Goal: Task Accomplishment & Management: Manage account settings

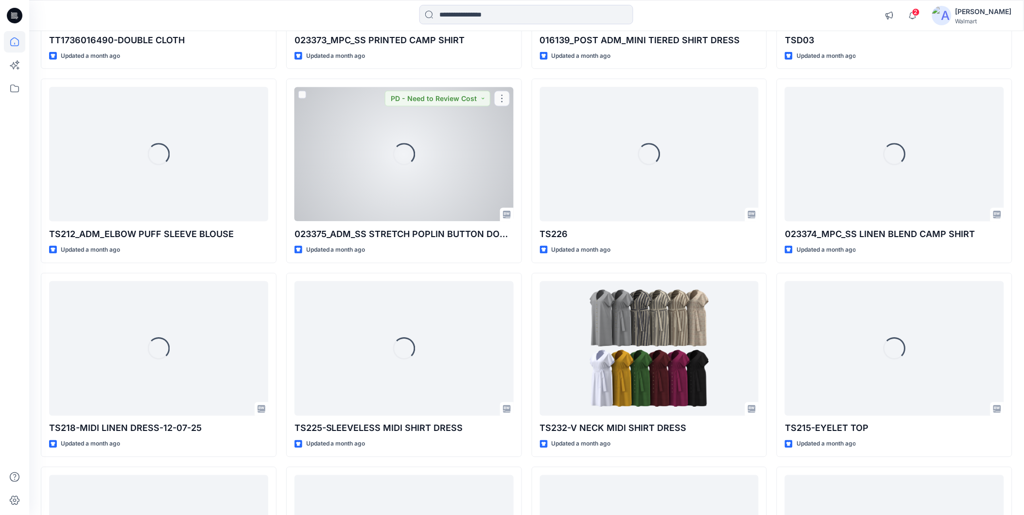
scroll to position [2700, 0]
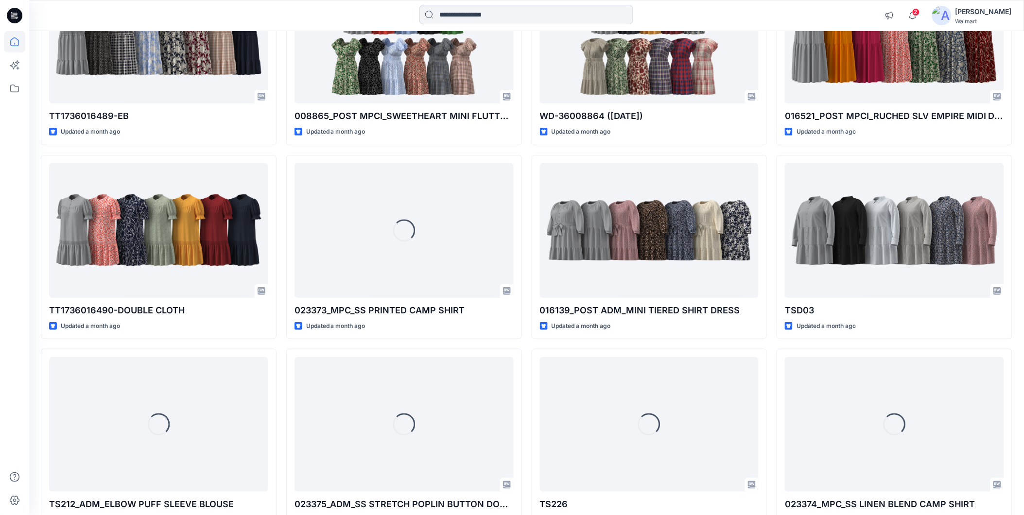
click at [459, 23] on input at bounding box center [526, 14] width 214 height 19
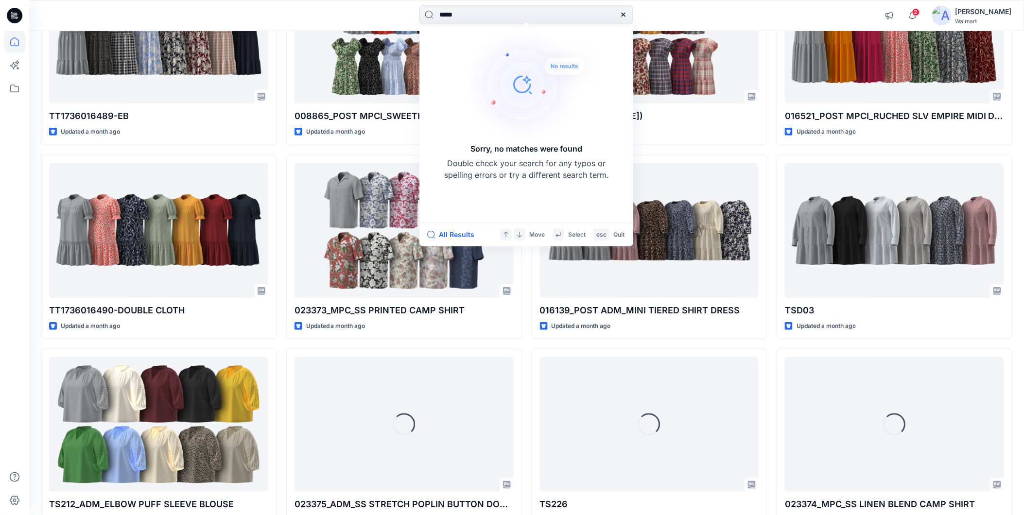
type input "*****"
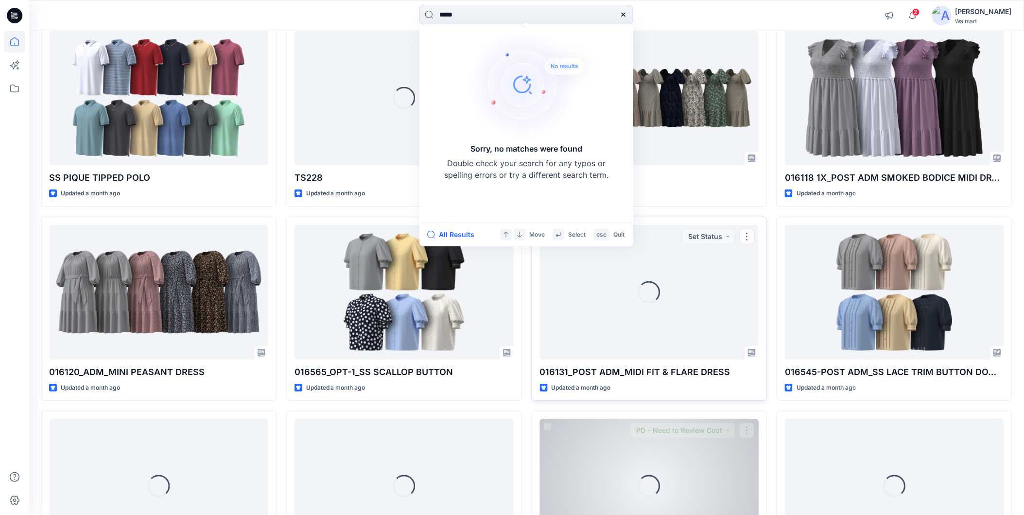
scroll to position [3899, 0]
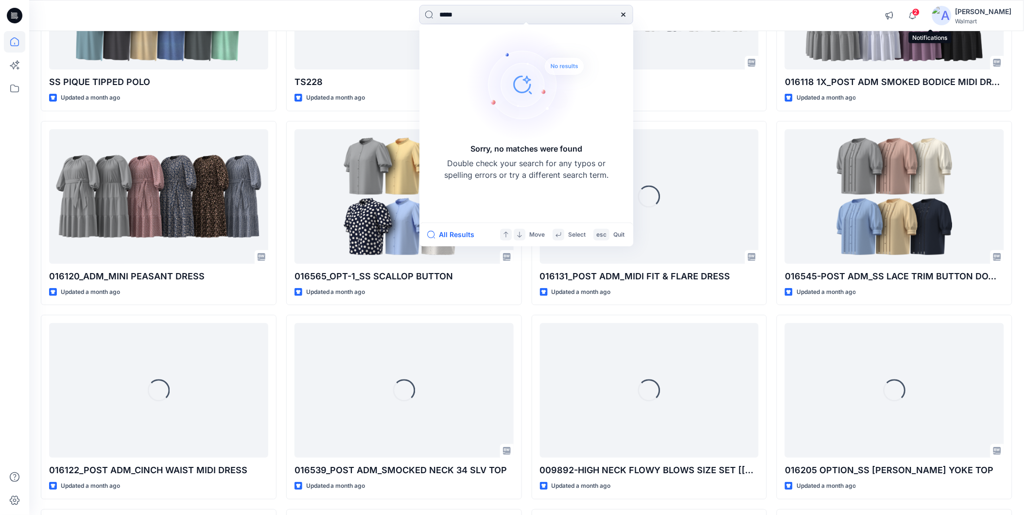
drag, startPoint x: 927, startPoint y: 11, endPoint x: 922, endPoint y: 27, distance: 16.6
click at [922, 11] on icon "button" at bounding box center [913, 15] width 18 height 19
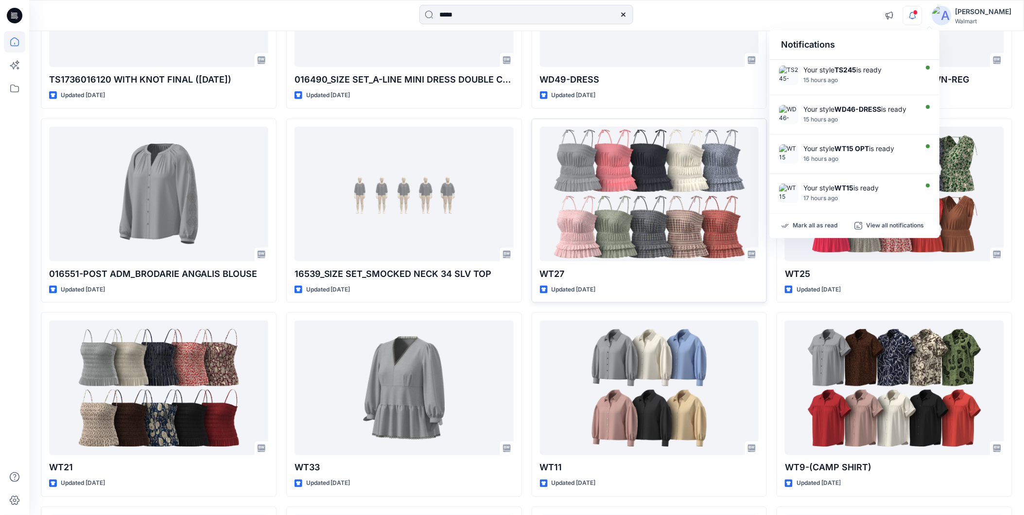
scroll to position [1566, 0]
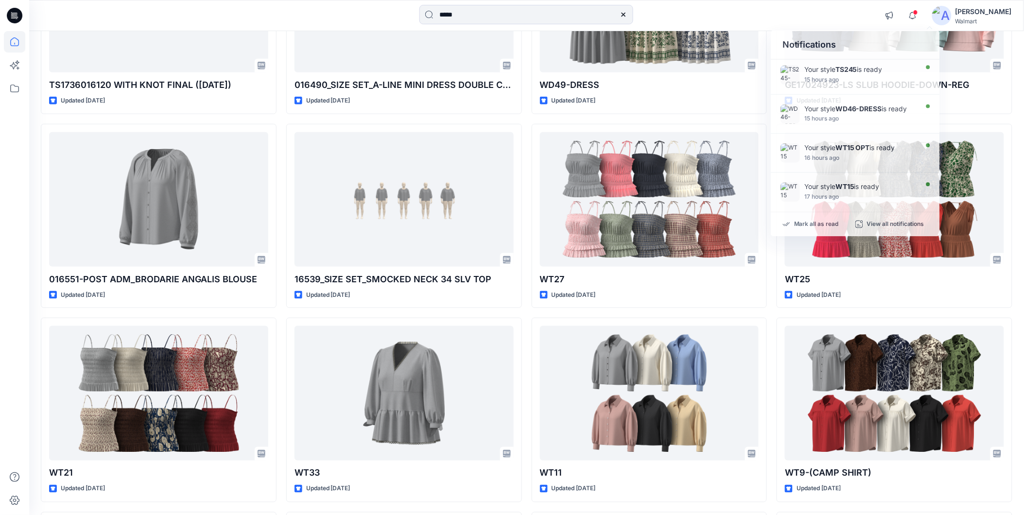
click at [260, 17] on div at bounding box center [153, 15] width 249 height 21
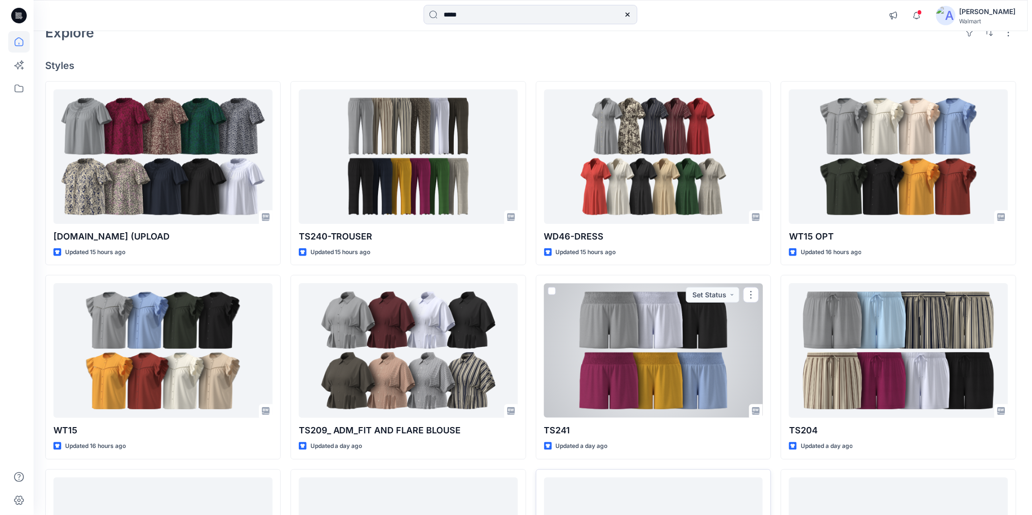
scroll to position [54, 0]
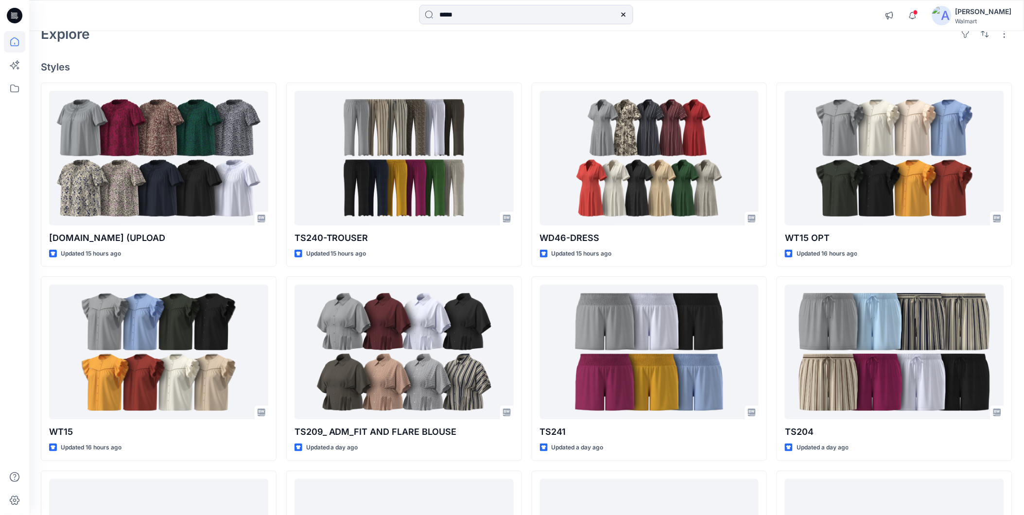
click at [977, 15] on div "[PERSON_NAME]" at bounding box center [984, 12] width 56 height 12
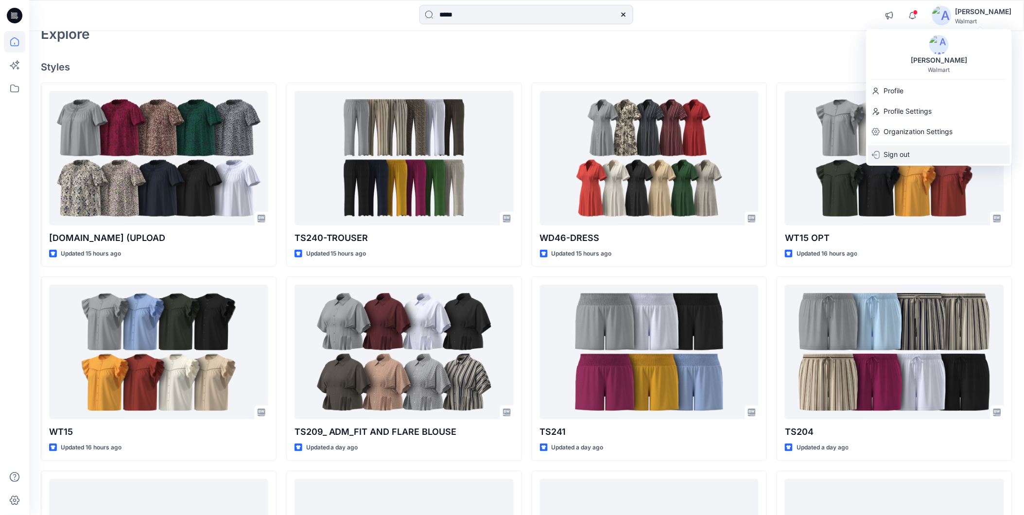
click at [893, 152] on p "Sign out" at bounding box center [897, 154] width 26 height 18
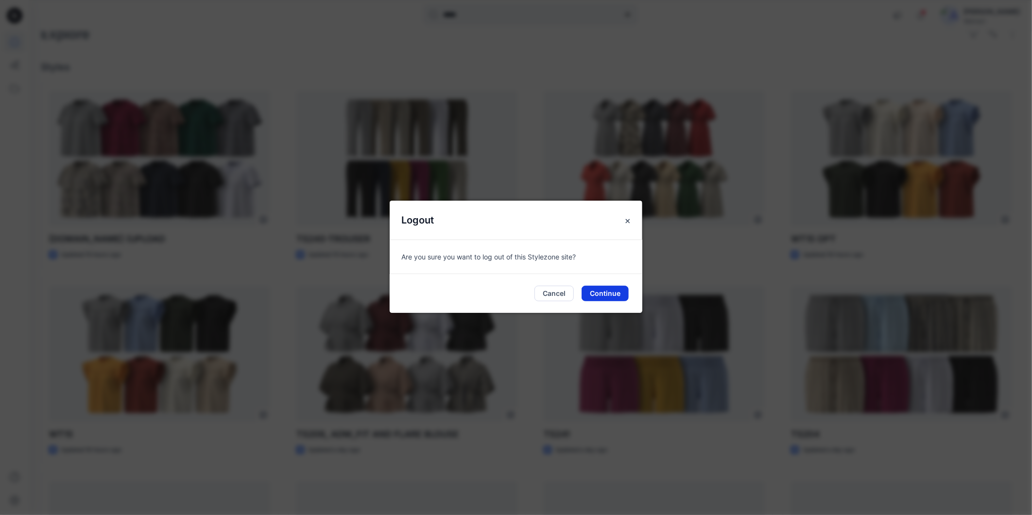
click at [601, 292] on button "Continue" at bounding box center [605, 294] width 47 height 16
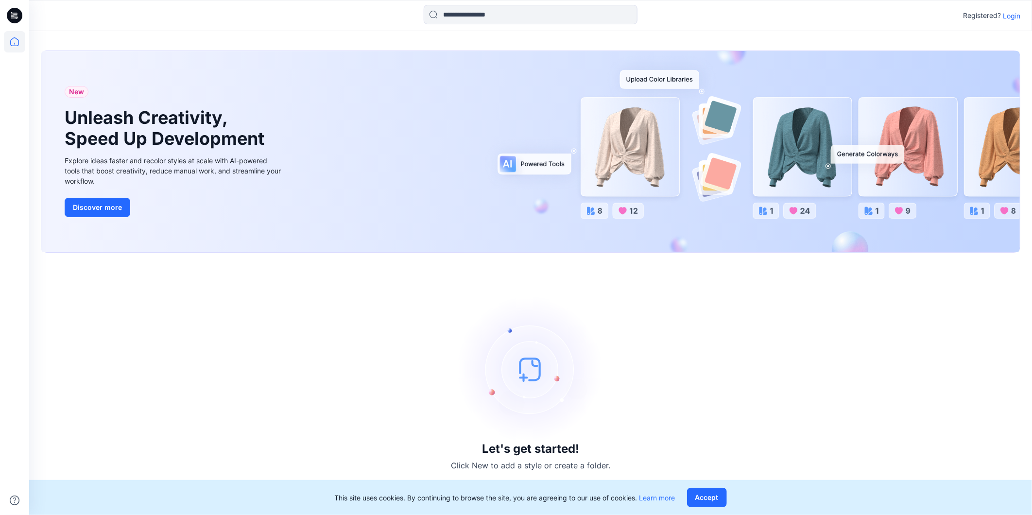
click at [1010, 11] on p "Login" at bounding box center [1011, 16] width 17 height 10
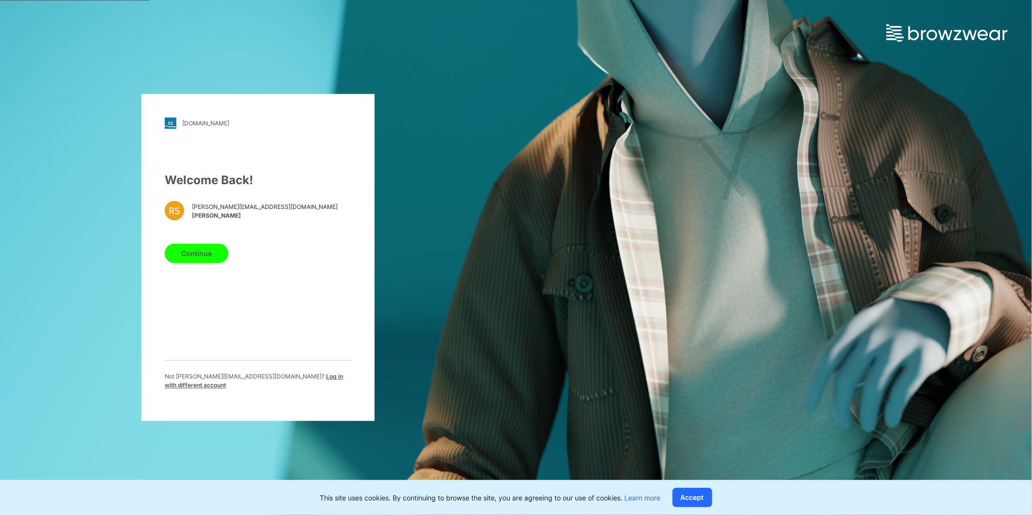
drag, startPoint x: 189, startPoint y: 254, endPoint x: 209, endPoint y: 261, distance: 21.8
click at [190, 254] on button "Continue" at bounding box center [197, 253] width 64 height 19
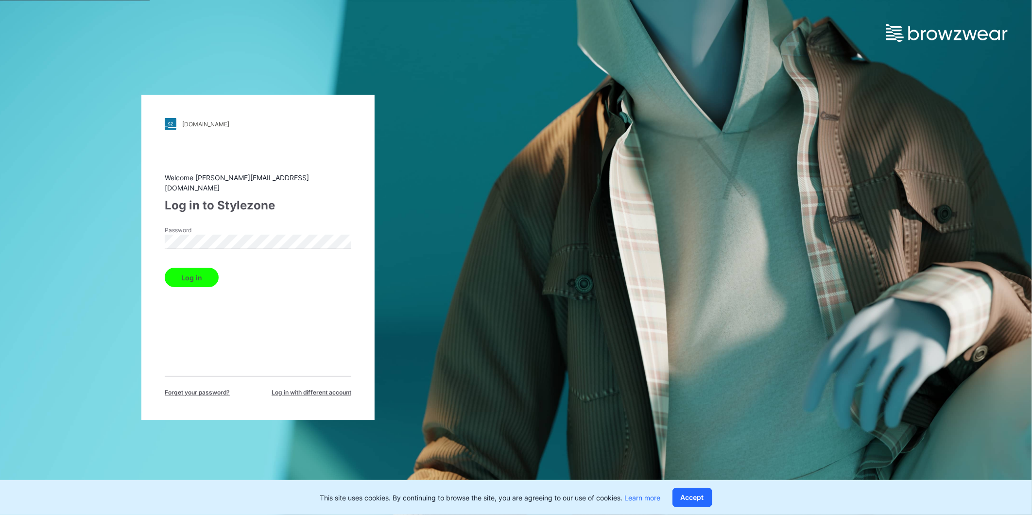
click at [194, 274] on button "Log in" at bounding box center [192, 277] width 54 height 19
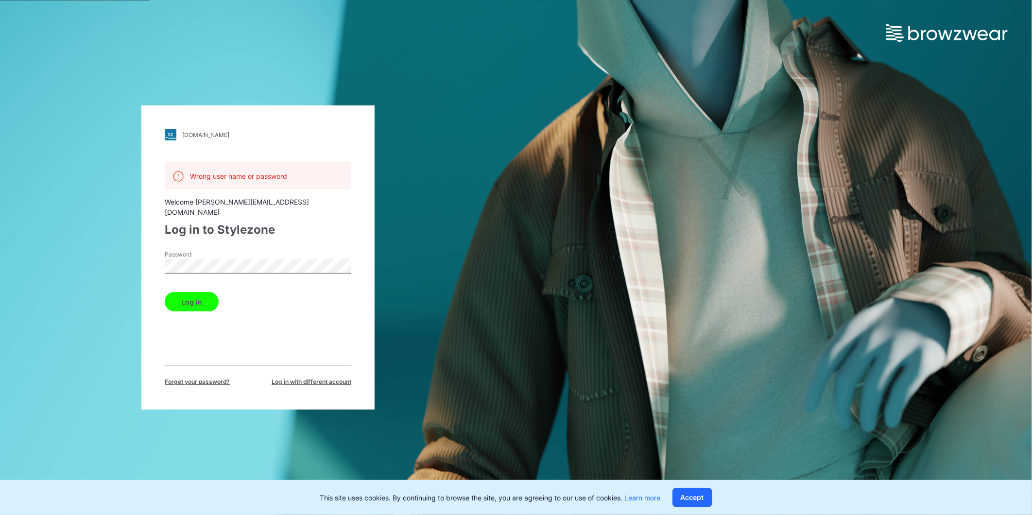
click at [322, 378] on span "Log in with different account" at bounding box center [312, 382] width 80 height 9
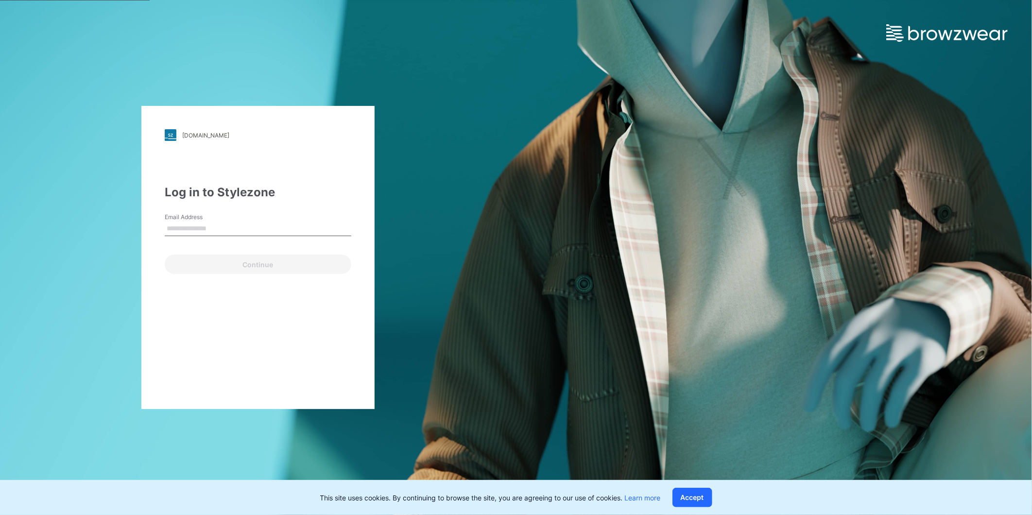
click at [225, 226] on input "Email Address" at bounding box center [258, 229] width 187 height 15
type input "**********"
drag, startPoint x: 207, startPoint y: 268, endPoint x: 207, endPoint y: 261, distance: 6.8
click at [207, 267] on button "Continue" at bounding box center [258, 264] width 187 height 19
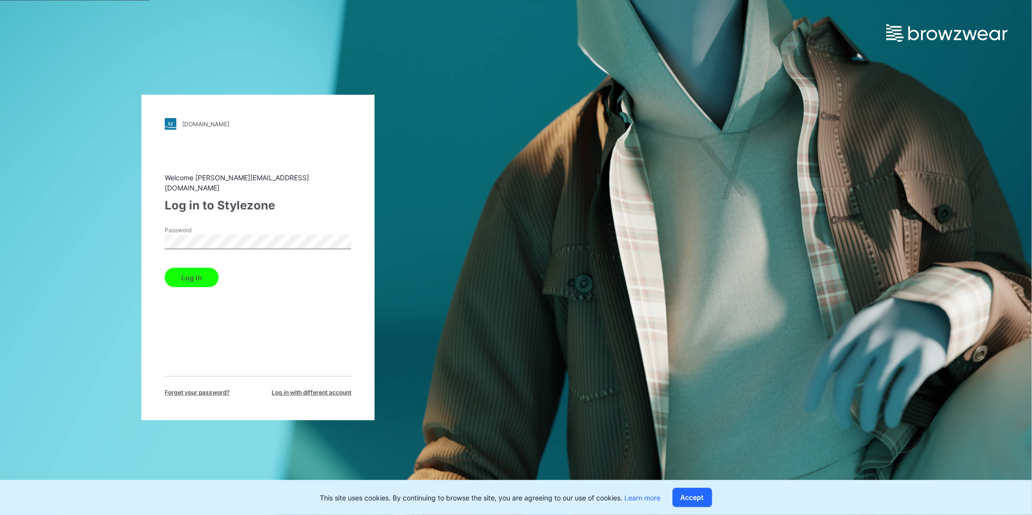
click at [193, 271] on button "Log in" at bounding box center [192, 277] width 54 height 19
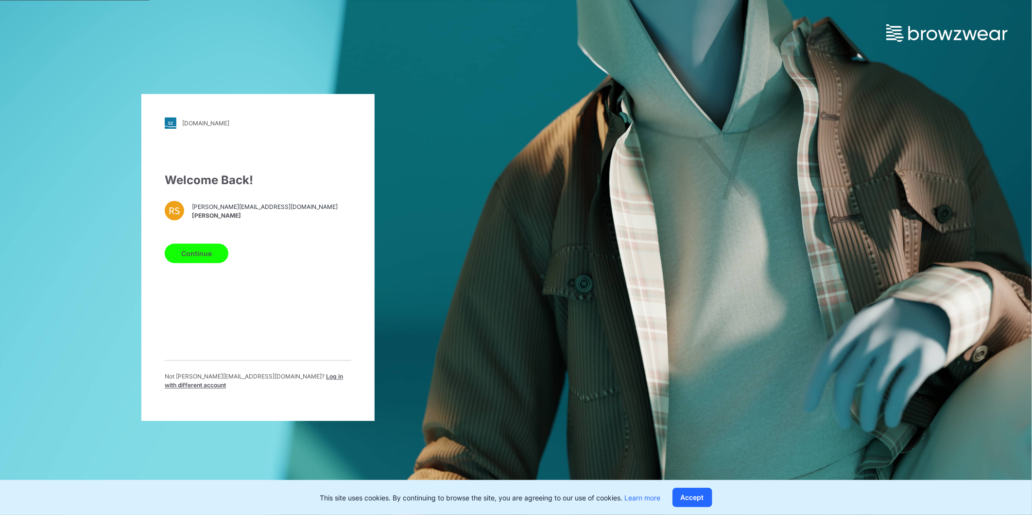
drag, startPoint x: 279, startPoint y: 380, endPoint x: 278, endPoint y: 374, distance: 5.9
click at [279, 380] on span "Log in with different account" at bounding box center [254, 381] width 178 height 16
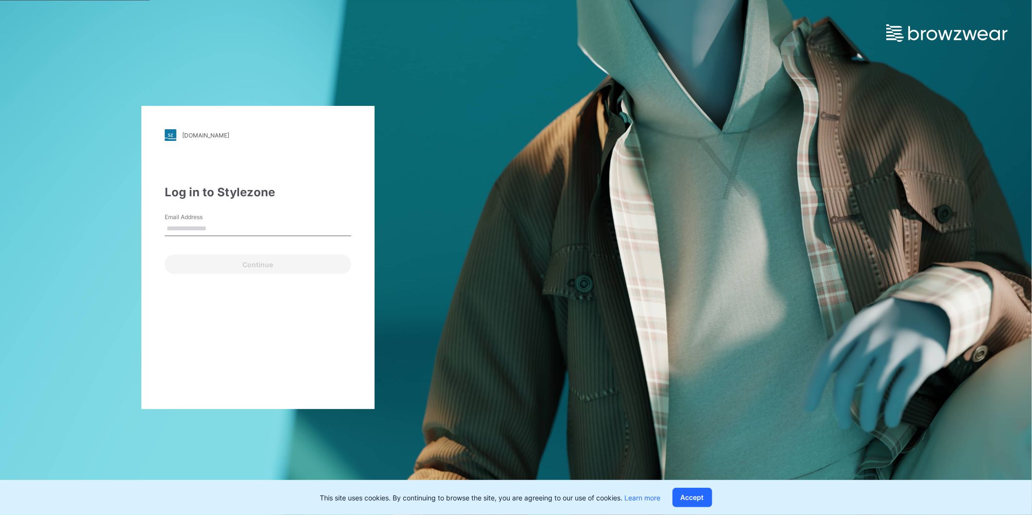
click at [228, 225] on input "Email Address" at bounding box center [258, 229] width 187 height 15
type input "**********"
click at [205, 261] on button "Continue" at bounding box center [258, 264] width 187 height 19
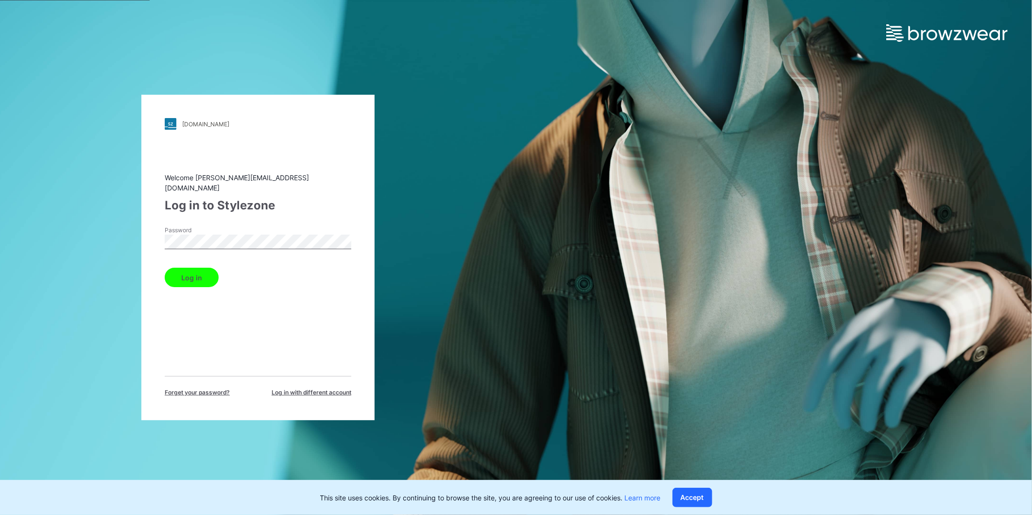
click at [190, 276] on button "Log in" at bounding box center [192, 277] width 54 height 19
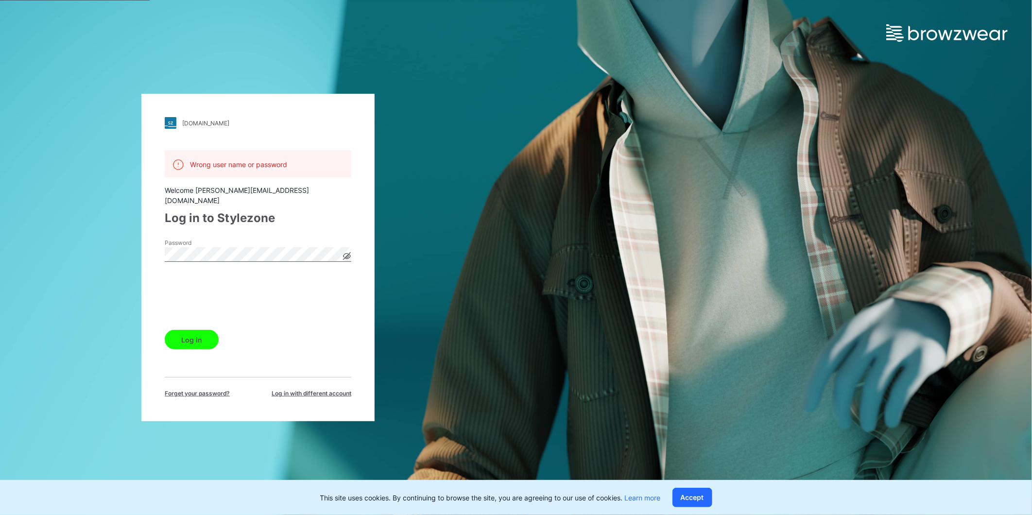
click at [196, 333] on button "Log in" at bounding box center [192, 339] width 54 height 19
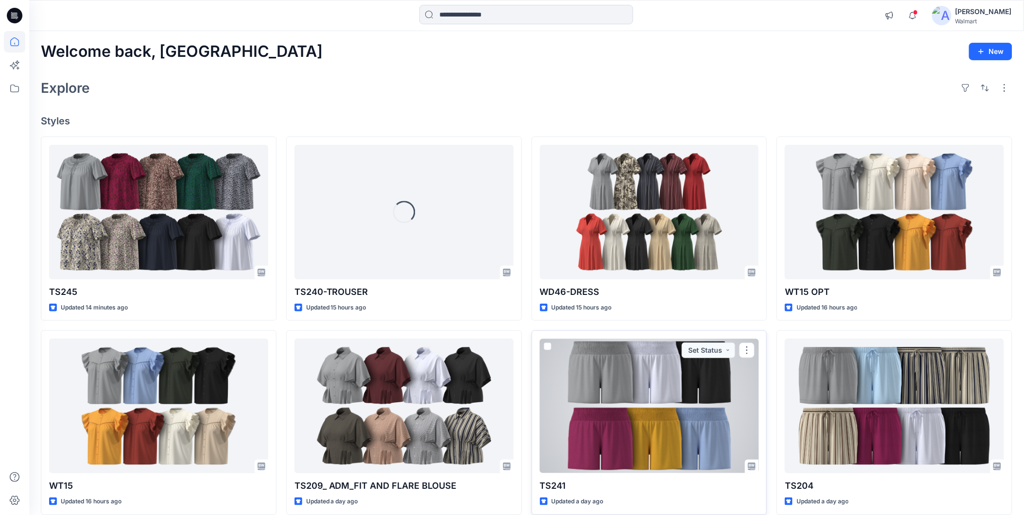
click at [633, 376] on div at bounding box center [649, 406] width 219 height 135
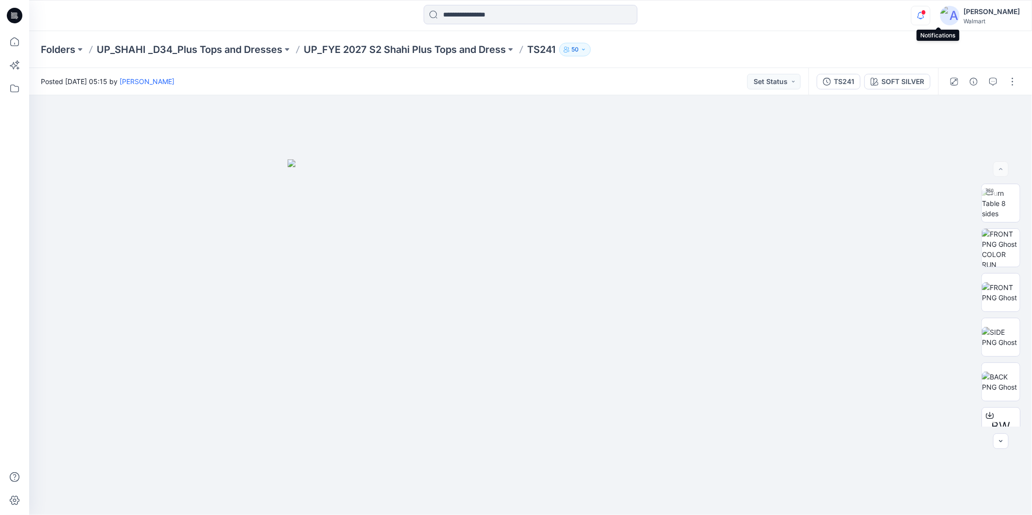
click at [927, 11] on div at bounding box center [919, 8] width 16 height 5
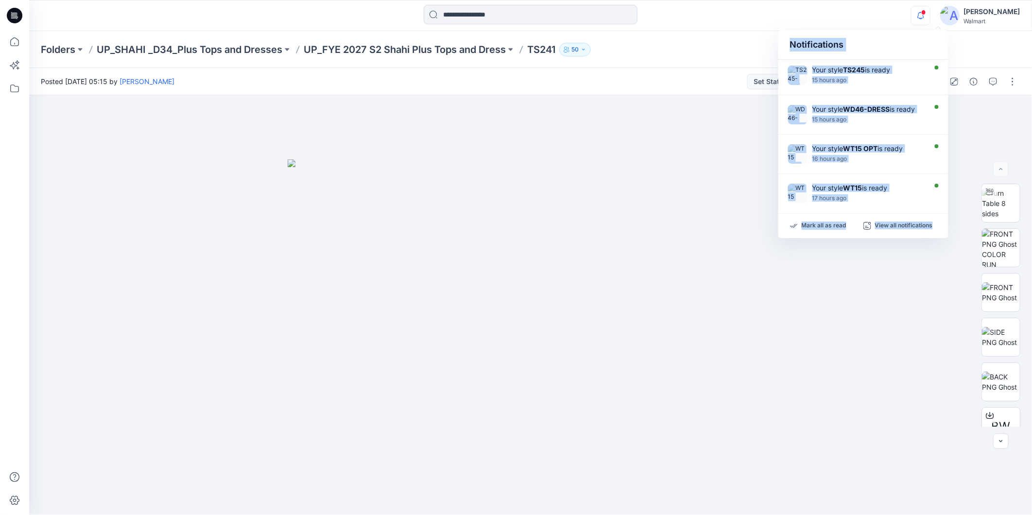
click at [926, 13] on span at bounding box center [924, 12] width 5 height 5
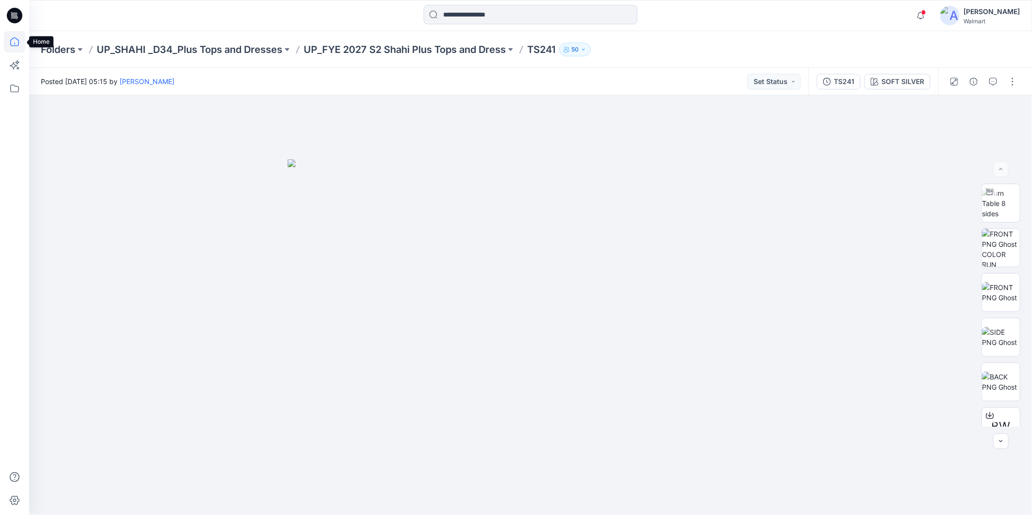
click at [11, 41] on icon at bounding box center [14, 41] width 9 height 9
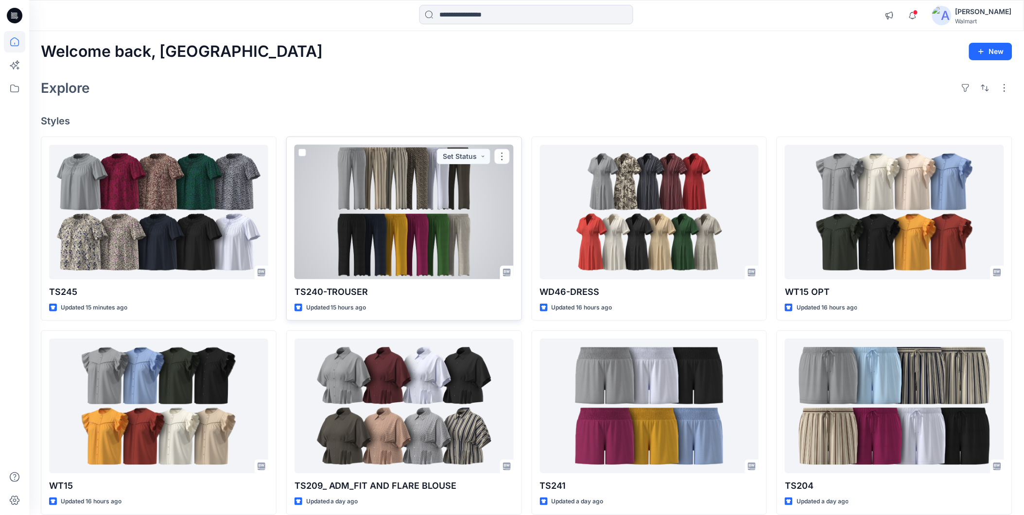
click at [446, 199] on div at bounding box center [404, 212] width 219 height 135
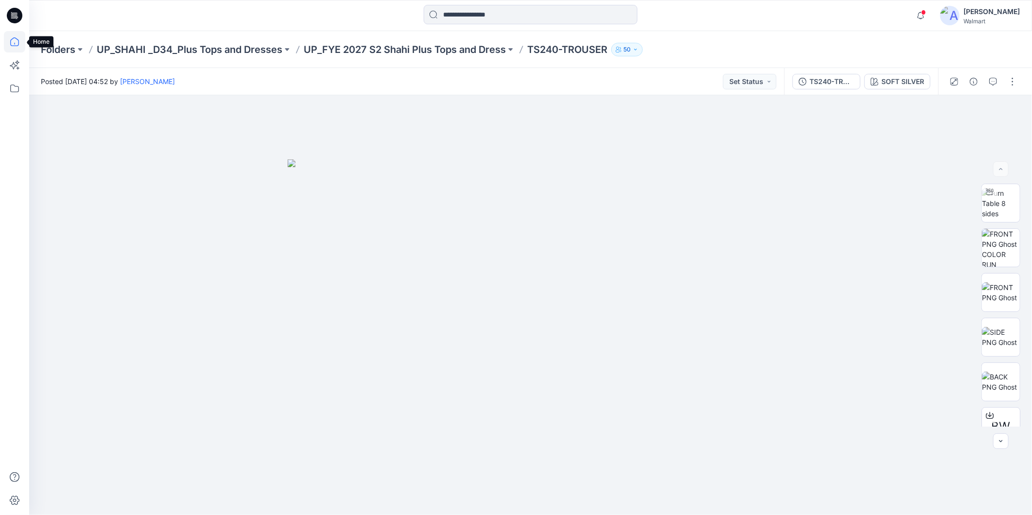
click at [16, 43] on icon at bounding box center [14, 41] width 21 height 21
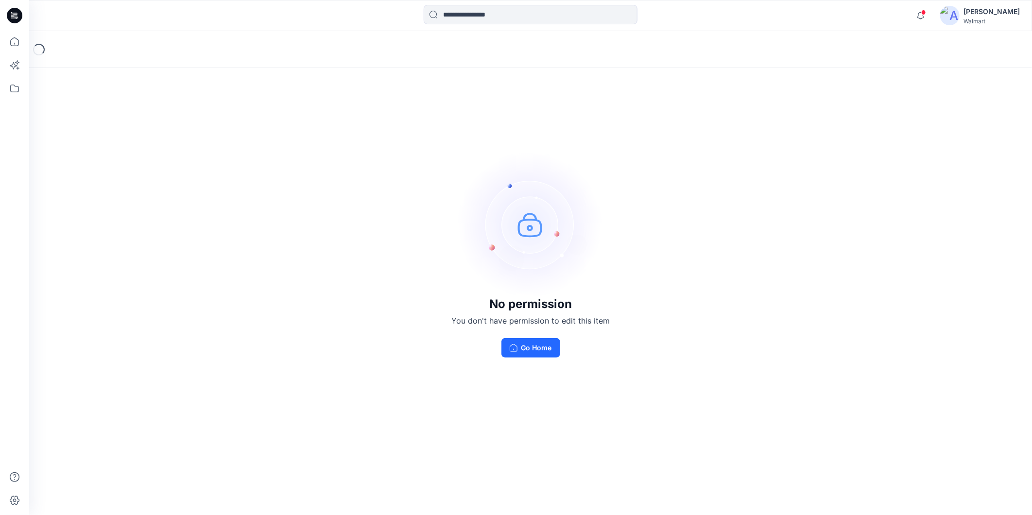
click at [532, 335] on div "No permission You don't have permission to edit this item Go Home" at bounding box center [531, 327] width 158 height 60
click at [531, 344] on button "Go Home" at bounding box center [531, 347] width 59 height 19
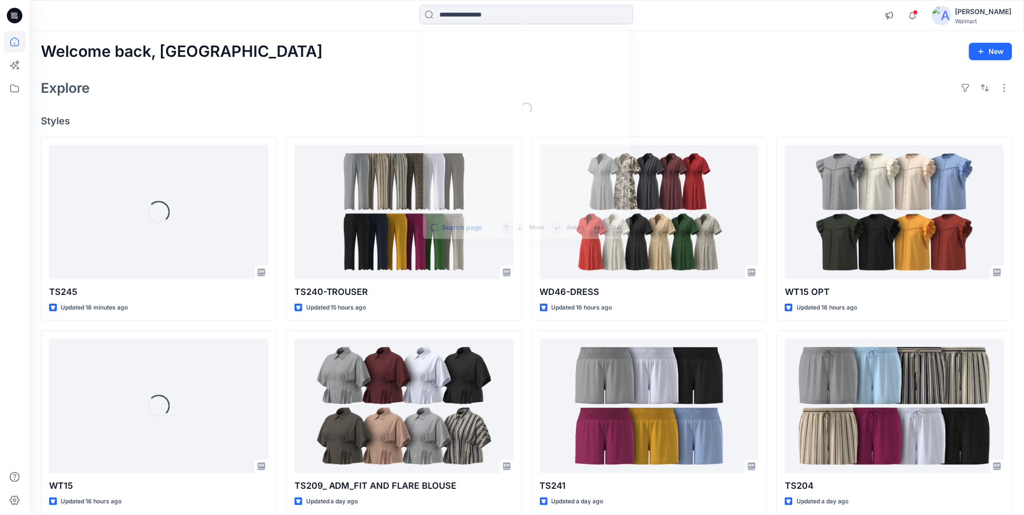
click at [448, 14] on input at bounding box center [526, 14] width 214 height 19
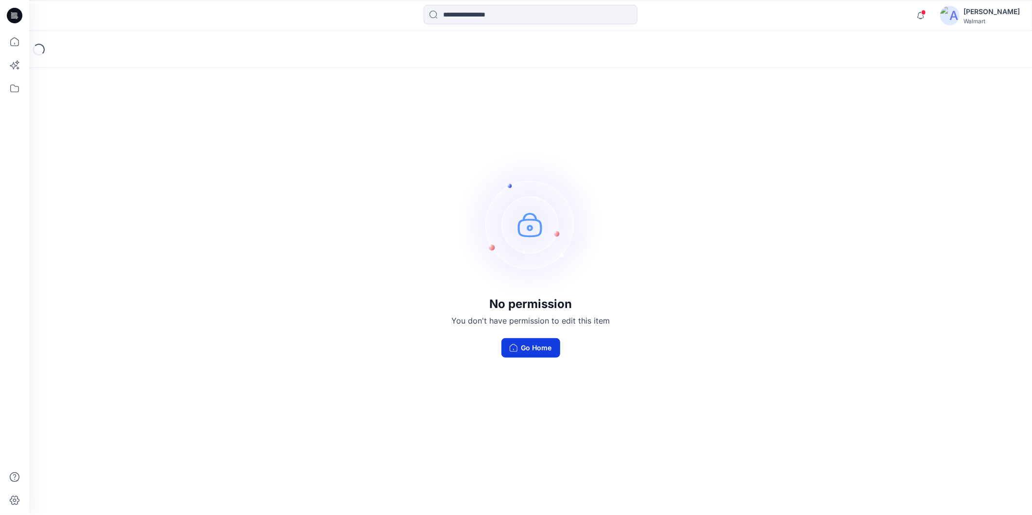
click at [536, 346] on button "Go Home" at bounding box center [531, 347] width 59 height 19
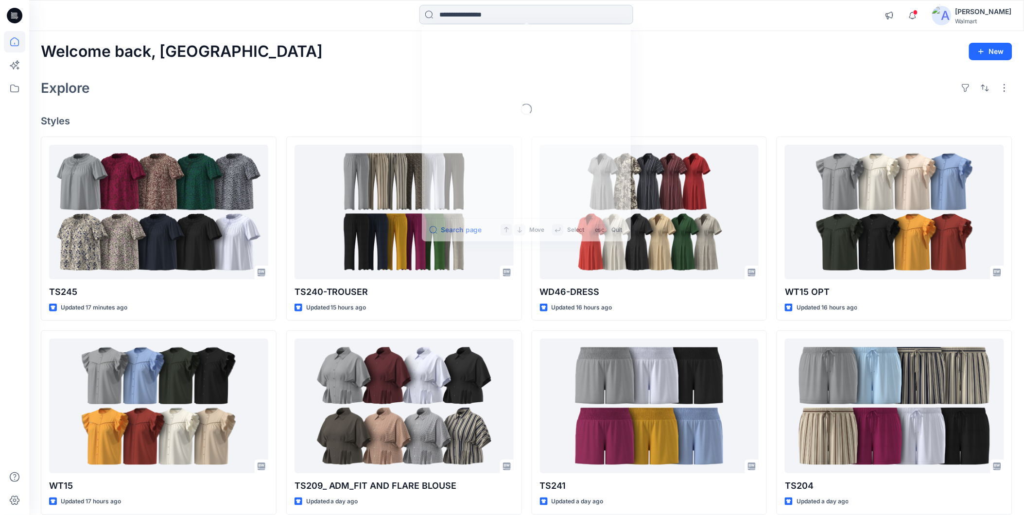
click at [492, 16] on input at bounding box center [526, 14] width 214 height 19
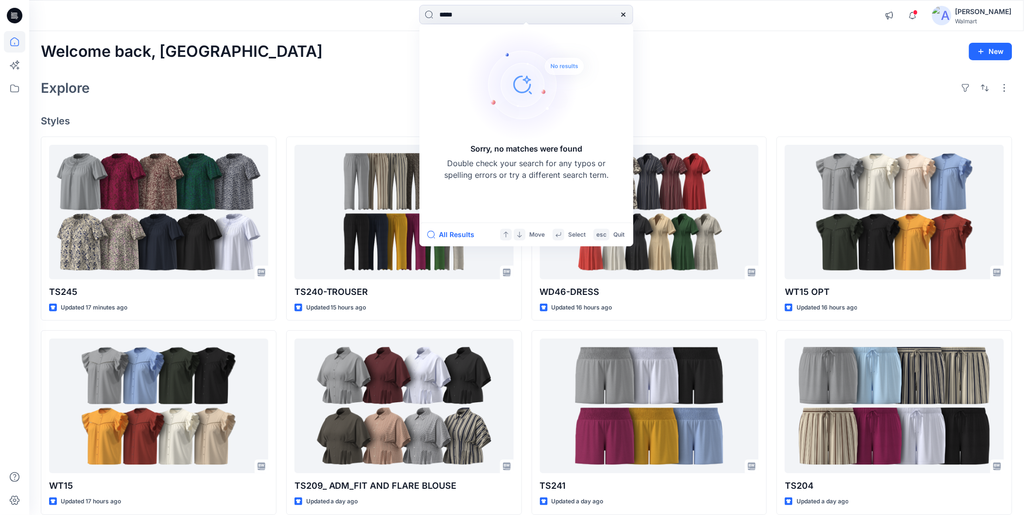
type input "*****"
click at [984, 11] on div "[PERSON_NAME]" at bounding box center [984, 12] width 56 height 12
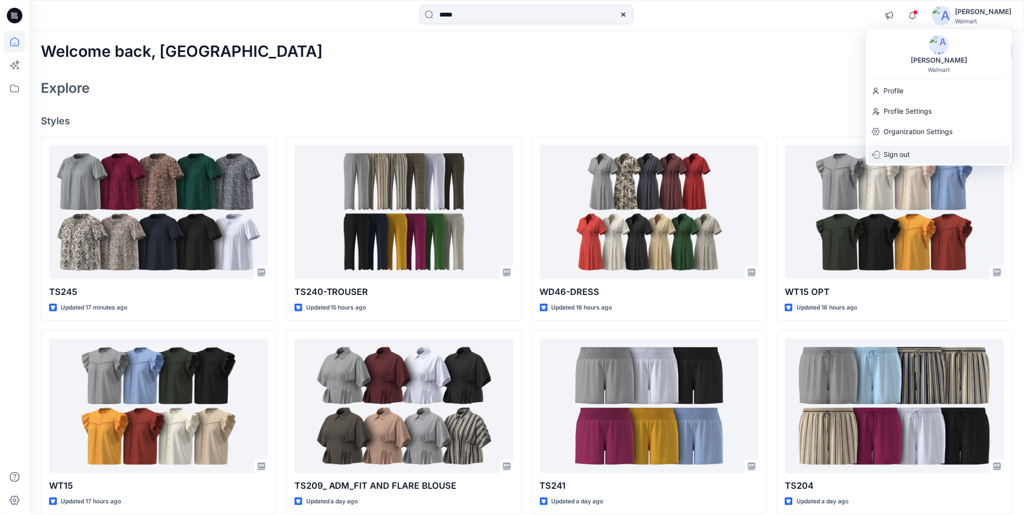
click at [897, 153] on p "Sign out" at bounding box center [897, 154] width 26 height 18
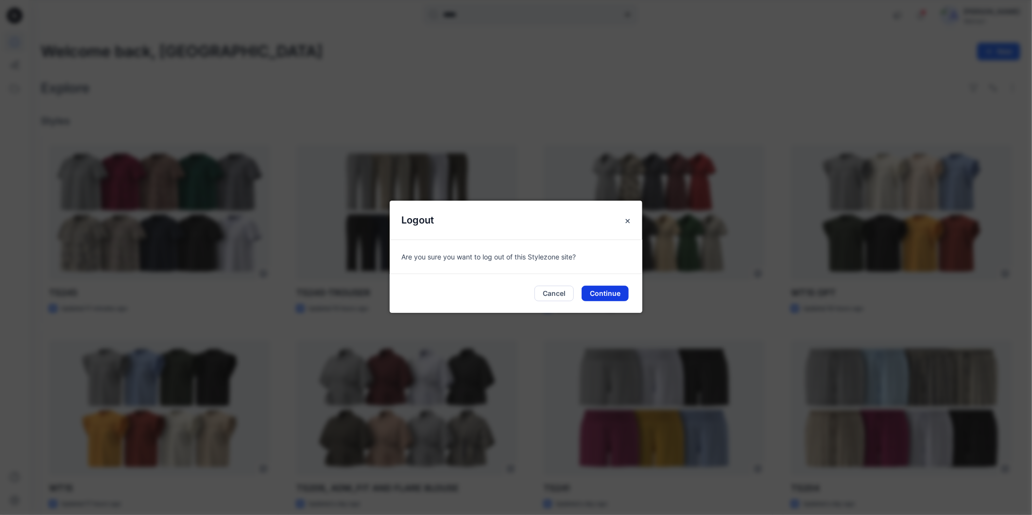
click at [606, 292] on button "Continue" at bounding box center [605, 294] width 47 height 16
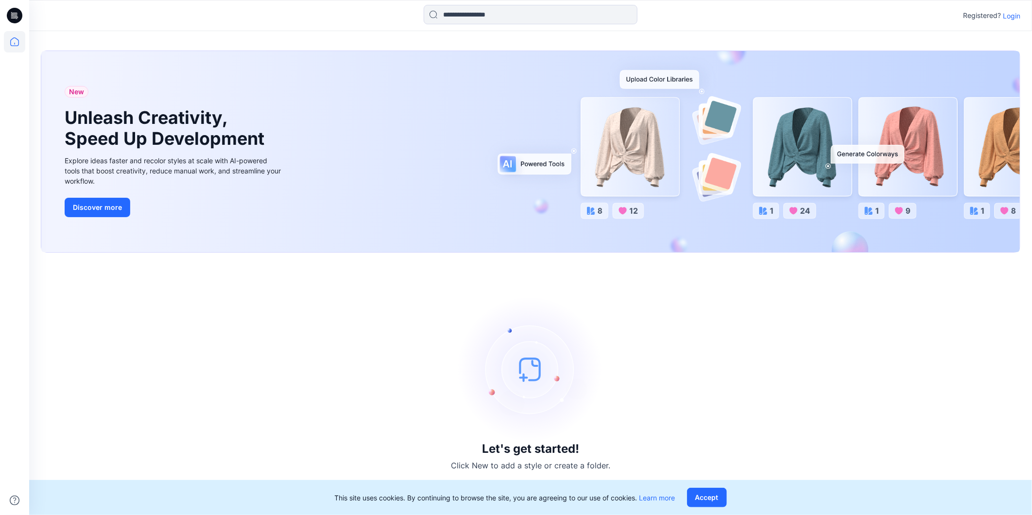
click at [1012, 16] on p "Login" at bounding box center [1011, 16] width 17 height 10
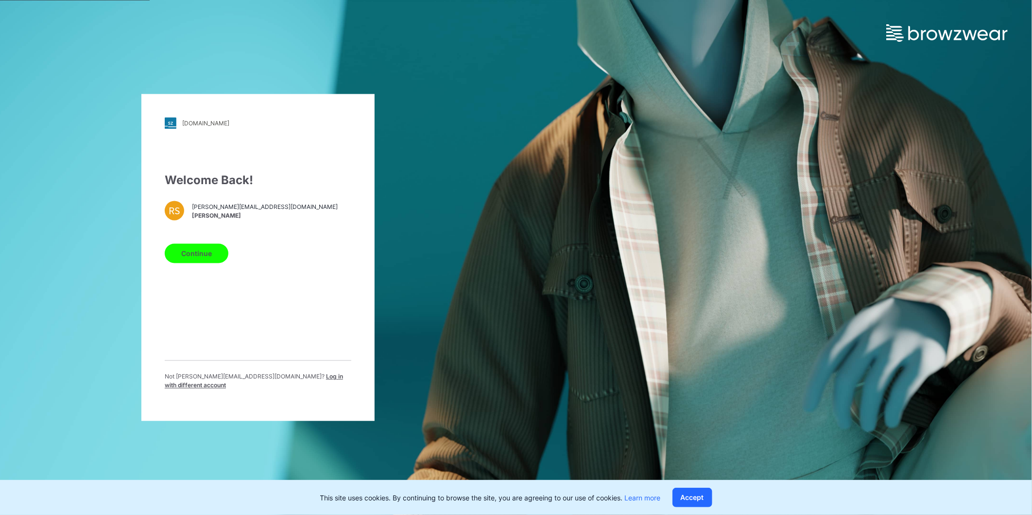
click at [303, 375] on div "Not [PERSON_NAME][EMAIL_ADDRESS][DOMAIN_NAME] ? Log in with different account" at bounding box center [258, 379] width 187 height 37
click at [307, 381] on span "Log in with different account" at bounding box center [254, 381] width 178 height 16
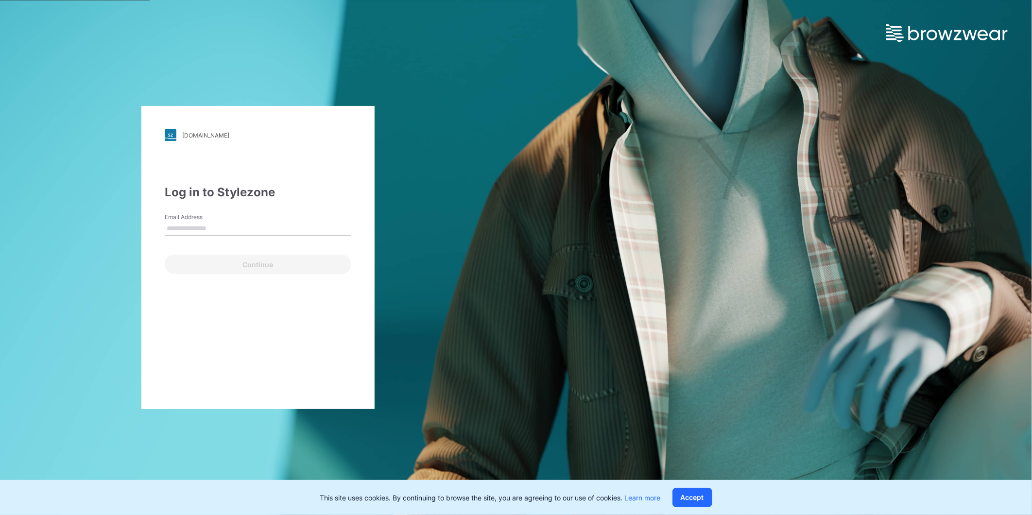
click at [229, 231] on input "Email Address" at bounding box center [258, 229] width 187 height 15
type input "**********"
click at [202, 266] on button "Continue" at bounding box center [258, 264] width 187 height 19
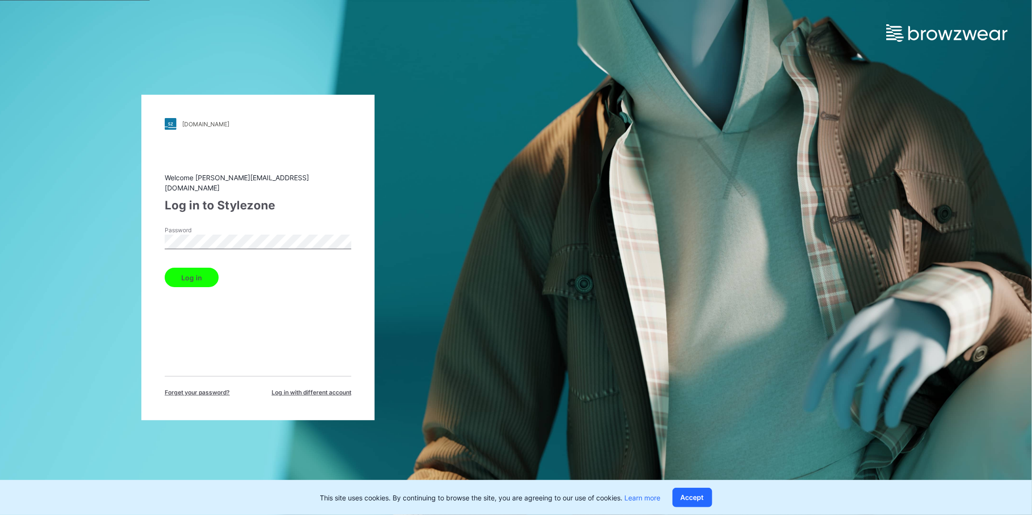
click at [189, 275] on button "Log in" at bounding box center [192, 277] width 54 height 19
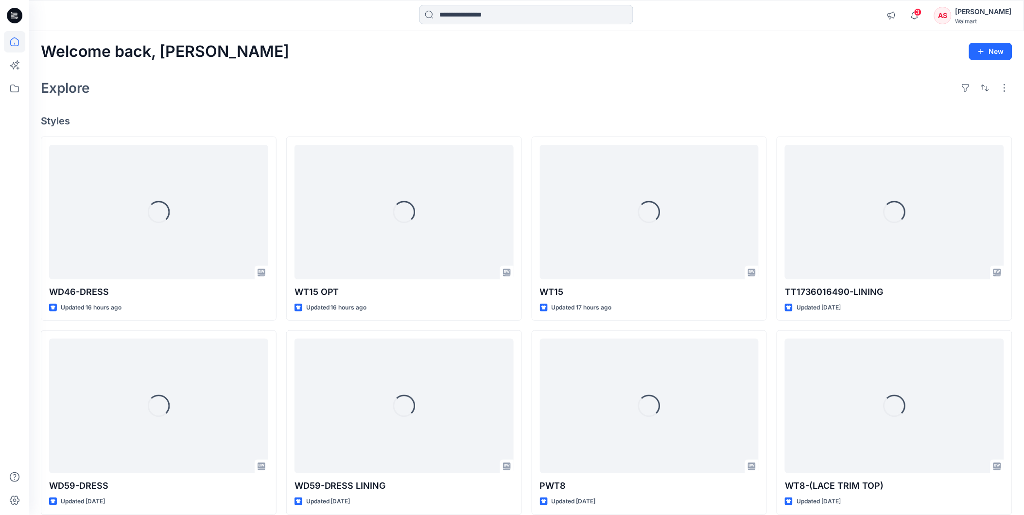
click at [467, 18] on input at bounding box center [526, 14] width 214 height 19
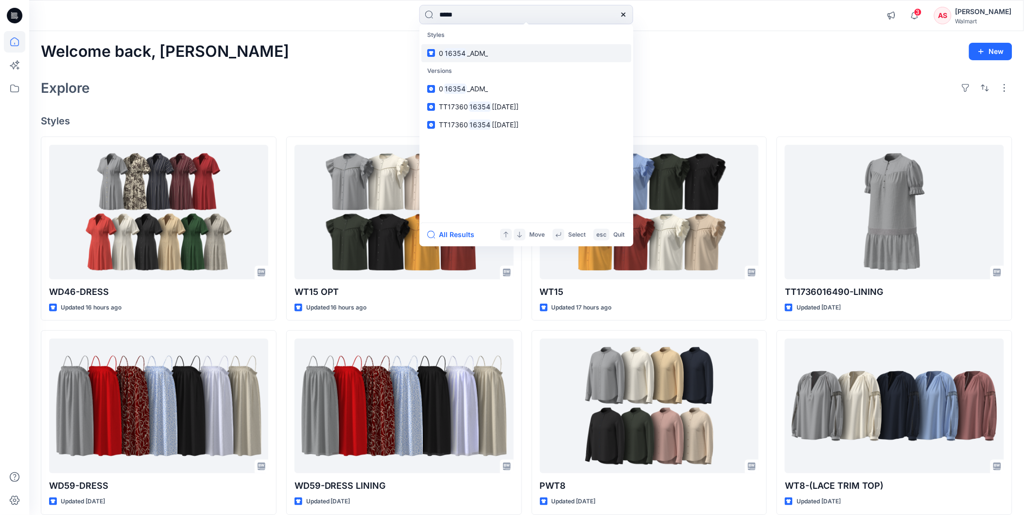
type input "*****"
click at [470, 50] on span "_ADM_" at bounding box center [477, 53] width 21 height 8
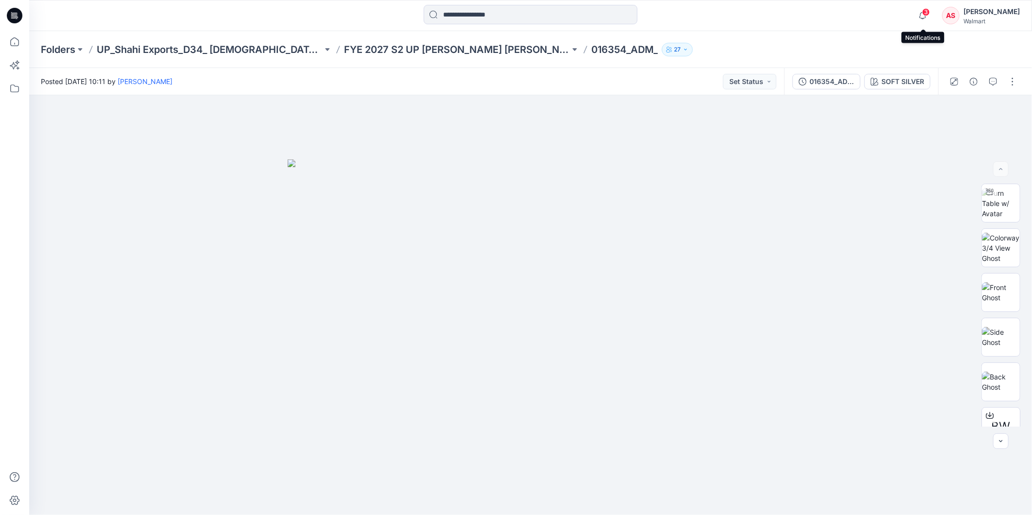
click at [929, 11] on span "3" at bounding box center [927, 12] width 8 height 8
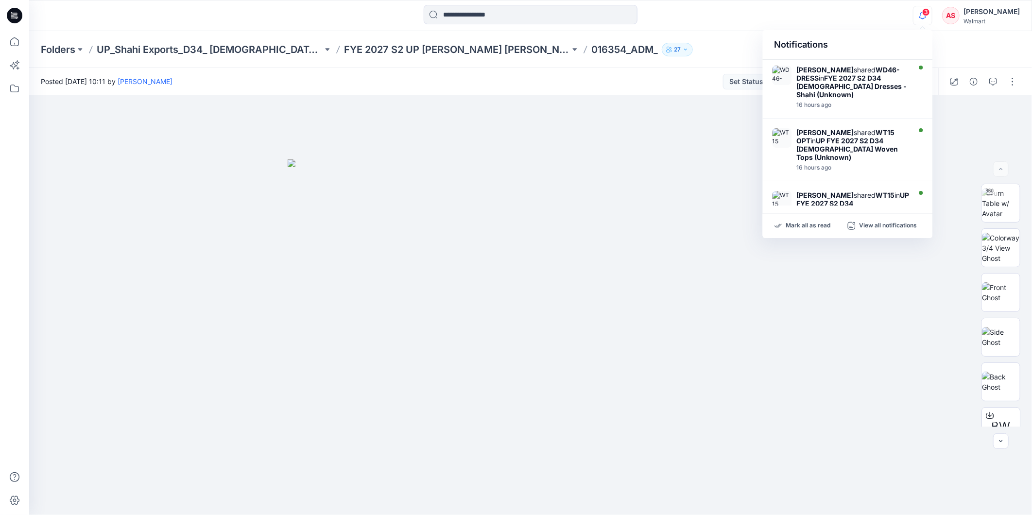
click at [927, 13] on span "3" at bounding box center [927, 12] width 8 height 8
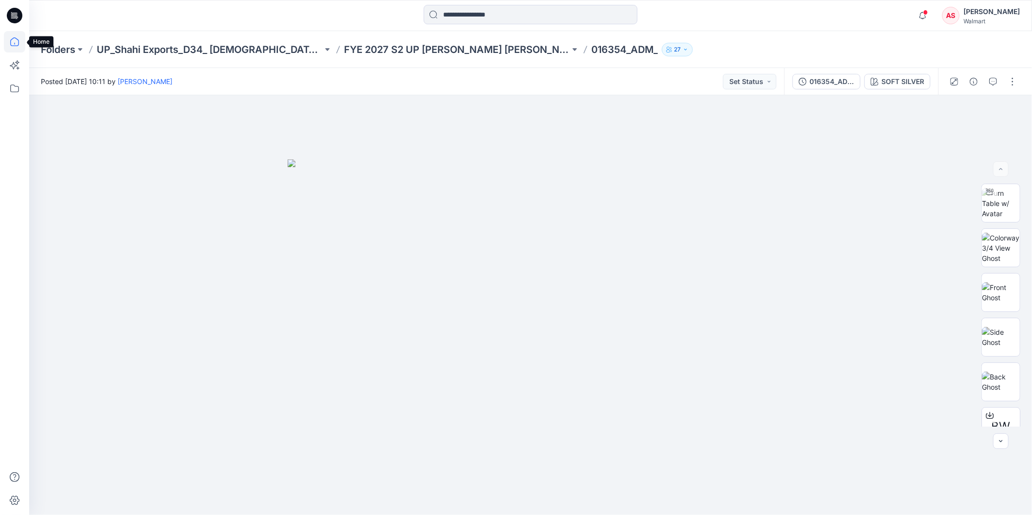
click at [6, 39] on icon at bounding box center [14, 41] width 21 height 21
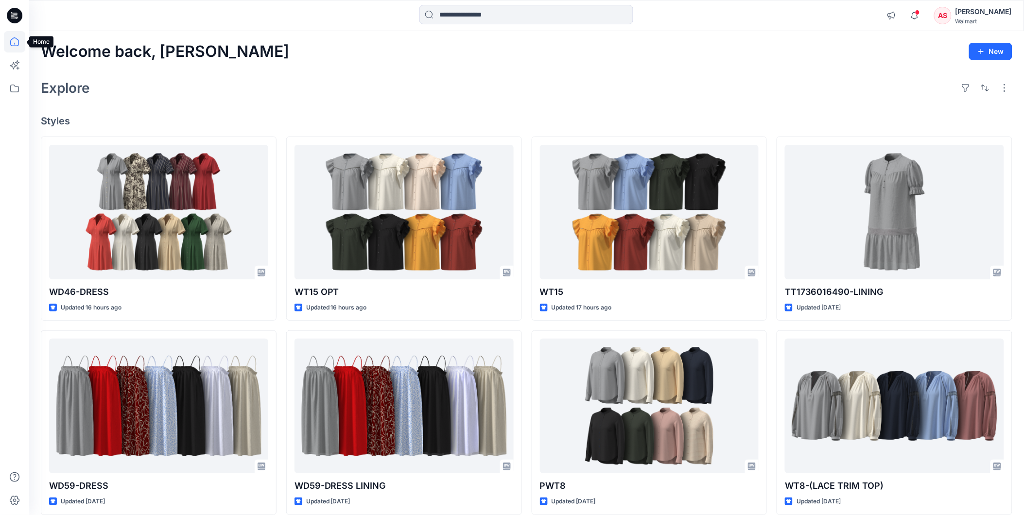
click at [14, 36] on icon at bounding box center [14, 41] width 21 height 21
click at [965, 12] on div "[PERSON_NAME]" at bounding box center [984, 12] width 56 height 12
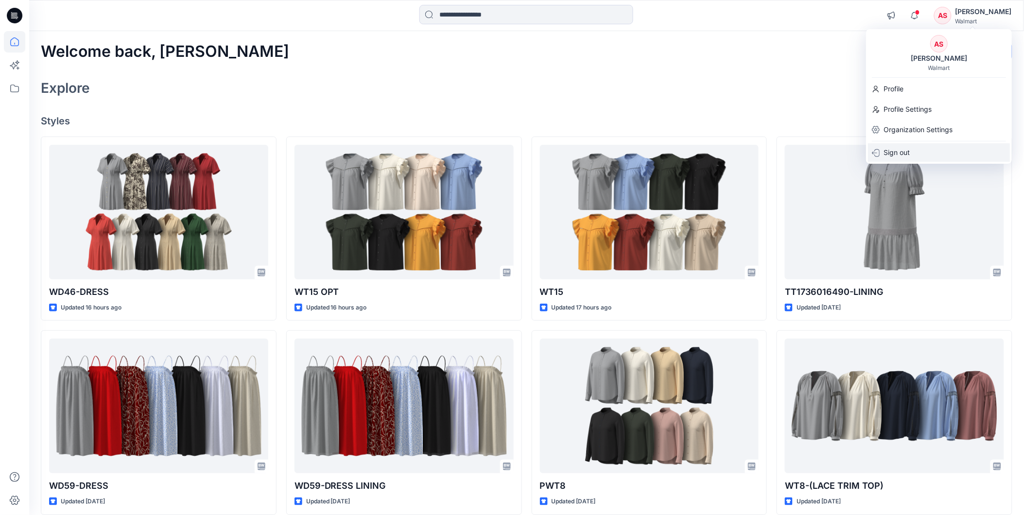
click at [903, 149] on p "Sign out" at bounding box center [897, 152] width 26 height 18
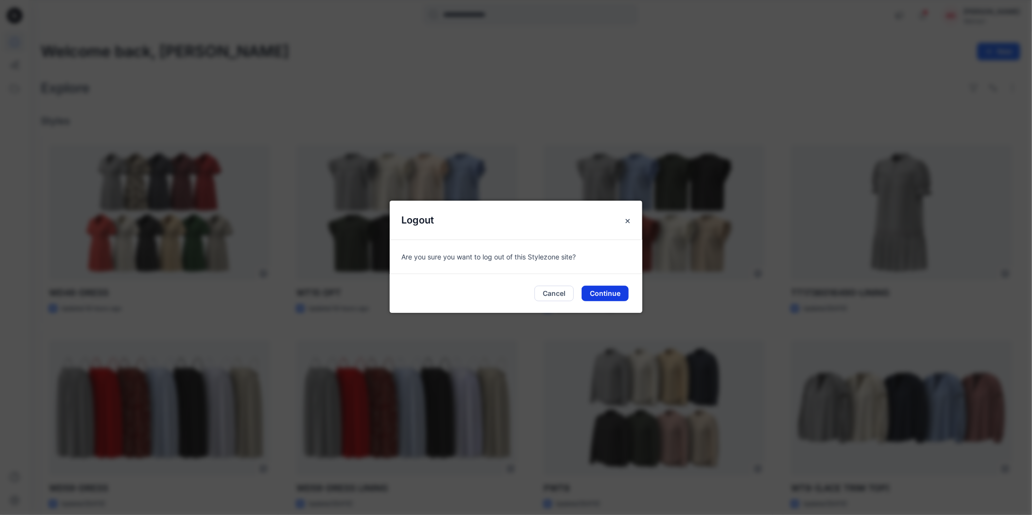
click at [606, 292] on button "Continue" at bounding box center [605, 294] width 47 height 16
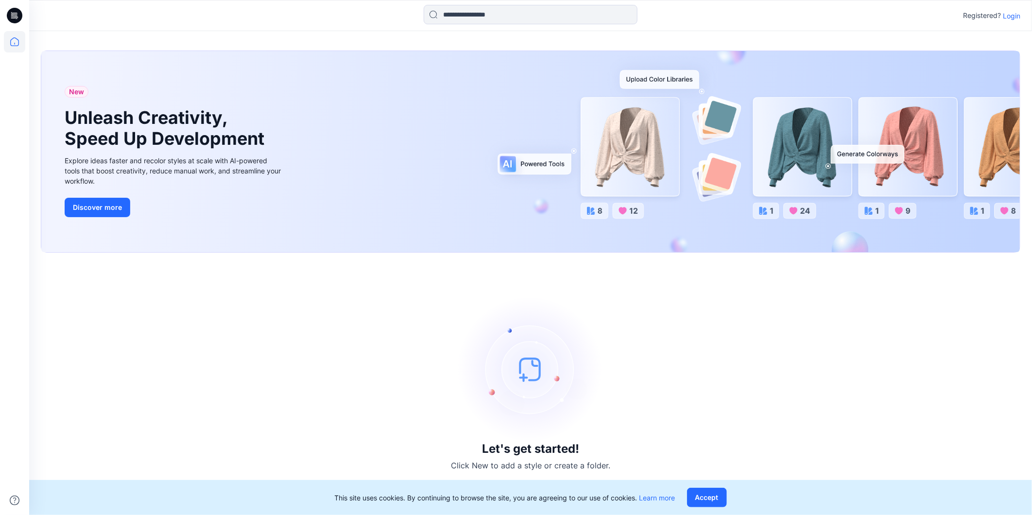
click at [1010, 18] on p "Login" at bounding box center [1011, 16] width 17 height 10
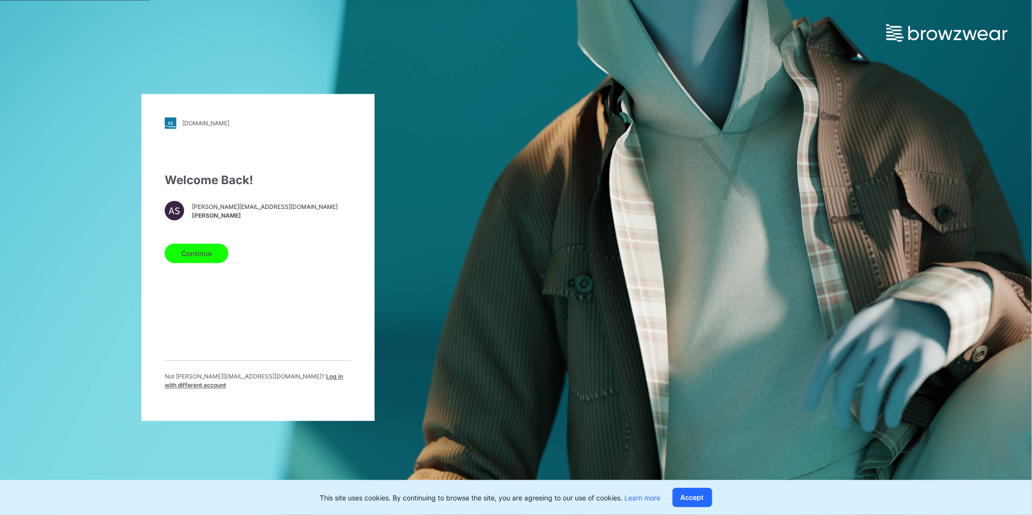
click at [299, 379] on span "Log in with different account" at bounding box center [254, 381] width 178 height 16
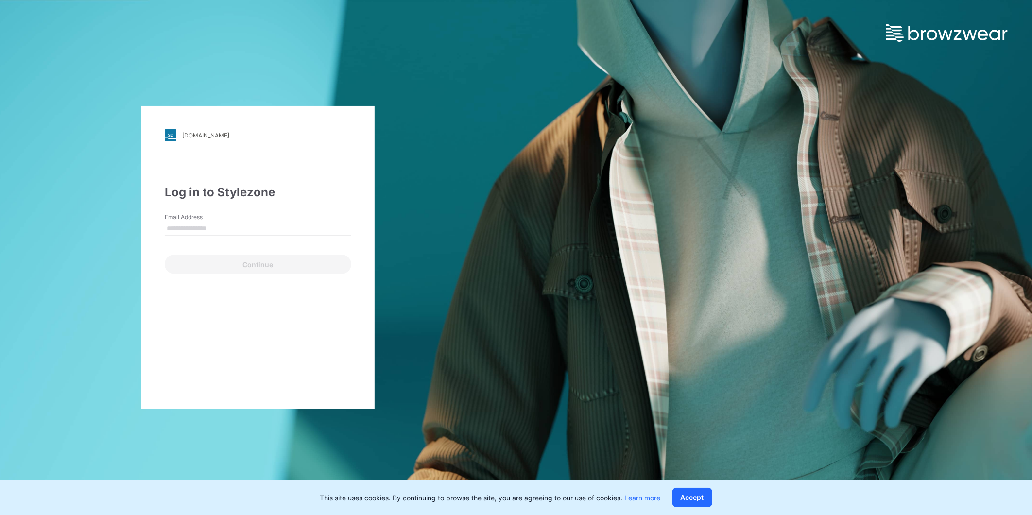
click at [227, 225] on input "Email Address" at bounding box center [258, 229] width 187 height 15
type input "**********"
click at [205, 256] on button "Continue" at bounding box center [258, 264] width 187 height 19
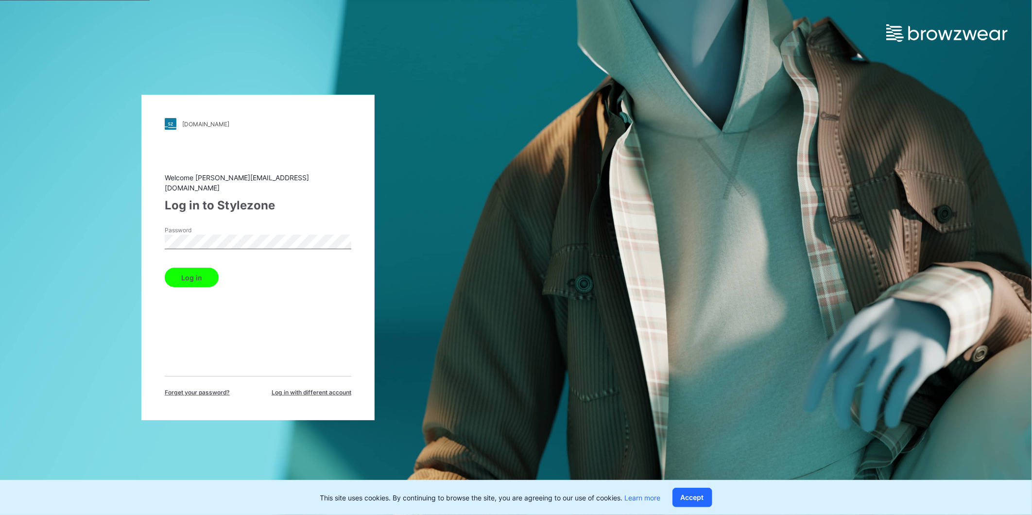
drag, startPoint x: 200, startPoint y: 275, endPoint x: 209, endPoint y: 274, distance: 8.9
click at [200, 275] on button "Log in" at bounding box center [192, 277] width 54 height 19
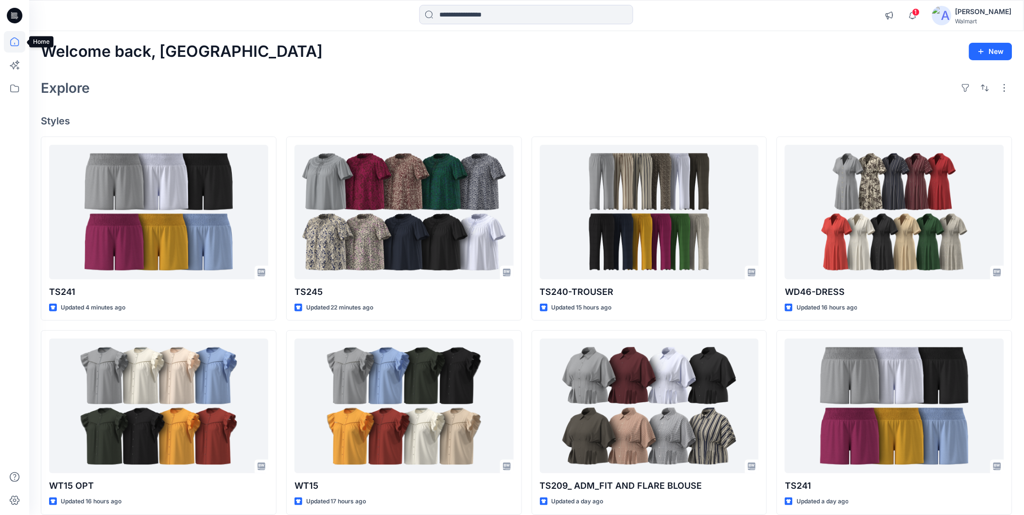
click at [14, 42] on icon at bounding box center [14, 41] width 21 height 21
click at [15, 86] on icon at bounding box center [14, 88] width 21 height 21
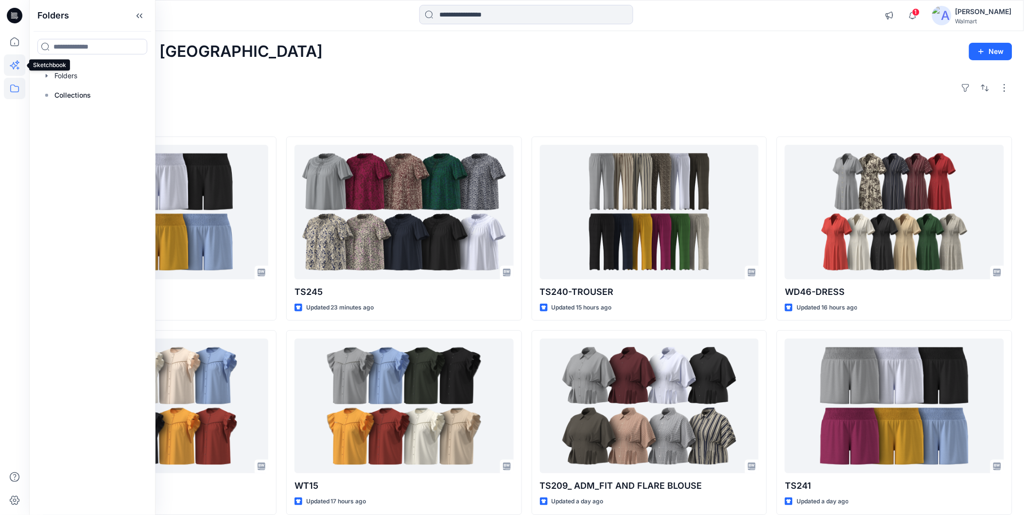
click at [15, 64] on icon at bounding box center [14, 64] width 21 height 21
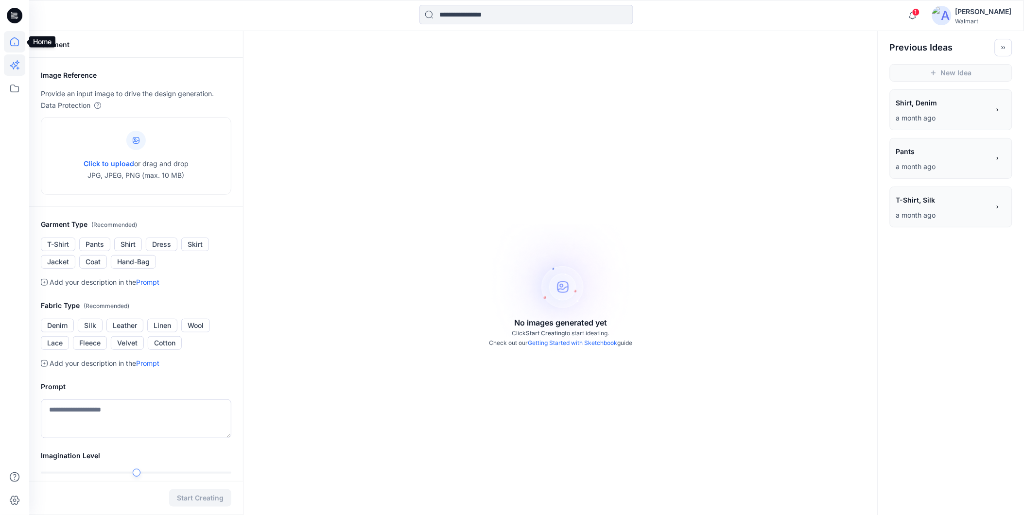
click at [11, 41] on icon at bounding box center [14, 41] width 21 height 21
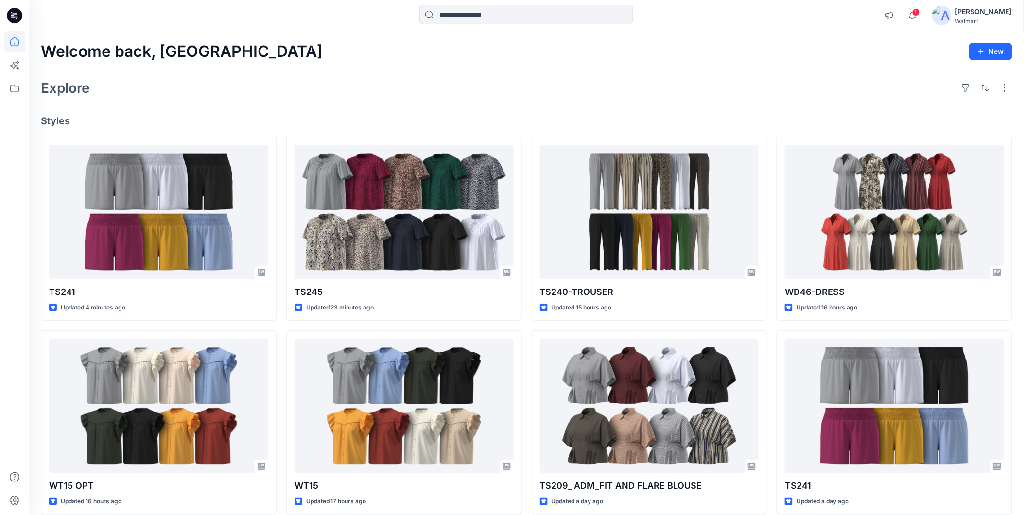
click at [15, 16] on icon at bounding box center [15, 16] width 16 height 16
click at [11, 12] on icon at bounding box center [15, 16] width 16 height 16
click at [13, 89] on icon at bounding box center [14, 88] width 21 height 21
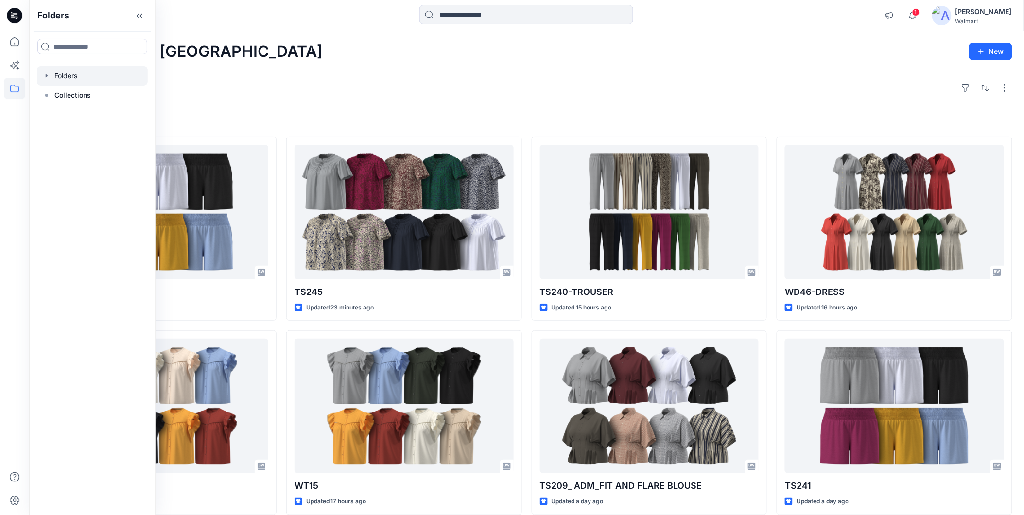
click at [79, 73] on div at bounding box center [92, 75] width 111 height 19
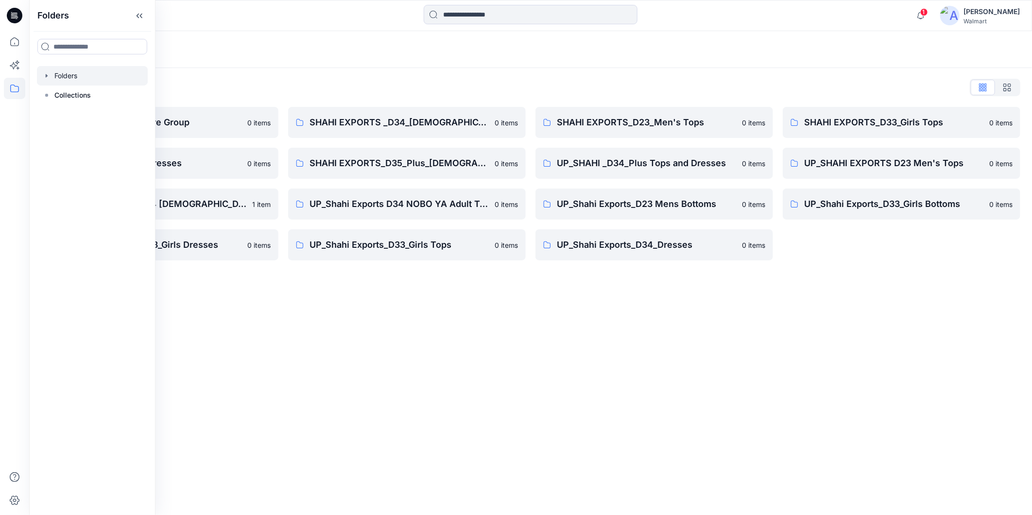
click at [238, 18] on div at bounding box center [154, 15] width 251 height 21
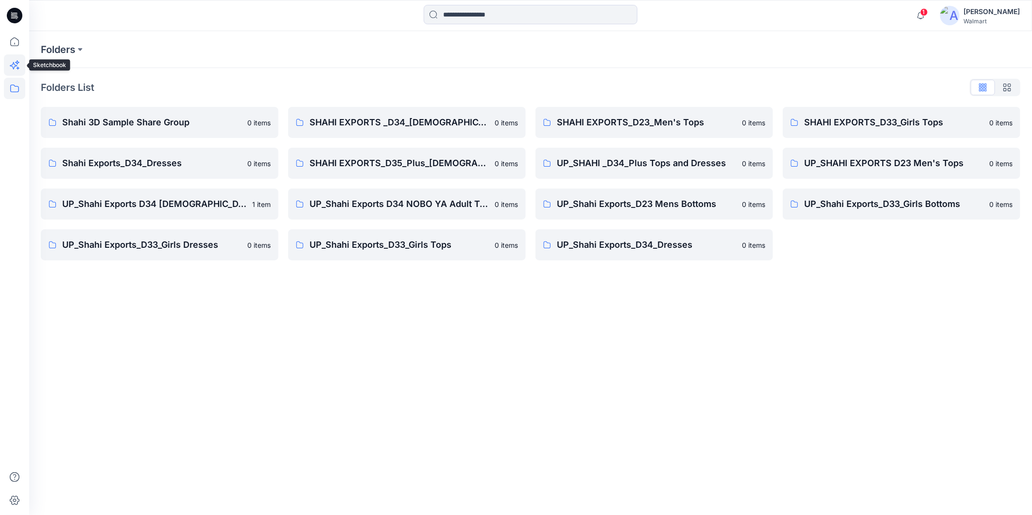
click at [14, 66] on icon at bounding box center [14, 64] width 21 height 21
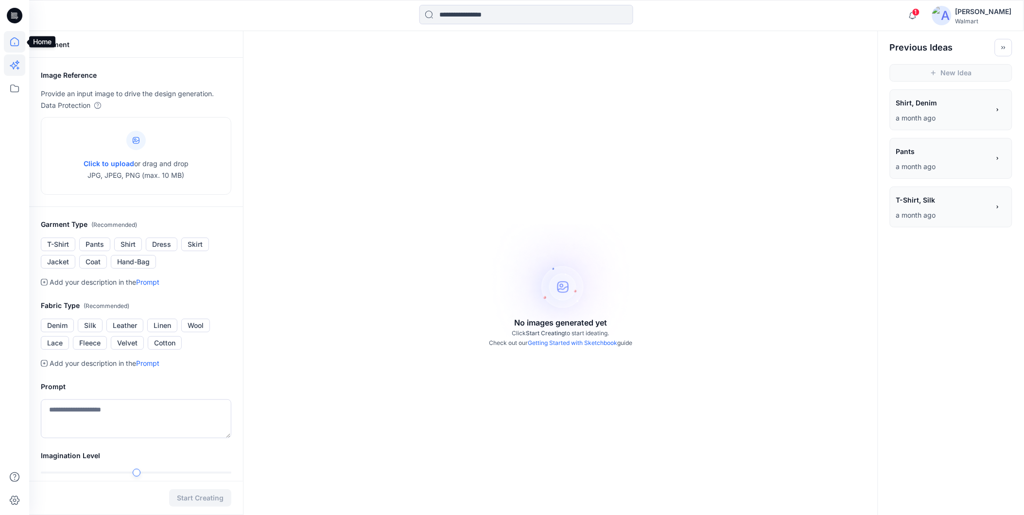
click at [14, 45] on icon at bounding box center [14, 41] width 21 height 21
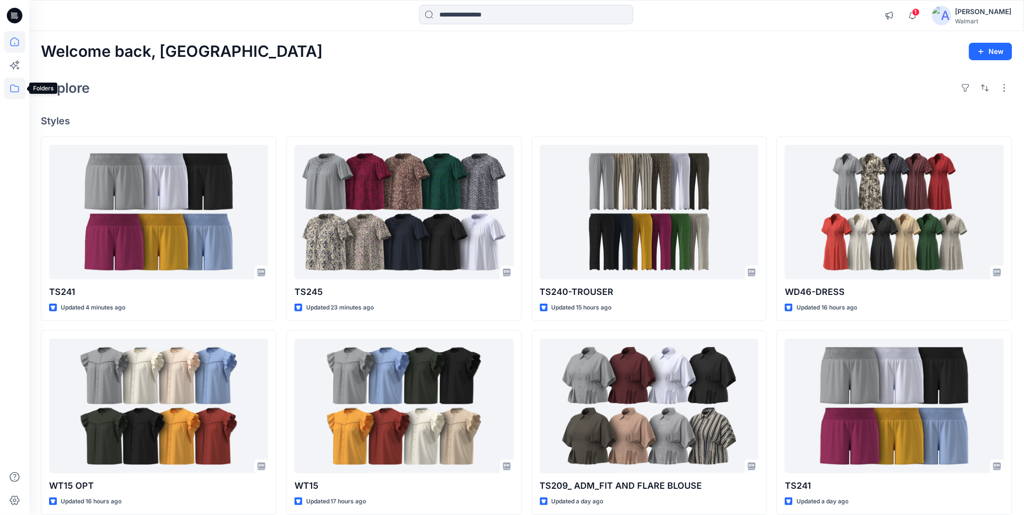
click at [13, 89] on icon at bounding box center [14, 88] width 21 height 21
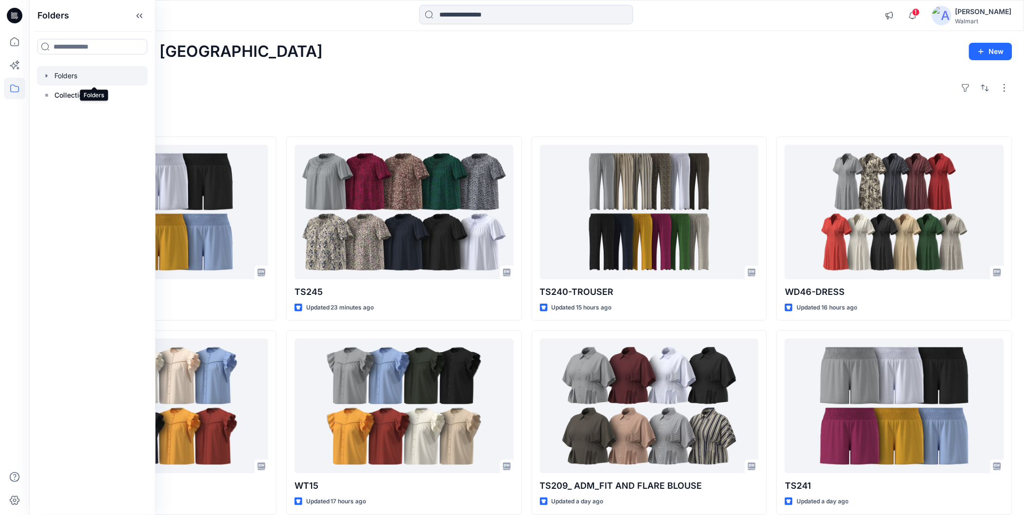
click at [70, 76] on div at bounding box center [92, 75] width 111 height 19
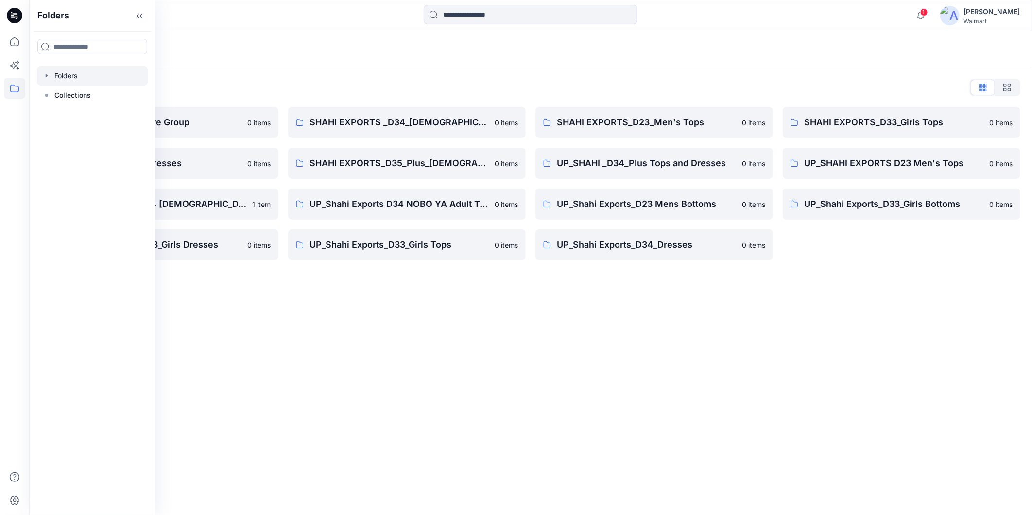
click at [287, 68] on div "Folders List Shahi 3D Sample Share Group 0 items Shahi Exports_D34_Dresses 0 it…" at bounding box center [530, 170] width 1003 height 204
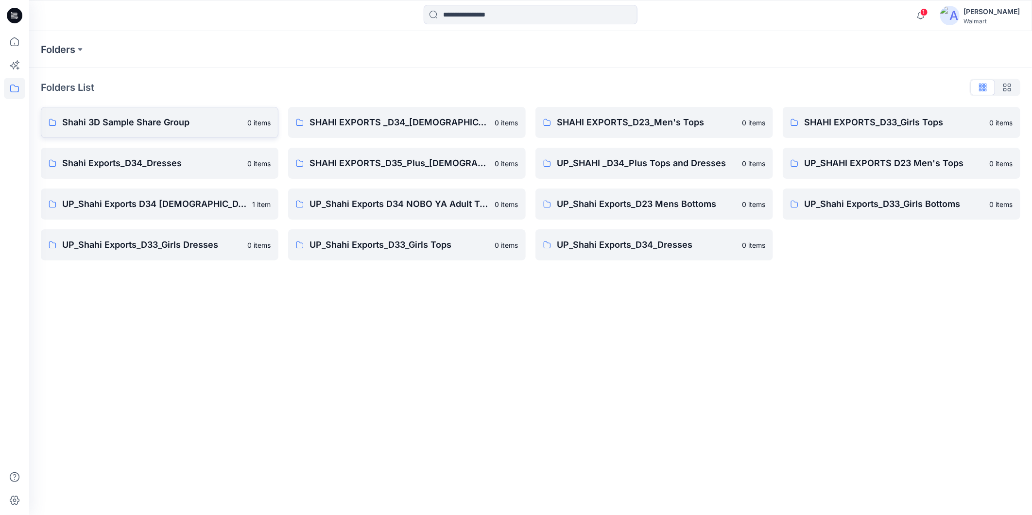
click at [149, 127] on p "Shahi 3D Sample Share Group" at bounding box center [151, 123] width 179 height 14
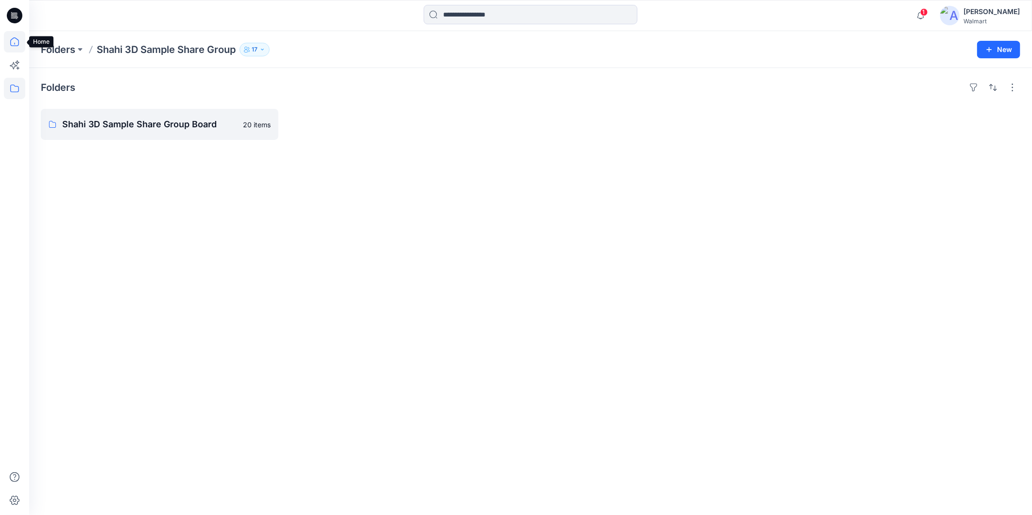
click at [20, 44] on icon at bounding box center [14, 41] width 21 height 21
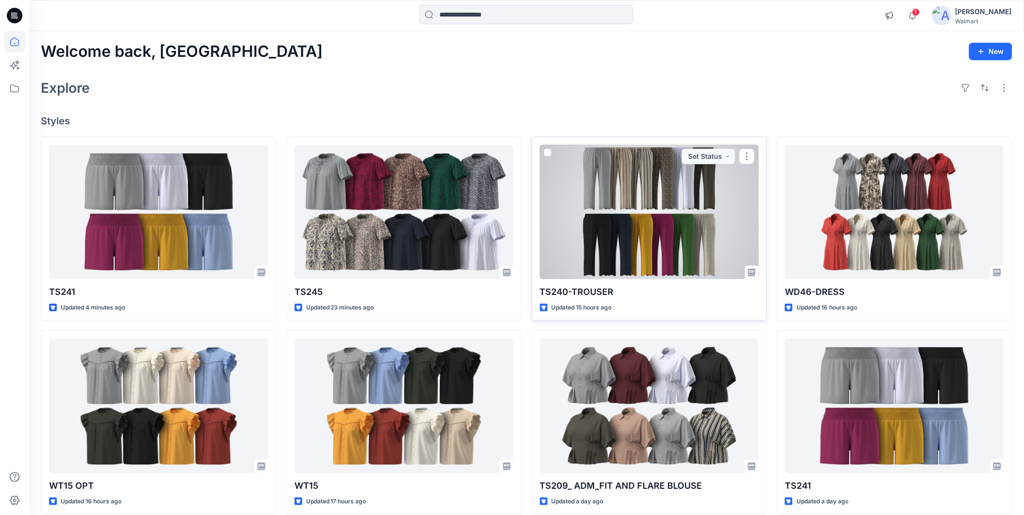
click at [647, 227] on div at bounding box center [649, 212] width 219 height 135
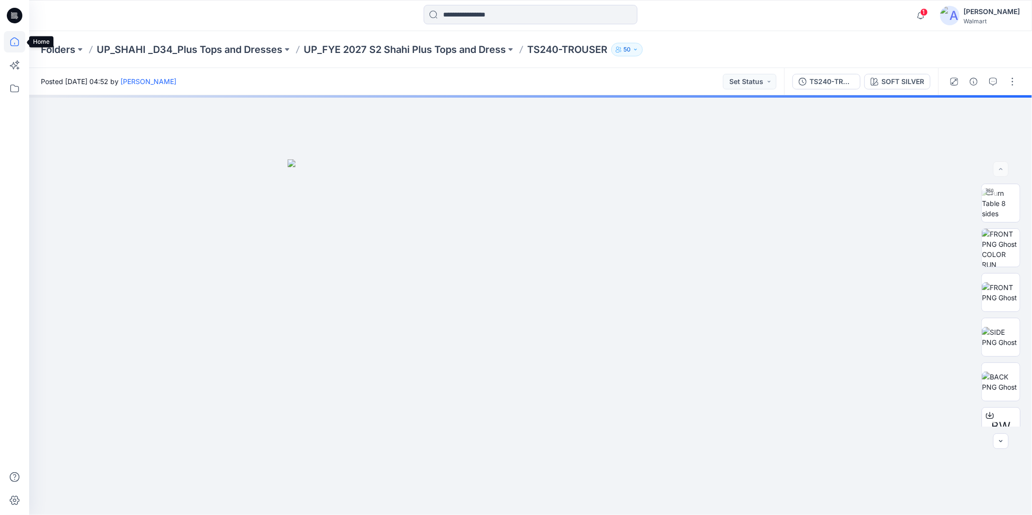
click at [9, 43] on icon at bounding box center [14, 41] width 21 height 21
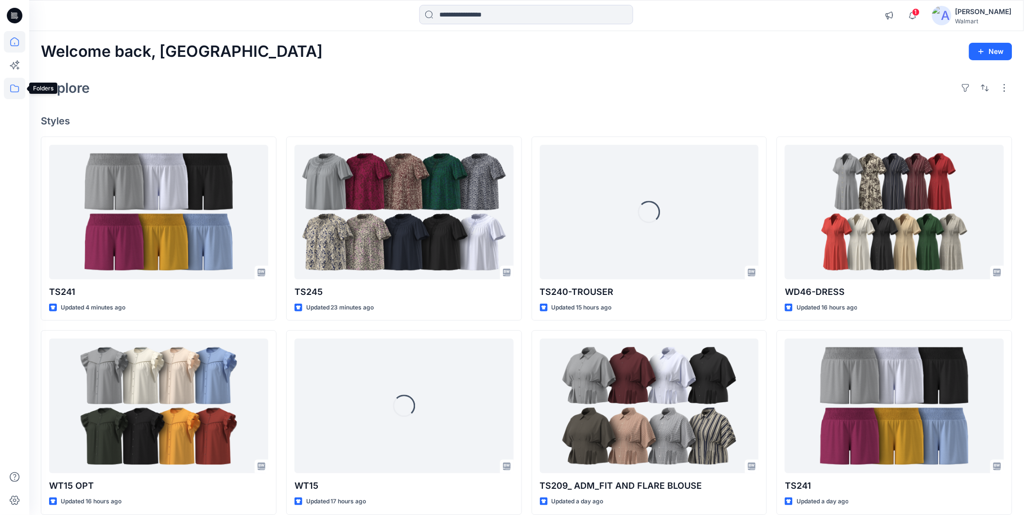
click at [14, 85] on icon at bounding box center [14, 88] width 21 height 21
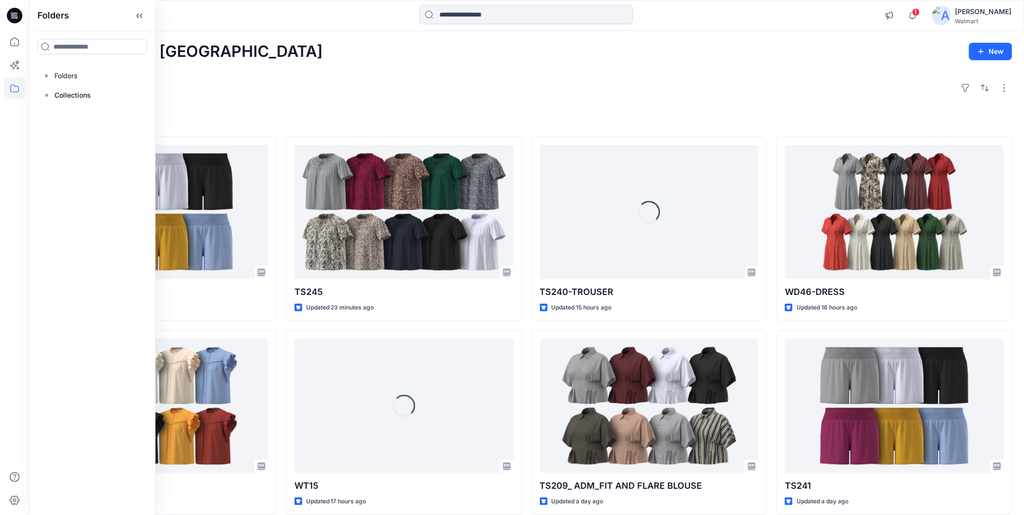
drag, startPoint x: 283, startPoint y: 75, endPoint x: 278, endPoint y: 75, distance: 5.3
click at [282, 76] on div "Explore" at bounding box center [527, 87] width 972 height 23
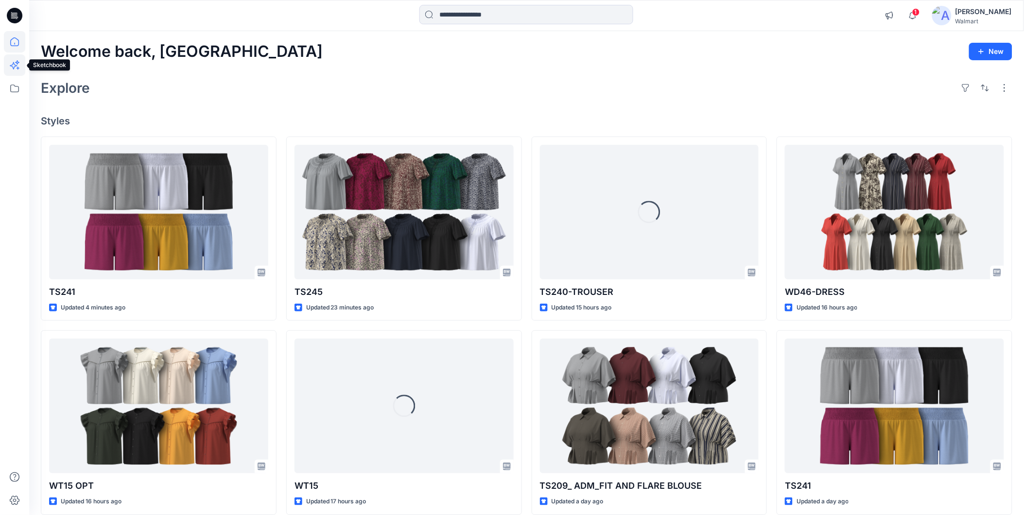
click at [18, 65] on icon at bounding box center [14, 64] width 21 height 21
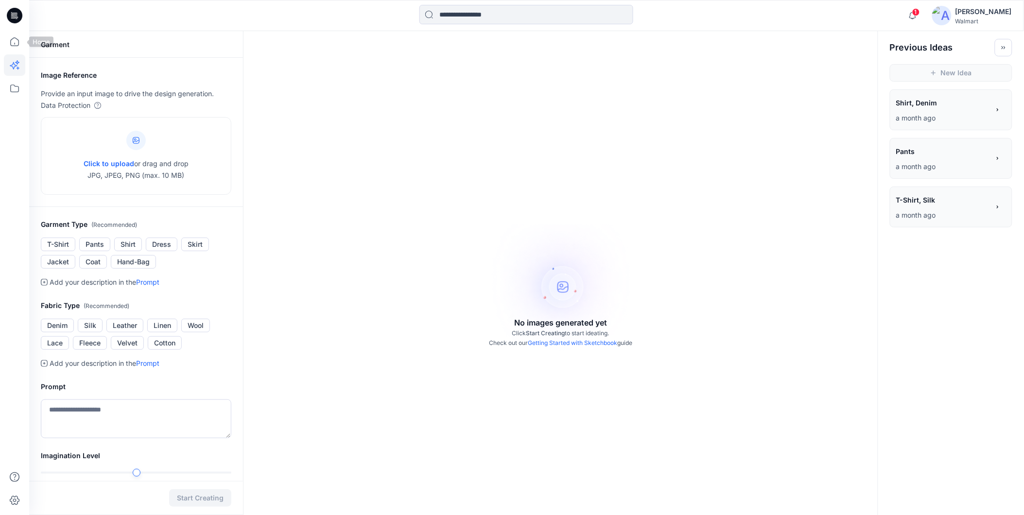
click at [11, 14] on icon at bounding box center [15, 16] width 16 height 16
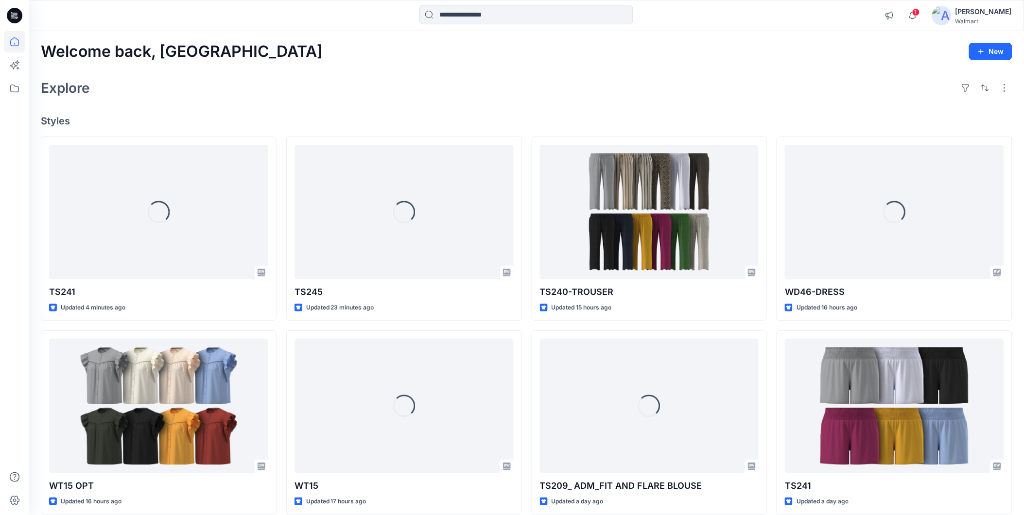
click at [16, 14] on icon at bounding box center [15, 16] width 16 height 16
click at [15, 42] on icon at bounding box center [14, 41] width 21 height 21
click at [15, 86] on icon at bounding box center [14, 88] width 21 height 21
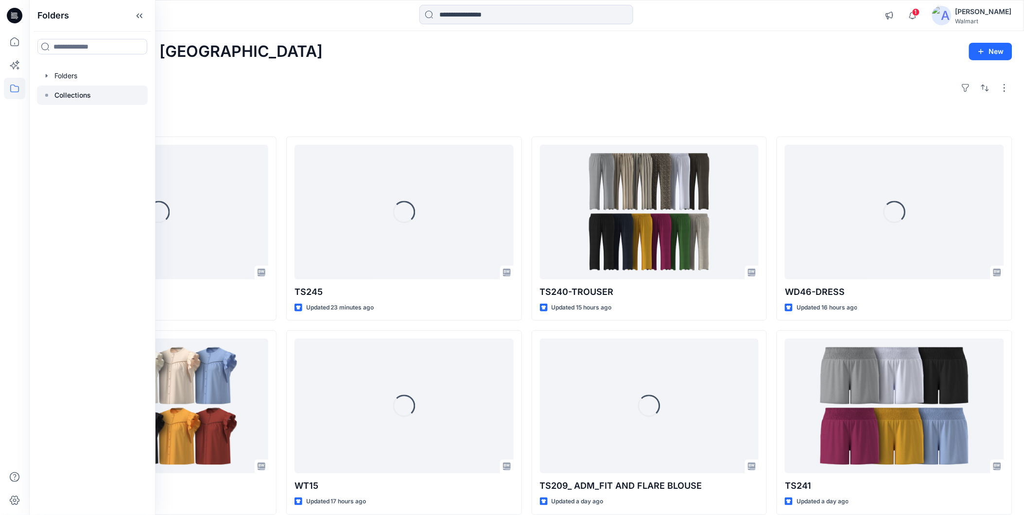
click at [116, 95] on div at bounding box center [92, 95] width 111 height 19
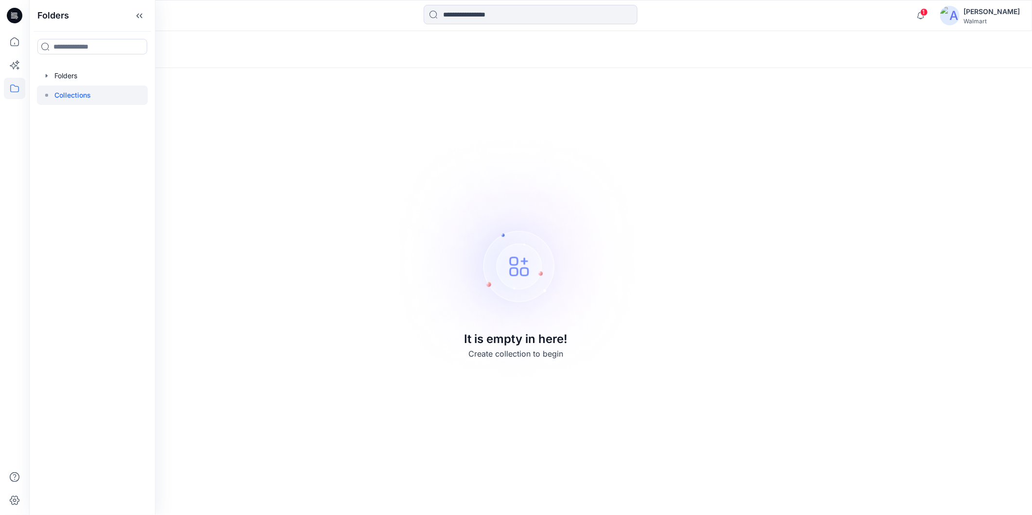
click at [214, 12] on div at bounding box center [154, 15] width 251 height 21
click at [15, 47] on icon at bounding box center [14, 41] width 21 height 21
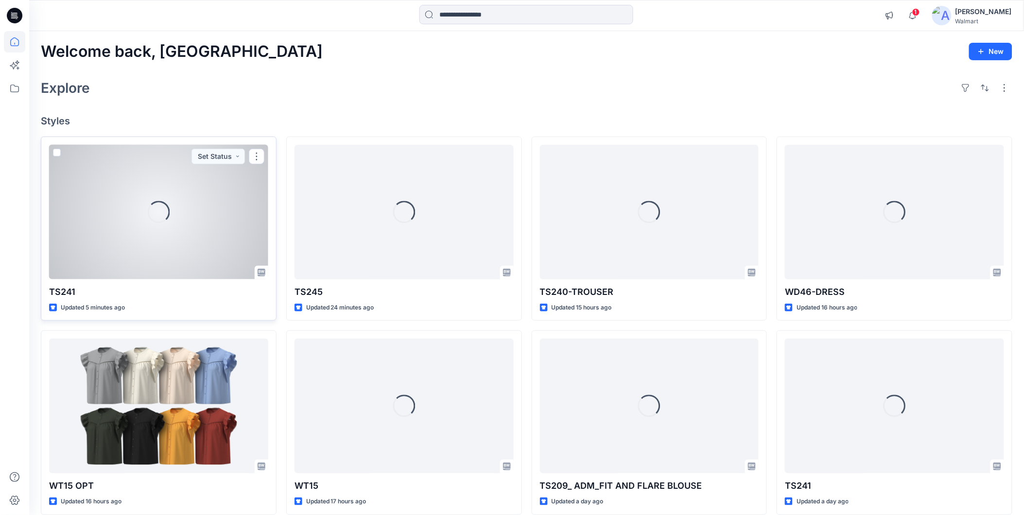
click at [110, 218] on div "Loading..." at bounding box center [158, 212] width 219 height 135
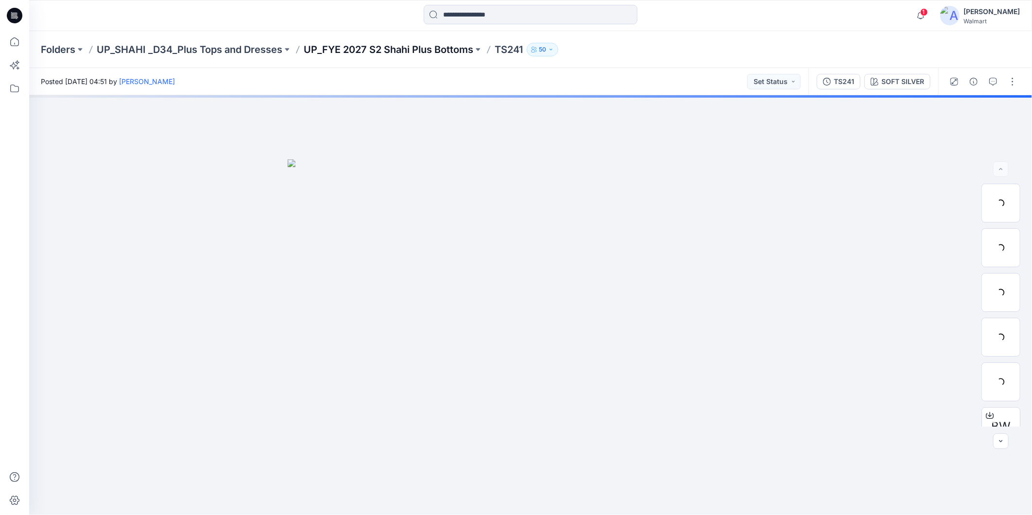
click at [367, 50] on p "UP_FYE 2027 S2 Shahi Plus Bottoms" at bounding box center [389, 50] width 170 height 14
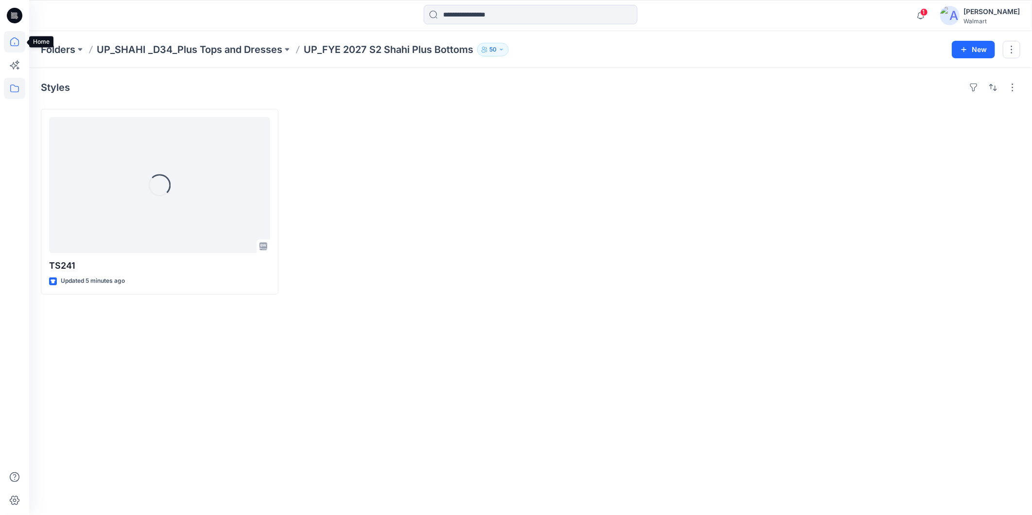
click at [16, 39] on icon at bounding box center [14, 41] width 21 height 21
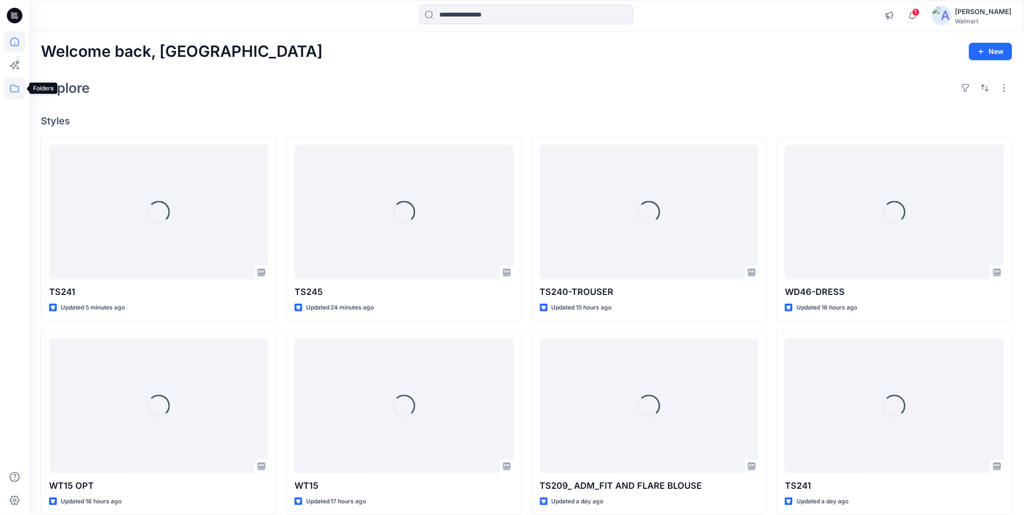
click at [15, 86] on icon at bounding box center [14, 89] width 9 height 8
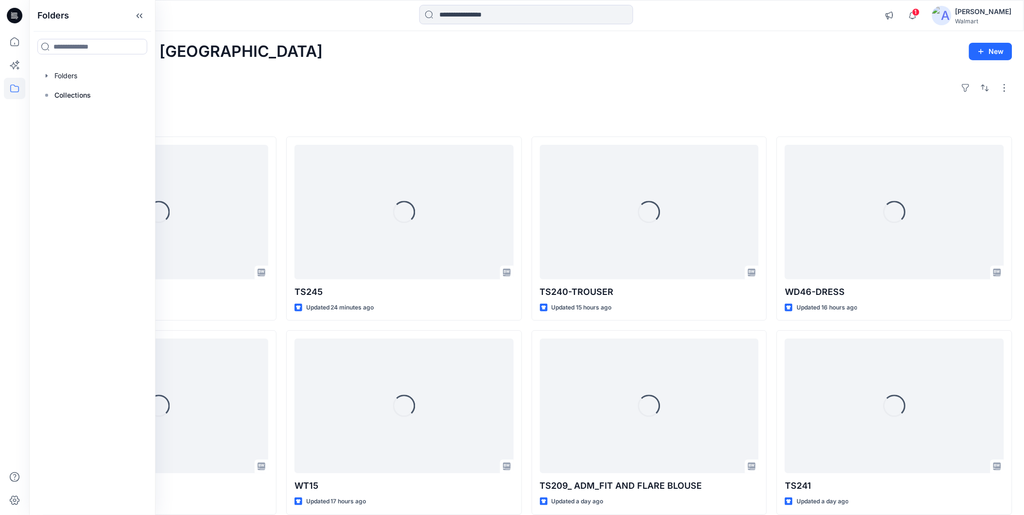
click at [279, 57] on div "Welcome back, Rahul New" at bounding box center [527, 52] width 972 height 18
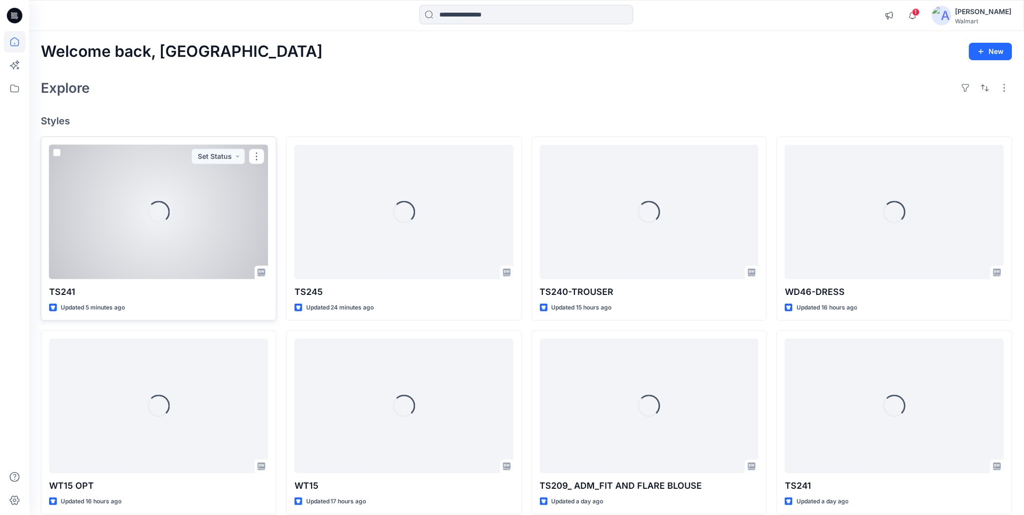
click at [185, 232] on div "Loading..." at bounding box center [158, 212] width 219 height 135
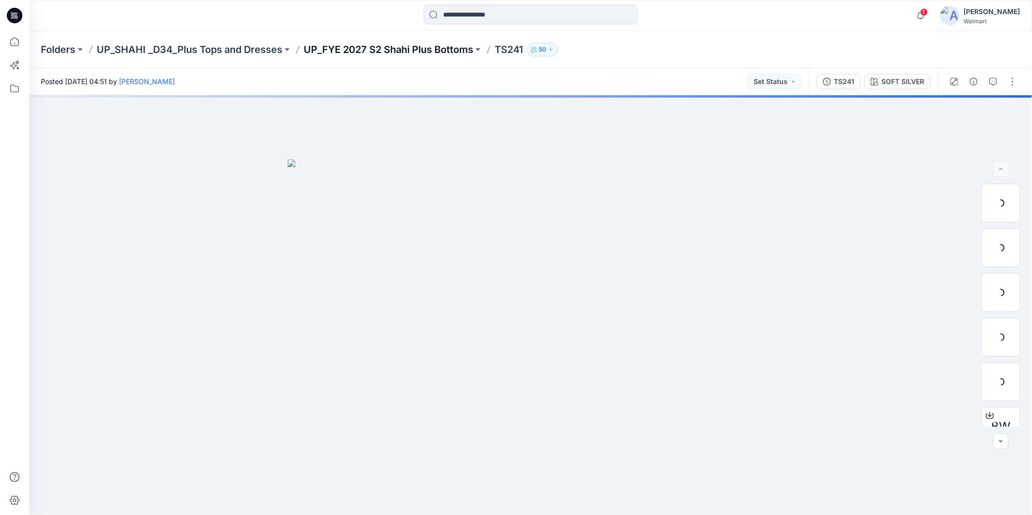
click at [334, 50] on p "UP_FYE 2027 S2 Shahi Plus Bottoms" at bounding box center [389, 50] width 170 height 14
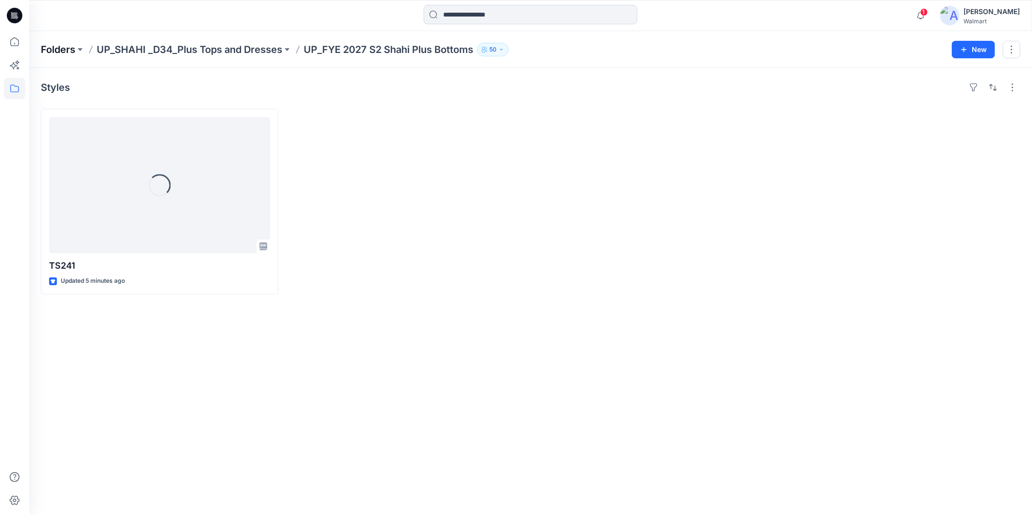
click at [50, 45] on p "Folders" at bounding box center [58, 50] width 35 height 14
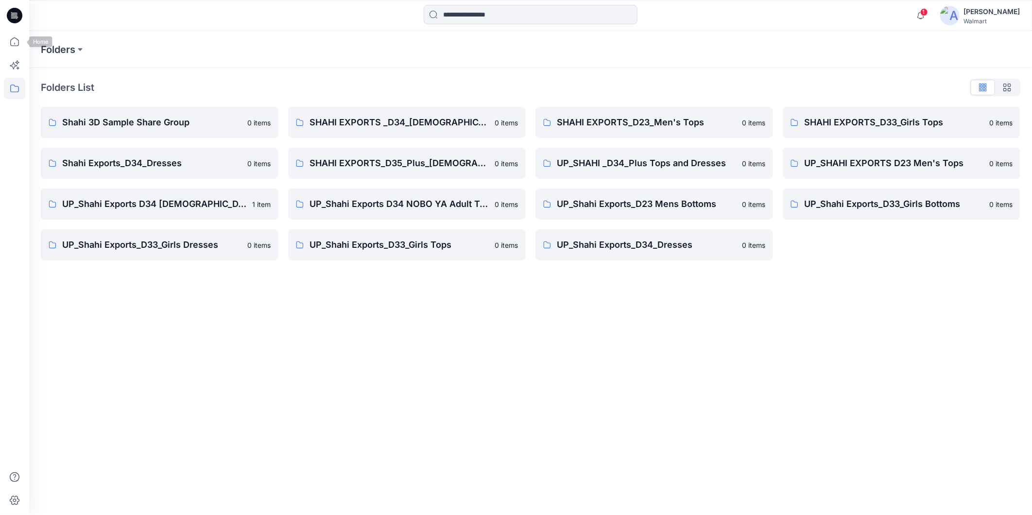
click at [2, 40] on div at bounding box center [14, 257] width 29 height 515
click at [13, 37] on icon at bounding box center [14, 41] width 9 height 9
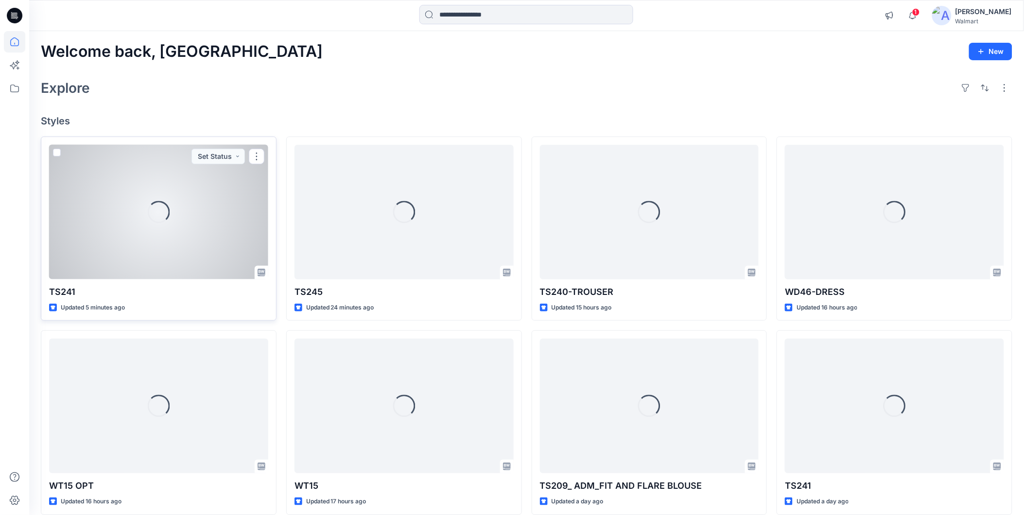
click at [130, 234] on div "Loading..." at bounding box center [158, 212] width 219 height 135
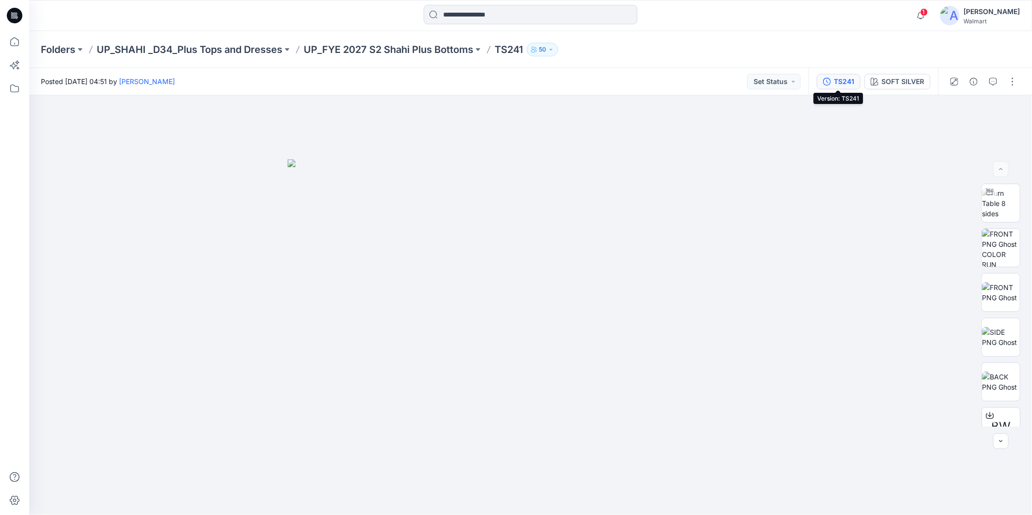
click at [843, 79] on div "TS241" at bounding box center [844, 81] width 20 height 11
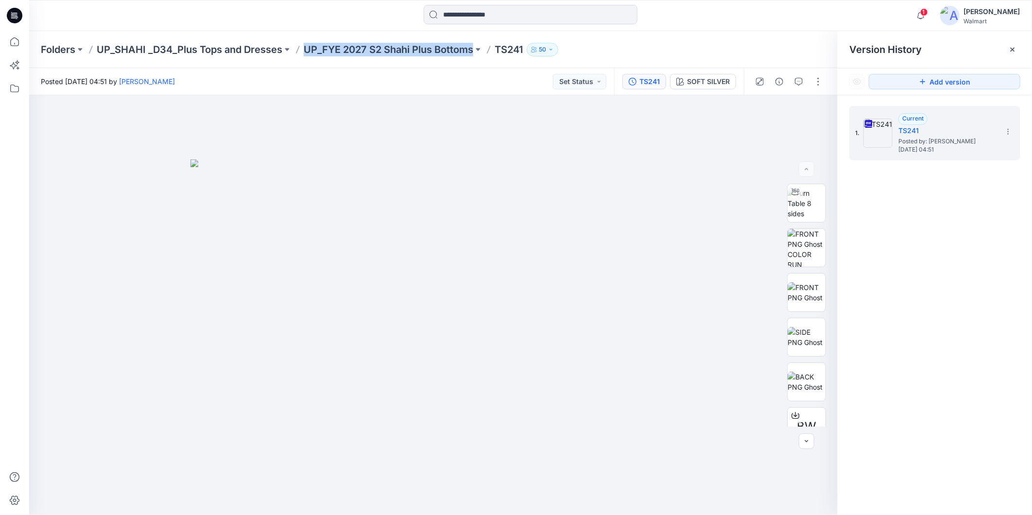
drag, startPoint x: 304, startPoint y: 52, endPoint x: 474, endPoint y: 64, distance: 170.6
click at [474, 64] on div "Folders UP_SHAHI _D34_Plus Tops and Dresses UP_FYE 2027 S2 Shahi Plus Bottoms T…" at bounding box center [530, 49] width 1003 height 37
copy p "UP_FYE 2027 S2 Shahi Plus Bottoms"
click at [17, 45] on icon at bounding box center [14, 41] width 21 height 21
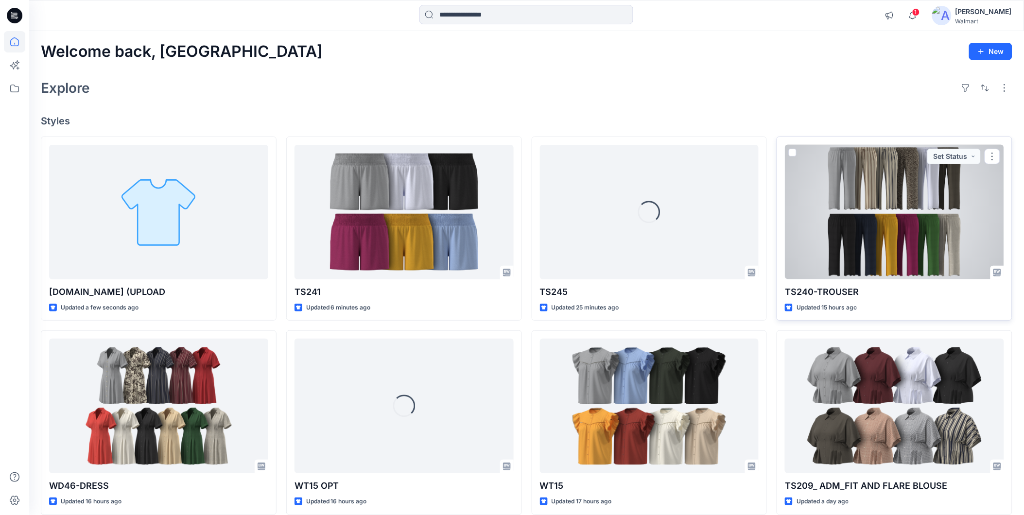
click at [815, 208] on div at bounding box center [894, 212] width 219 height 135
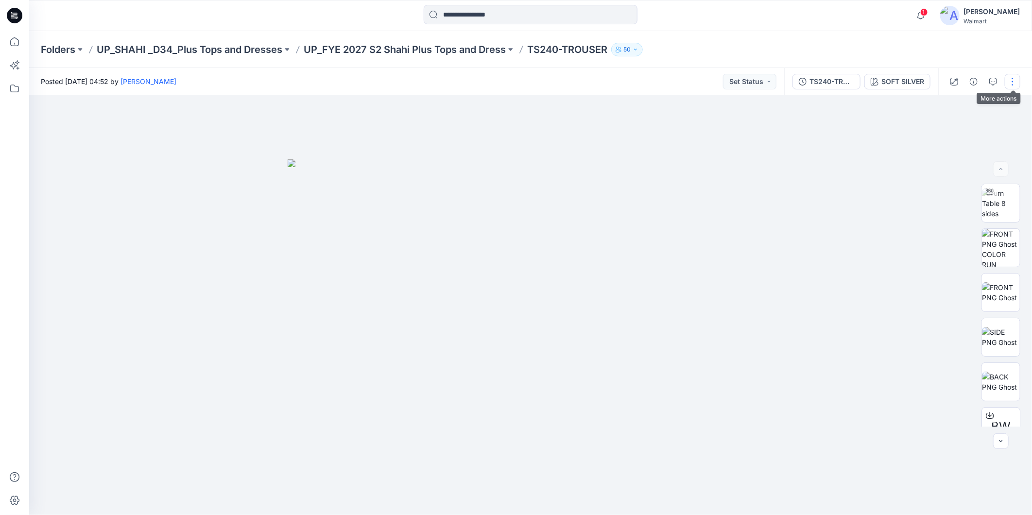
click at [1014, 84] on button "button" at bounding box center [1013, 82] width 16 height 16
click at [946, 181] on p "Duplicate to..." at bounding box center [967, 185] width 44 height 10
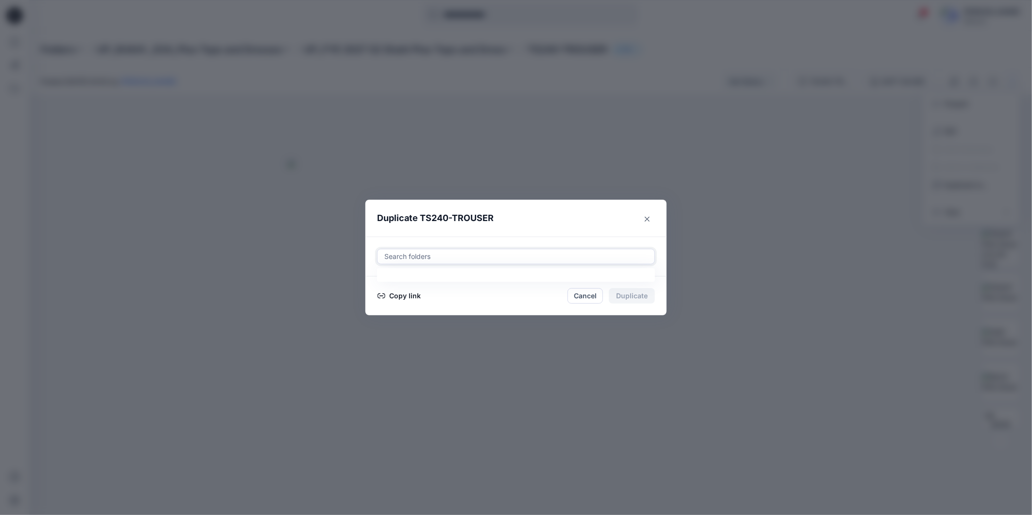
click at [411, 254] on div at bounding box center [516, 257] width 265 height 12
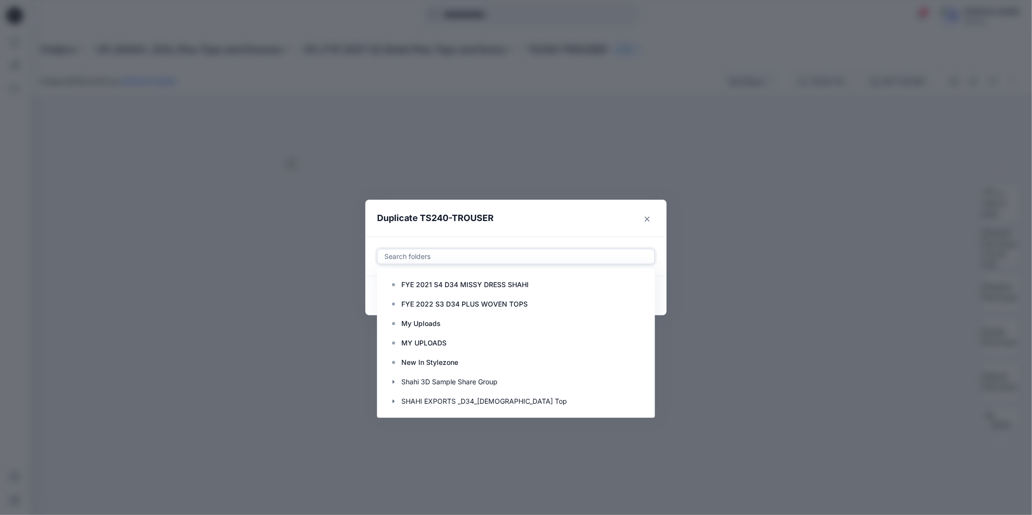
paste input "**********"
type input "**********"
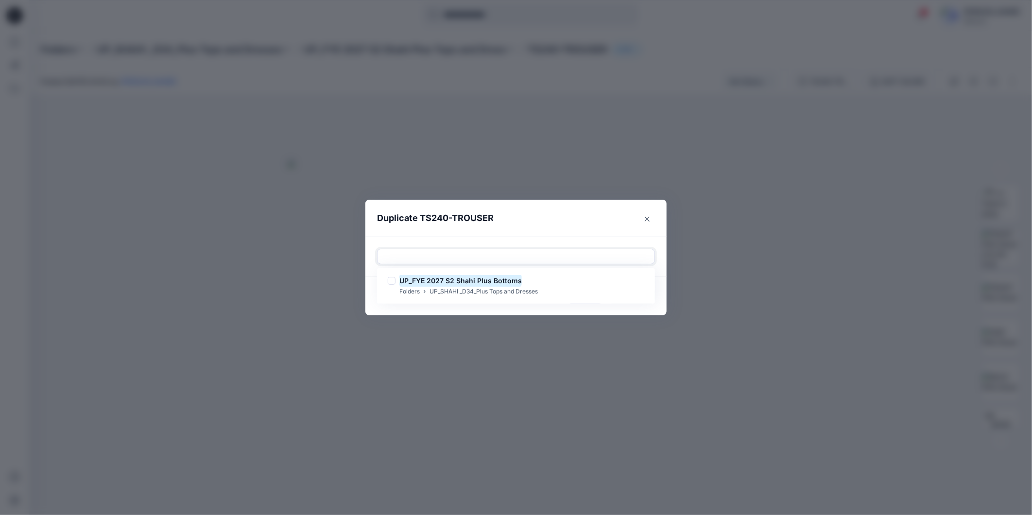
click at [514, 253] on div at bounding box center [516, 257] width 265 height 12
click at [484, 259] on div at bounding box center [516, 257] width 265 height 12
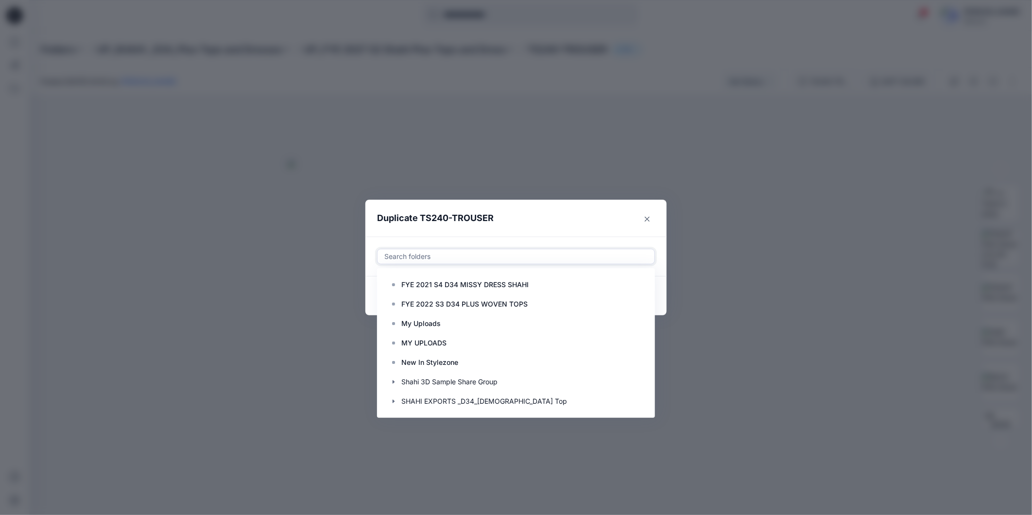
paste input "**********"
type input "**********"
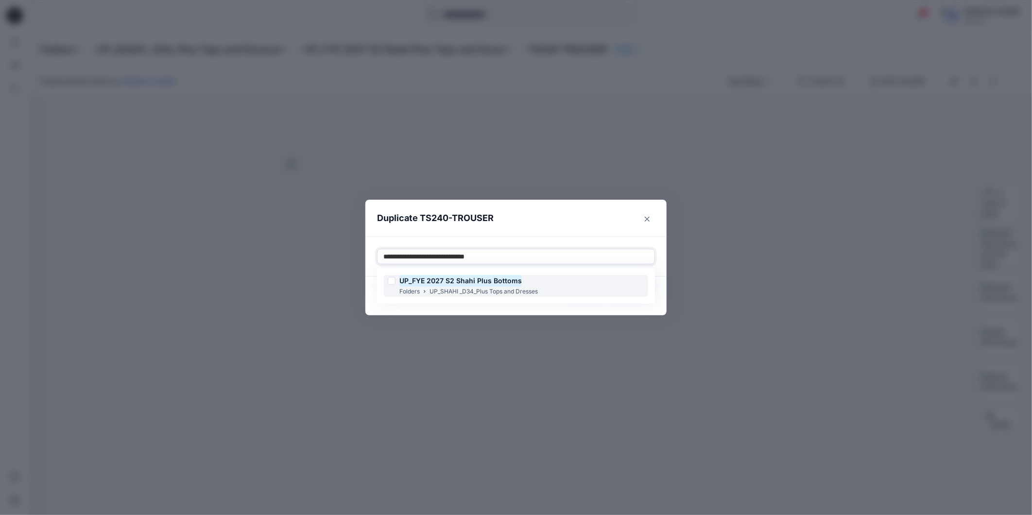
click at [430, 279] on mark "UP_FYE 2027 S2 Shahi Plus Bottoms" at bounding box center [461, 280] width 122 height 13
click at [575, 273] on div "UP_FYE 2027 S2 Shahi Plus Bottoms Folders UP_SHAHI _D34_Plus Tops and Dresses" at bounding box center [516, 286] width 274 height 32
click at [460, 283] on mark "UP_FYE 2027 S2 Shahi Plus Bottoms" at bounding box center [461, 280] width 122 height 13
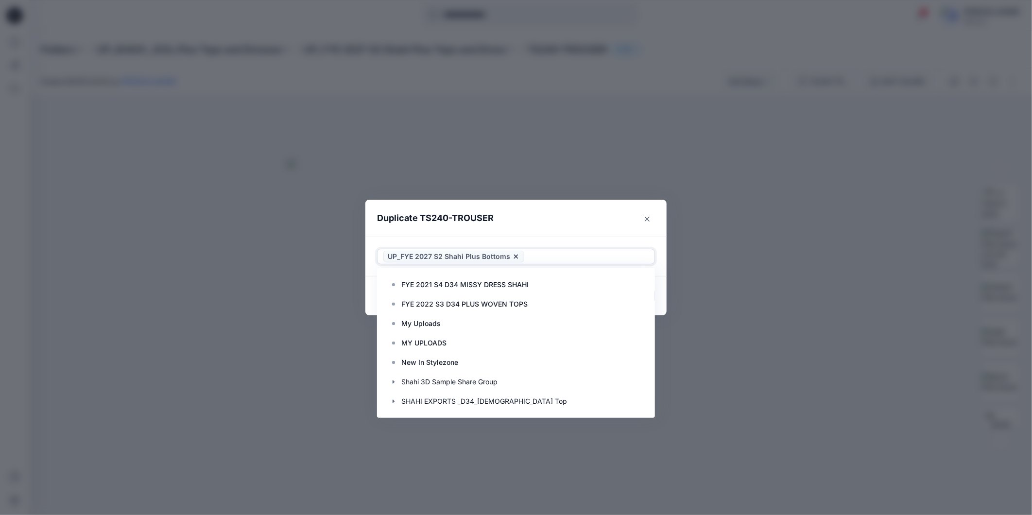
drag, startPoint x: 524, startPoint y: 255, endPoint x: 415, endPoint y: 265, distance: 109.8
click at [415, 265] on div "Use Up and Down to choose options, press Enter to select the currently focused …" at bounding box center [516, 257] width 301 height 40
click at [427, 256] on span "UP_FYE 2027 S2 Shahi Plus Bottoms" at bounding box center [449, 257] width 122 height 12
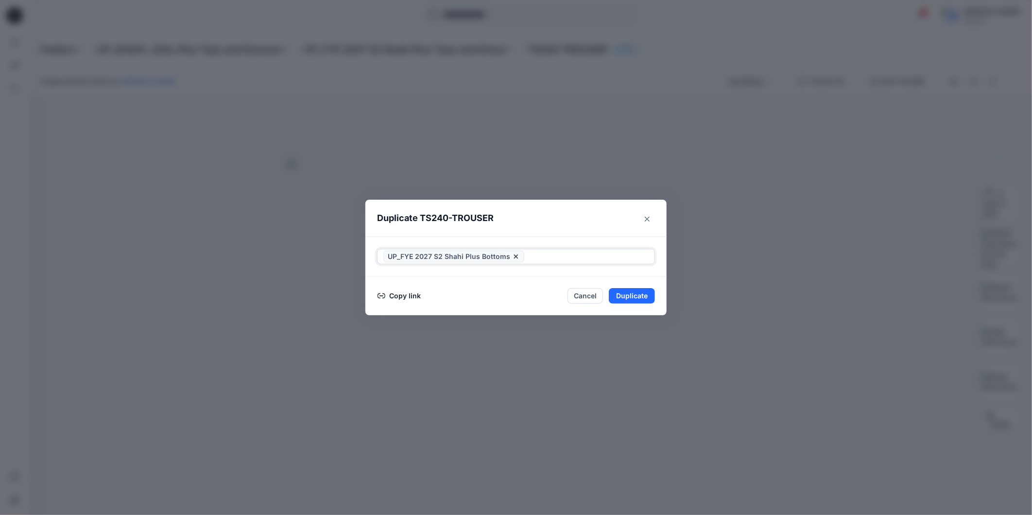
click at [514, 256] on icon at bounding box center [516, 257] width 4 height 4
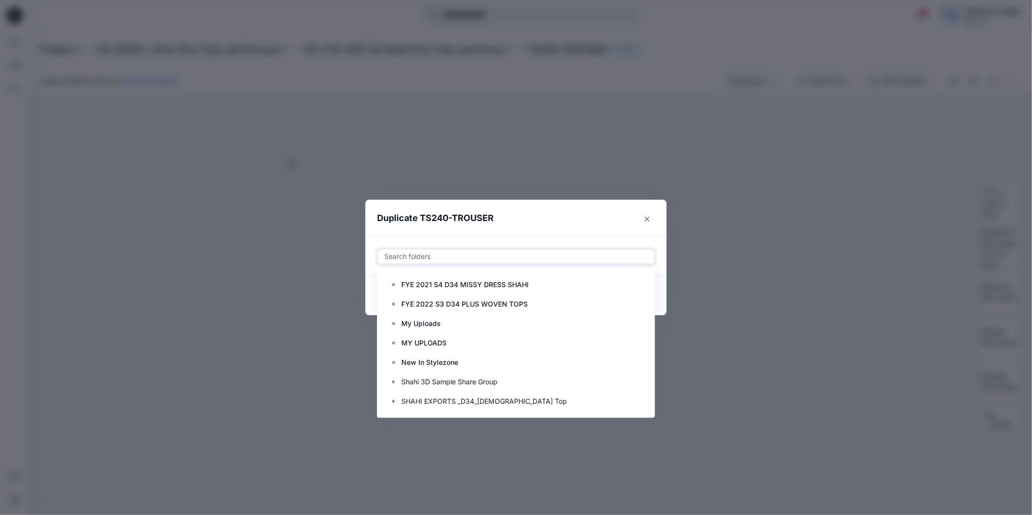
paste input "**********"
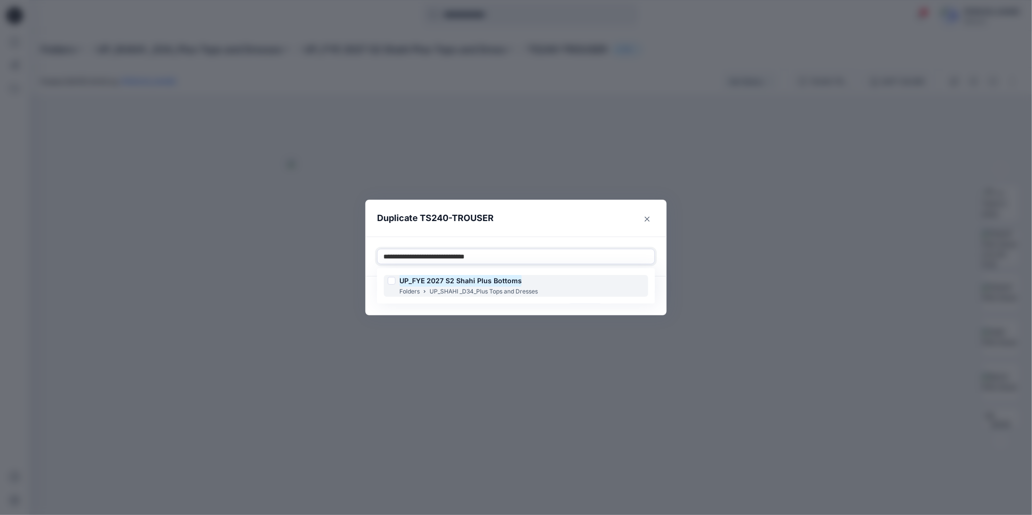
click at [448, 279] on mark "UP_FYE 2027 S2 Shahi Plus Bottoms" at bounding box center [461, 280] width 122 height 13
click at [634, 302] on div "UP_FYE 2027 S2 Shahi Plus Bottoms Folders UP_SHAHI _D34_Plus Tops and Dresses" at bounding box center [516, 285] width 278 height 35
type input "**********"
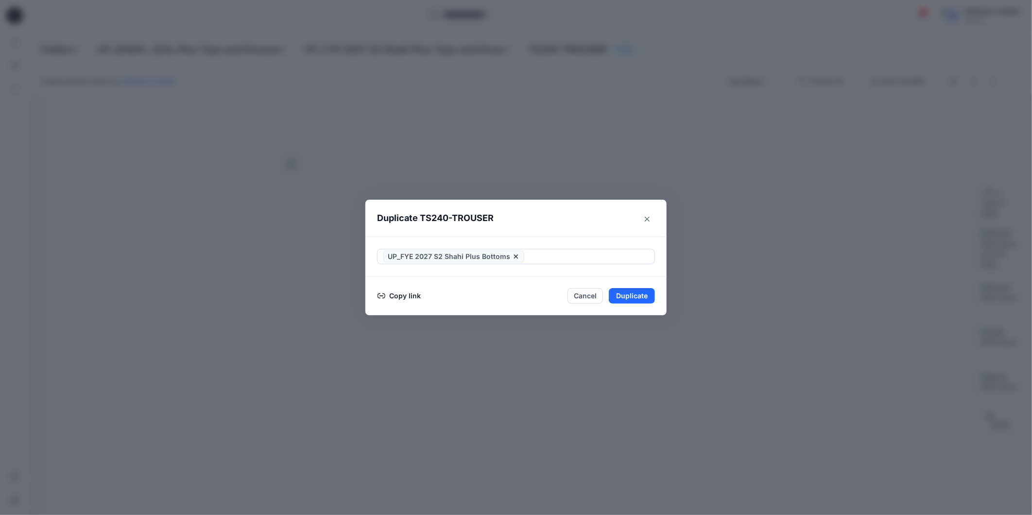
drag, startPoint x: 660, startPoint y: 271, endPoint x: 661, endPoint y: 289, distance: 18.0
click at [661, 289] on section "Duplicate TS240-TROUSER UP_FYE 2027 S2 Shahi Plus Bottoms Copy link Cancel Dupl…" at bounding box center [516, 258] width 301 height 116
click at [643, 290] on button "Duplicate" at bounding box center [632, 296] width 46 height 16
click at [648, 218] on icon "Close" at bounding box center [647, 218] width 5 height 5
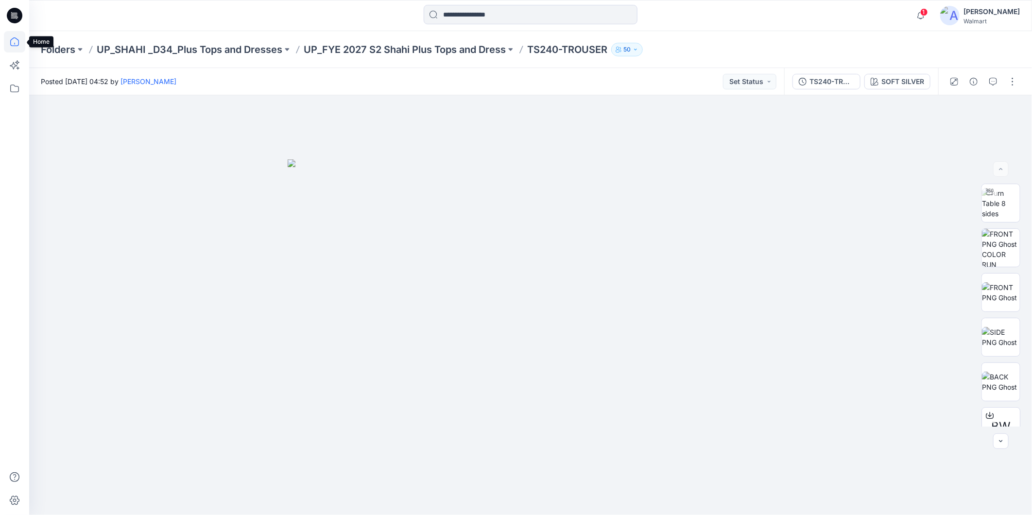
click at [10, 39] on icon at bounding box center [14, 41] width 21 height 21
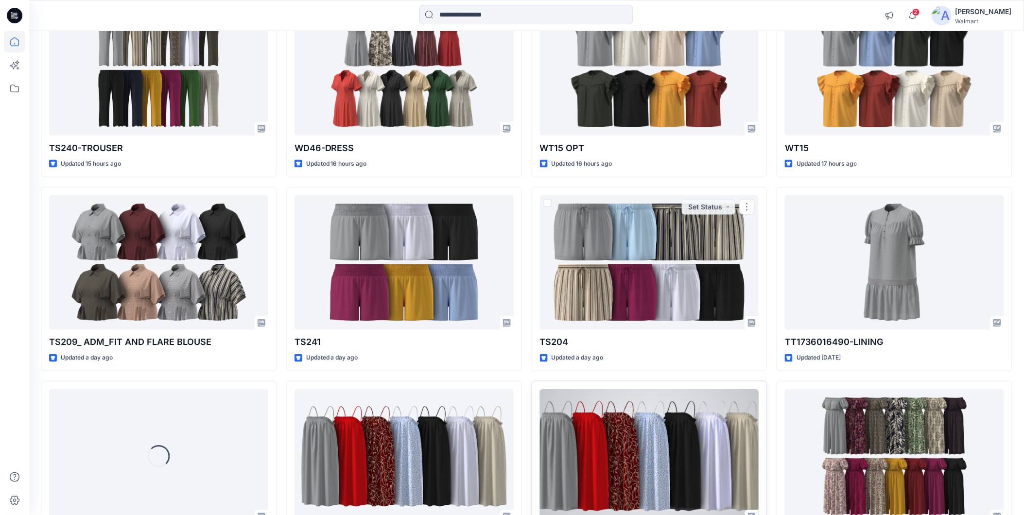
scroll to position [402, 0]
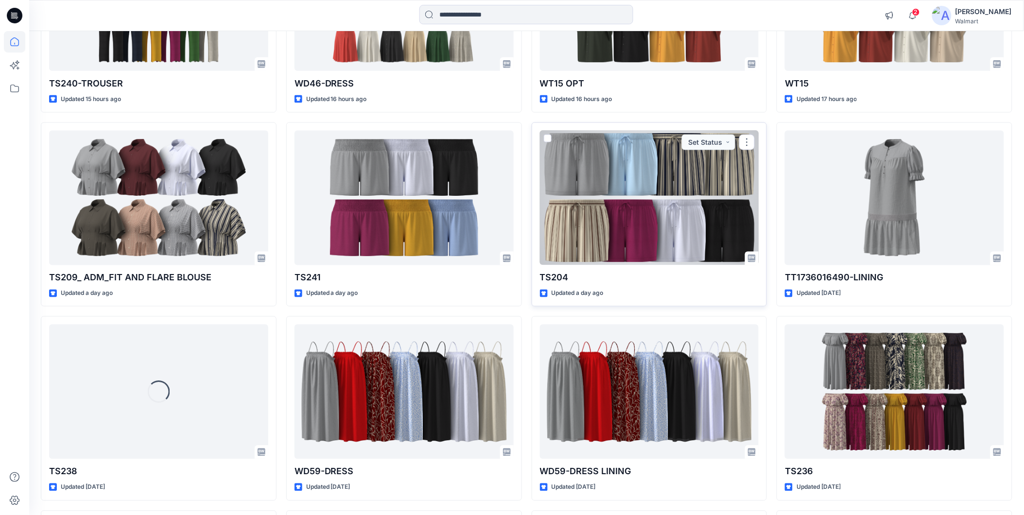
click at [624, 211] on div at bounding box center [649, 198] width 219 height 135
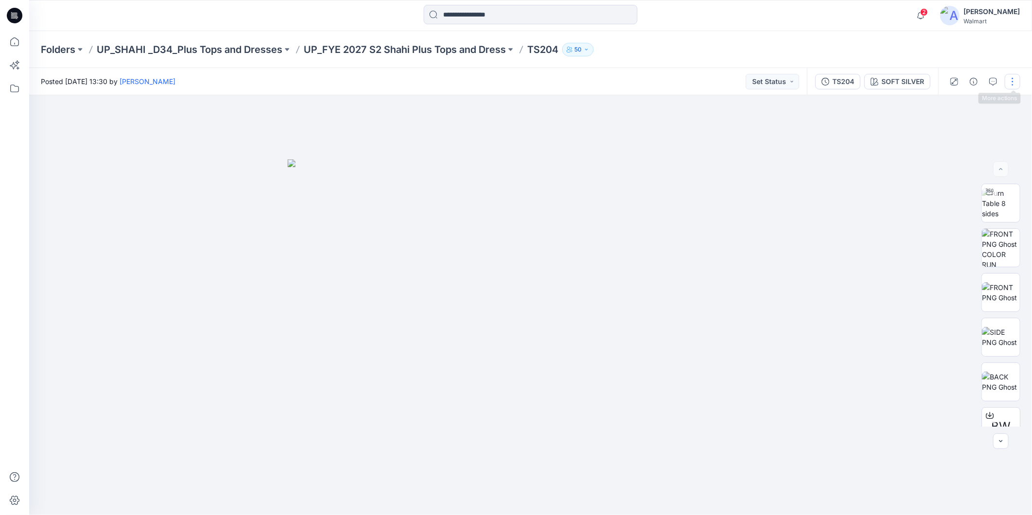
click at [1013, 78] on button "button" at bounding box center [1013, 82] width 16 height 16
click at [952, 183] on p "Duplicate to..." at bounding box center [967, 185] width 44 height 10
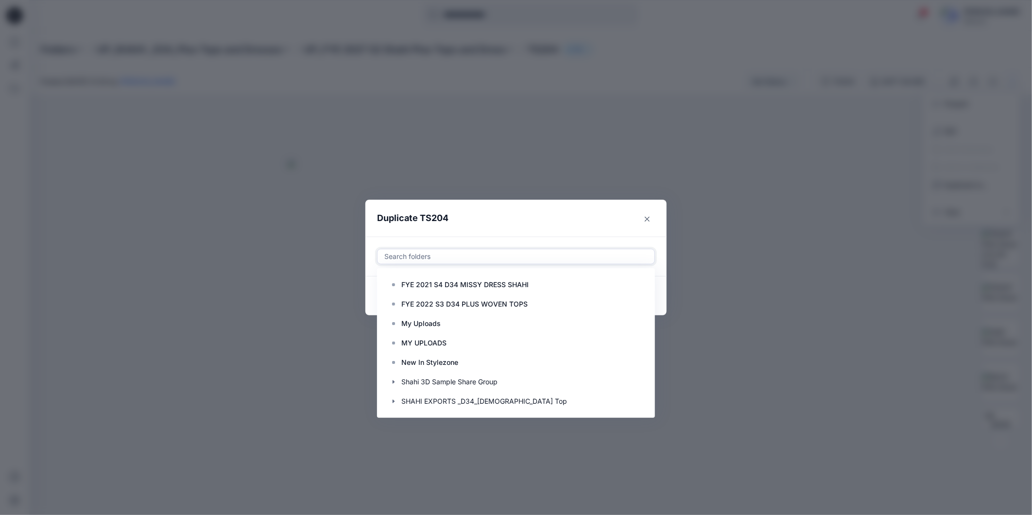
click at [439, 258] on div at bounding box center [516, 257] width 265 height 12
paste input "**********"
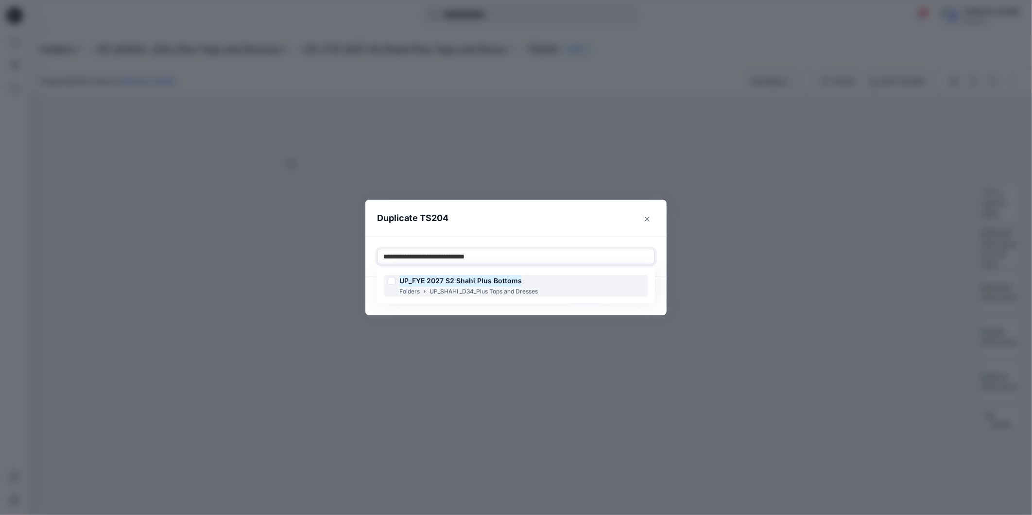
click at [466, 282] on mark "UP_FYE 2027 S2 Shahi Plus Bottoms" at bounding box center [461, 280] width 122 height 13
type input "**********"
click at [637, 304] on footer "Copy link Cancel Duplicate" at bounding box center [516, 296] width 301 height 39
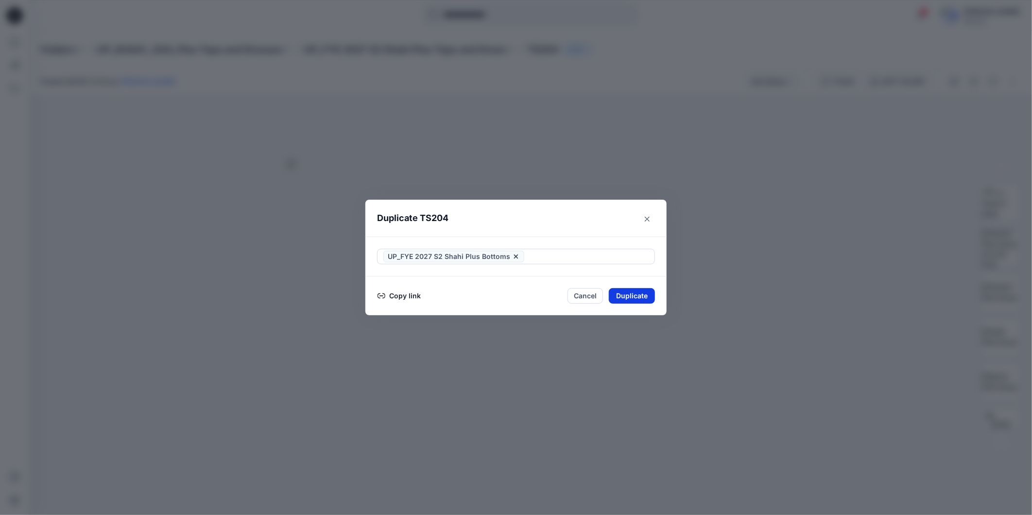
click at [632, 296] on button "Duplicate" at bounding box center [632, 296] width 46 height 16
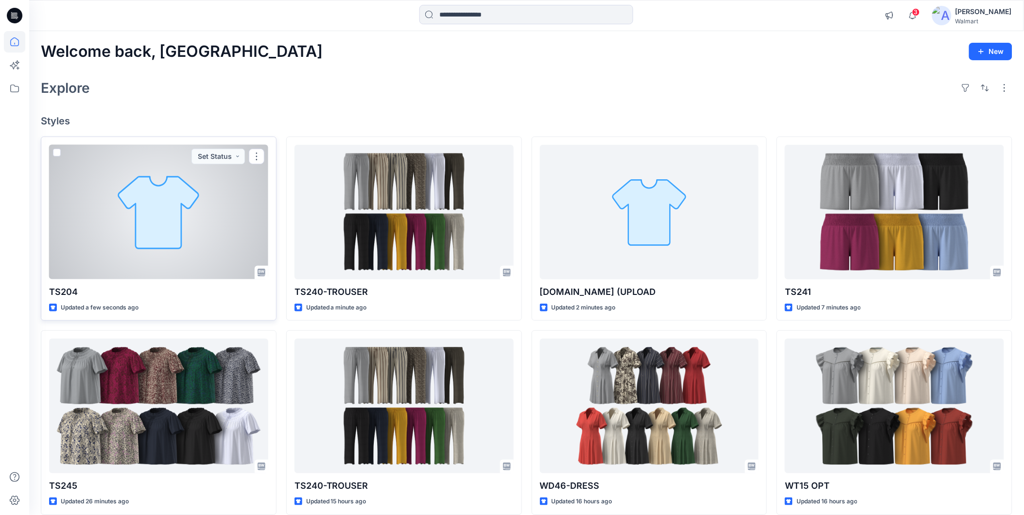
click at [102, 203] on div at bounding box center [158, 212] width 219 height 135
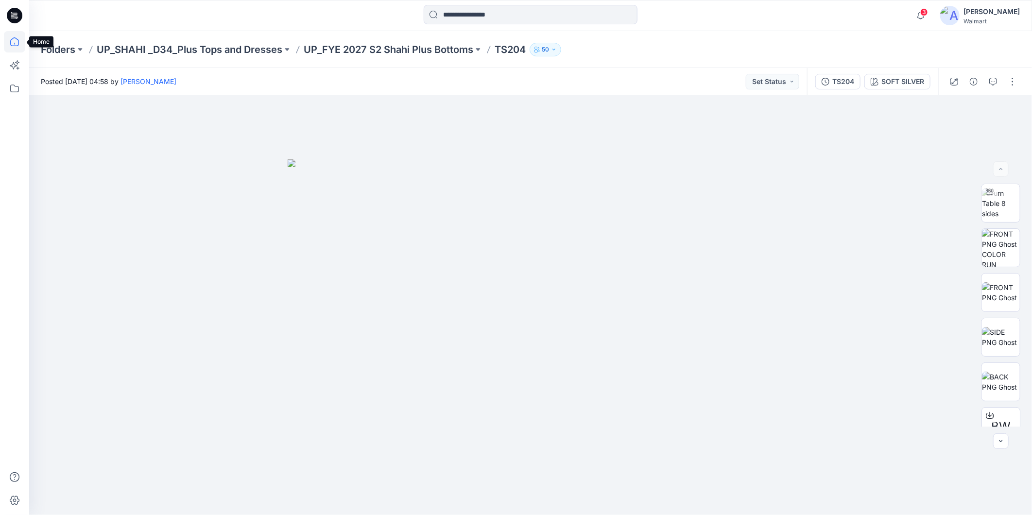
click at [12, 42] on icon at bounding box center [14, 41] width 21 height 21
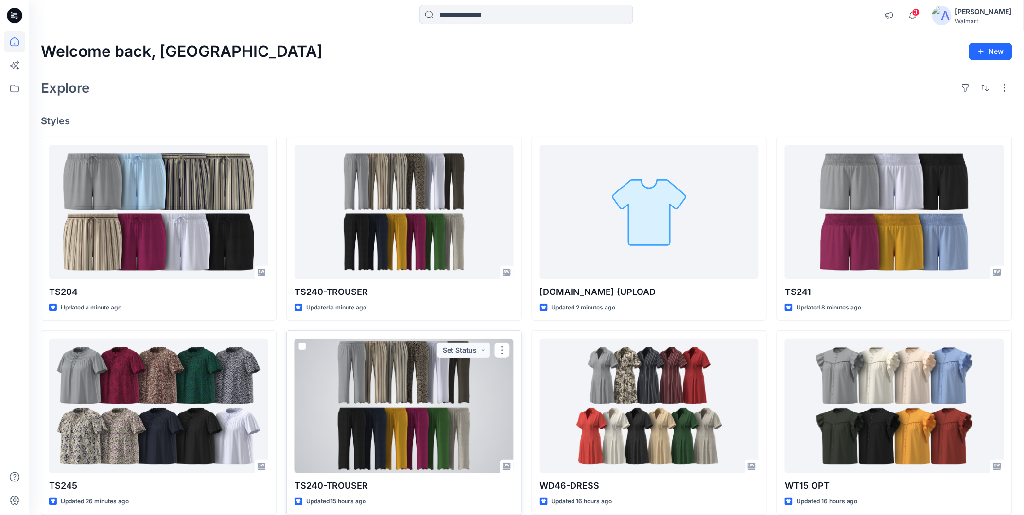
click at [444, 380] on div at bounding box center [404, 406] width 219 height 135
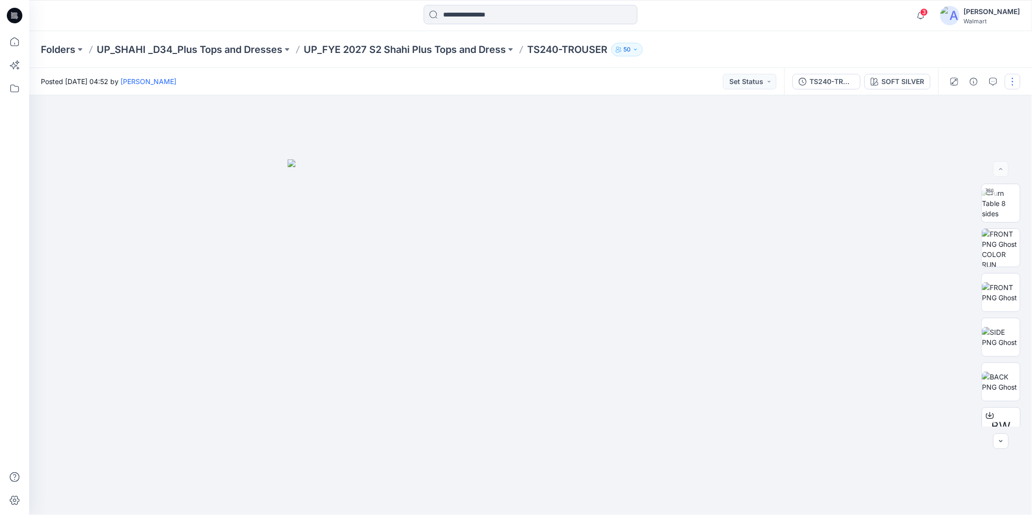
click at [1014, 81] on button "button" at bounding box center [1013, 82] width 16 height 16
click at [946, 127] on p "Edit" at bounding box center [951, 131] width 12 height 10
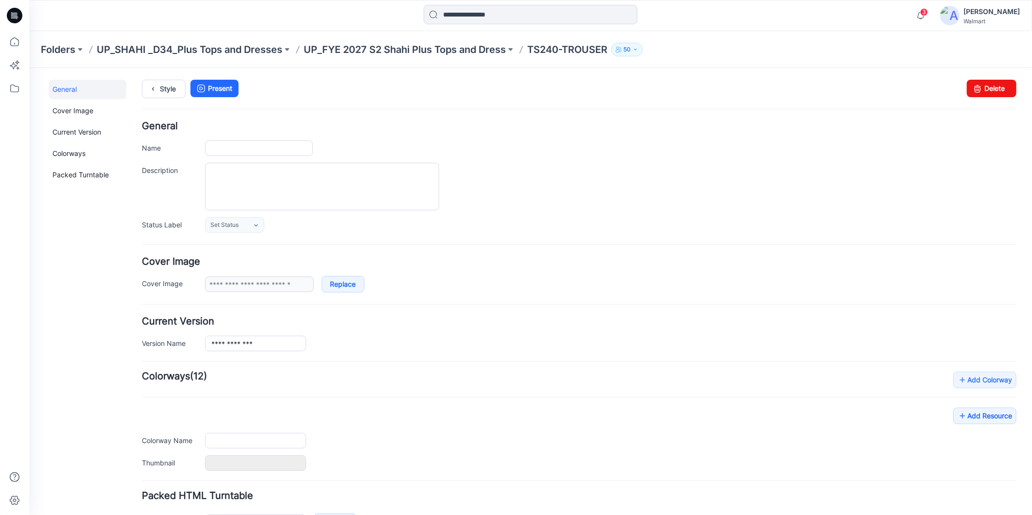
type input "**********"
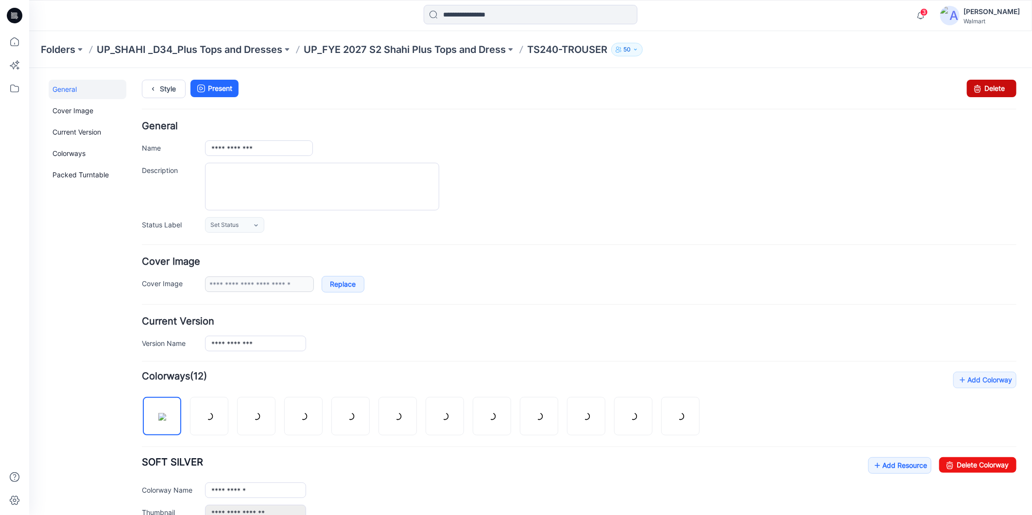
drag, startPoint x: 980, startPoint y: 86, endPoint x: 592, endPoint y: 117, distance: 389.6
click at [980, 86] on link "Delete" at bounding box center [992, 87] width 50 height 17
click at [13, 39] on icon at bounding box center [14, 41] width 9 height 9
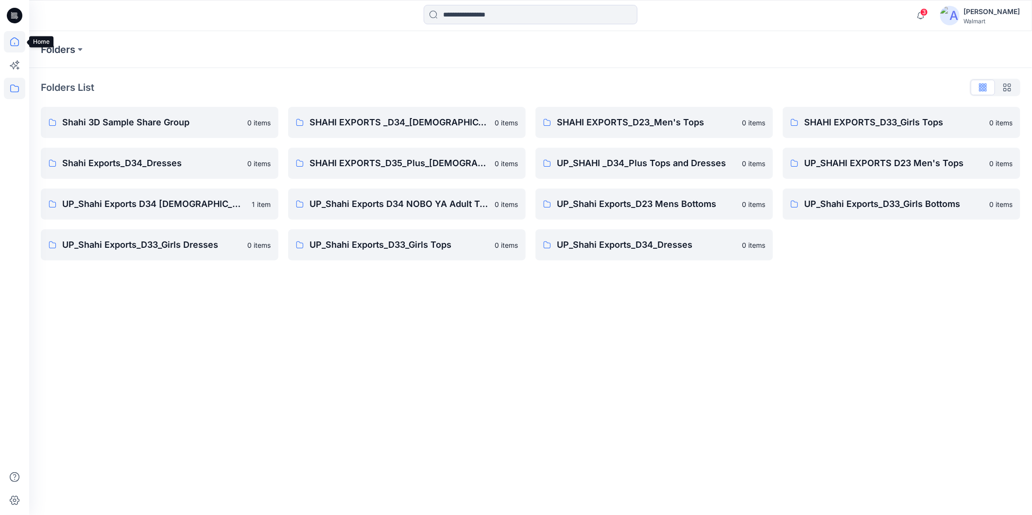
click at [15, 44] on icon at bounding box center [14, 44] width 0 height 2
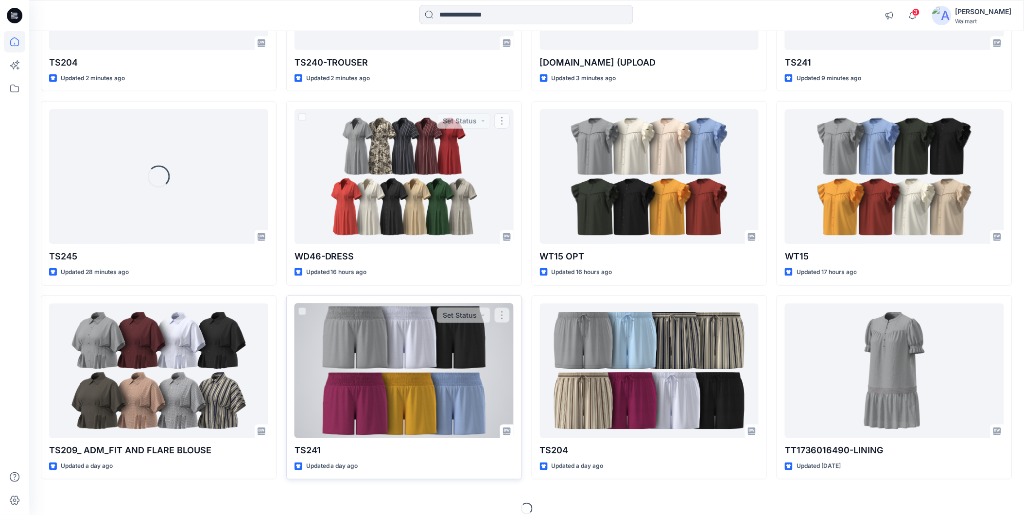
scroll to position [241, 0]
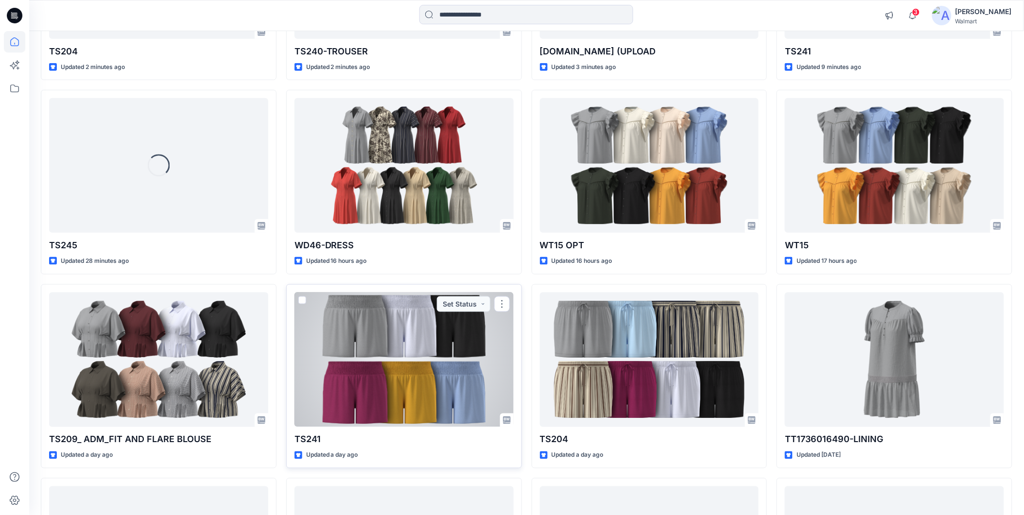
click at [423, 368] on div at bounding box center [404, 360] width 219 height 135
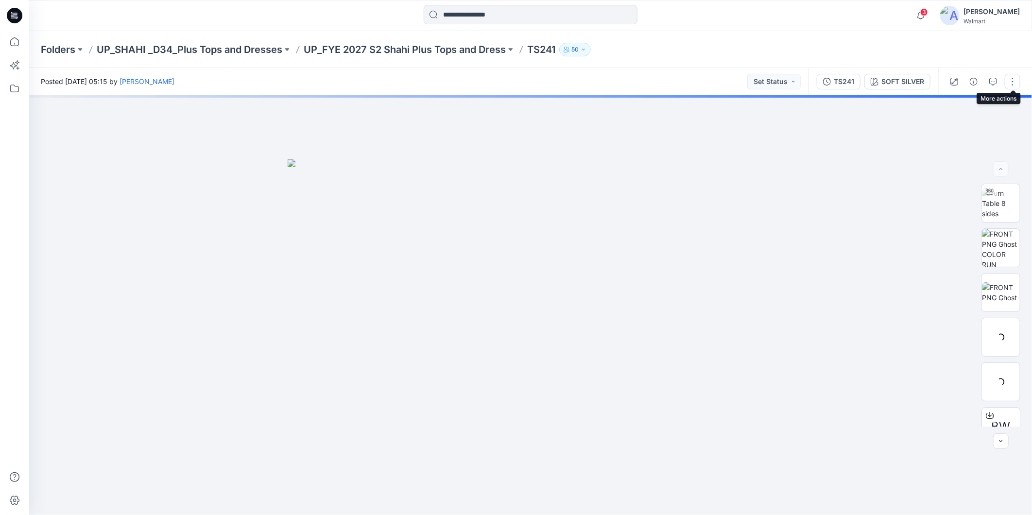
click at [1014, 83] on button "button" at bounding box center [1013, 82] width 16 height 16
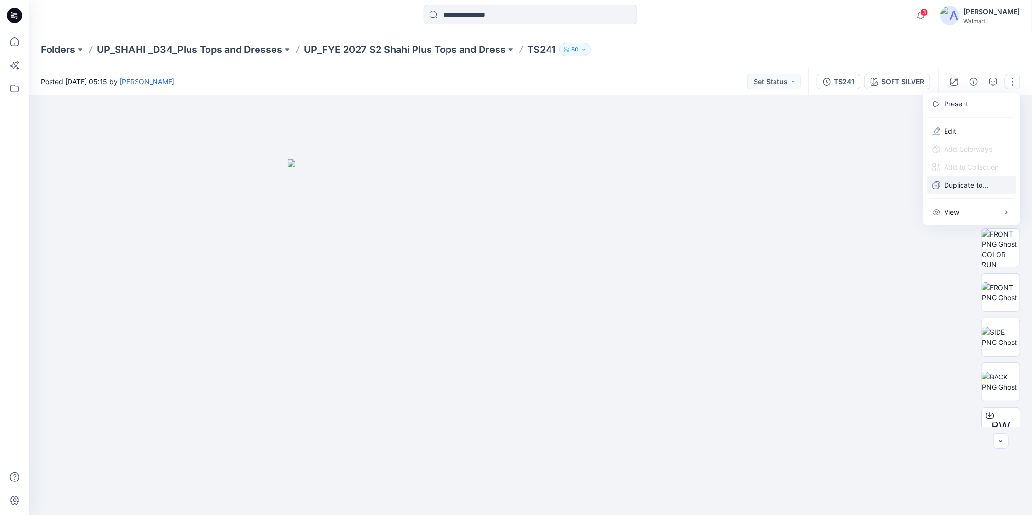
click at [943, 185] on button "Duplicate to..." at bounding box center [971, 185] width 89 height 18
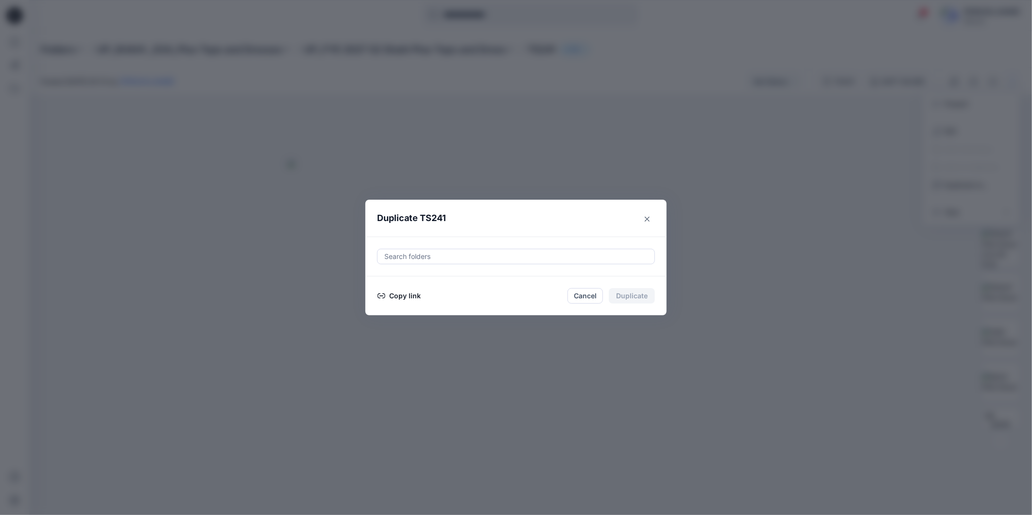
drag, startPoint x: 584, startPoint y: 298, endPoint x: 624, endPoint y: 288, distance: 41.0
click at [584, 297] on button "Cancel" at bounding box center [585, 296] width 35 height 16
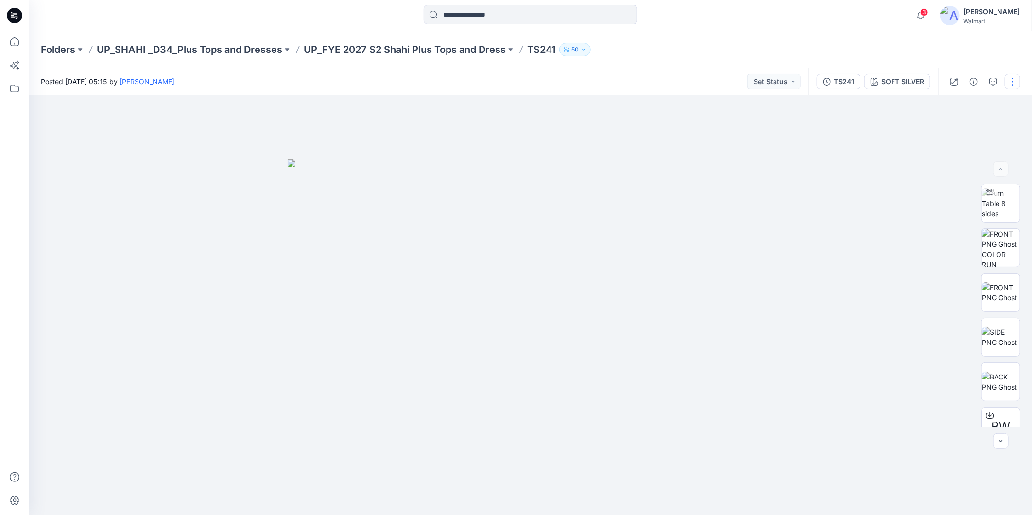
click at [1012, 77] on button "button" at bounding box center [1013, 82] width 16 height 16
click at [946, 124] on button "Edit" at bounding box center [971, 131] width 89 height 18
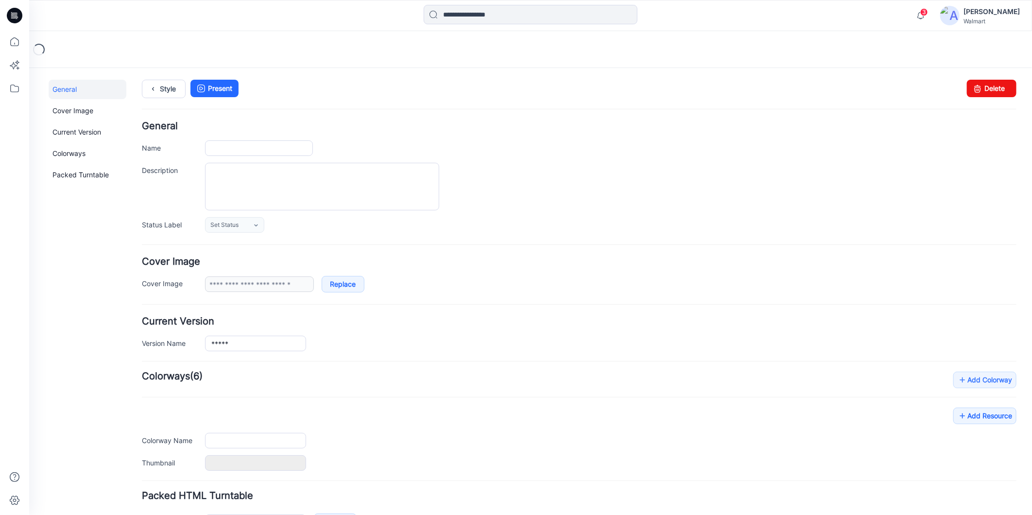
type input "*****"
type input "**********"
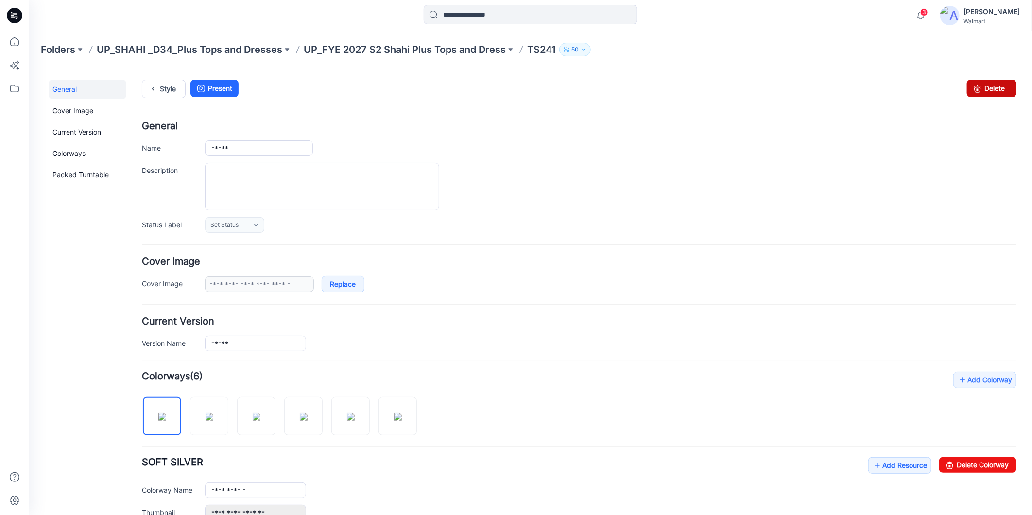
click at [972, 91] on icon at bounding box center [978, 87] width 14 height 17
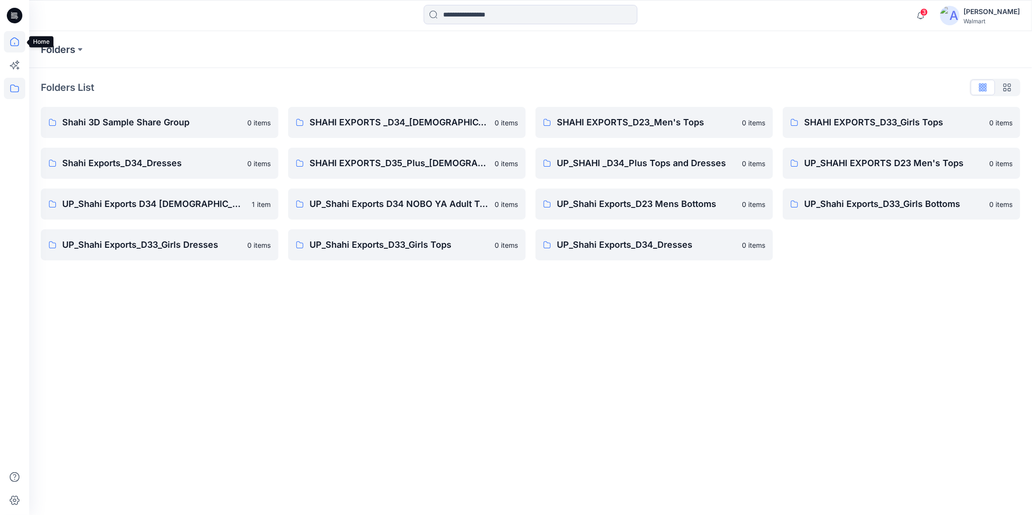
click at [17, 44] on icon at bounding box center [14, 41] width 21 height 21
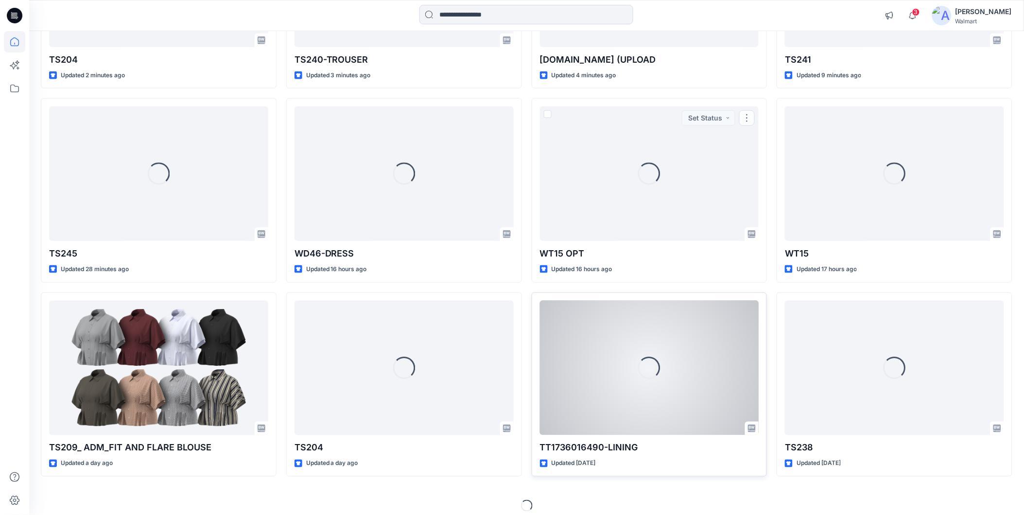
scroll to position [241, 0]
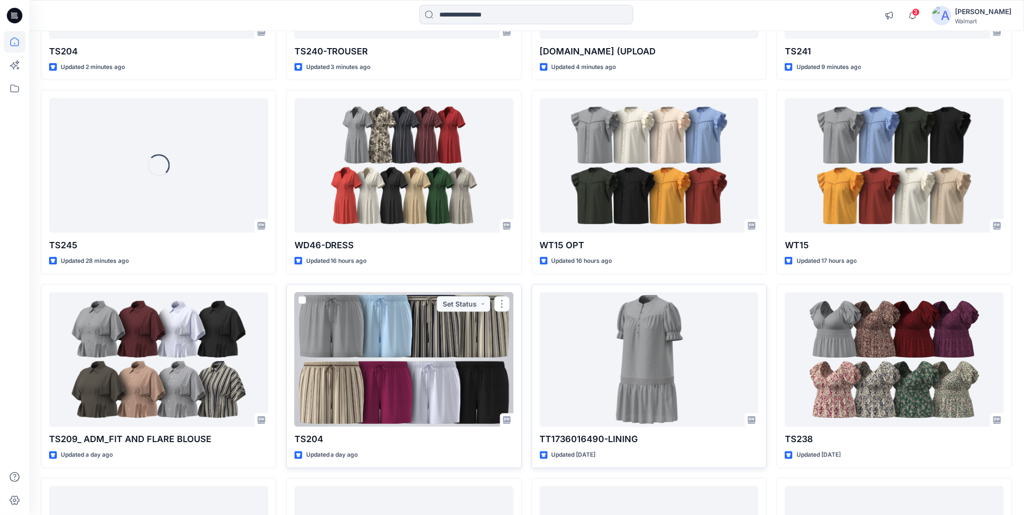
click at [367, 338] on div at bounding box center [404, 360] width 219 height 135
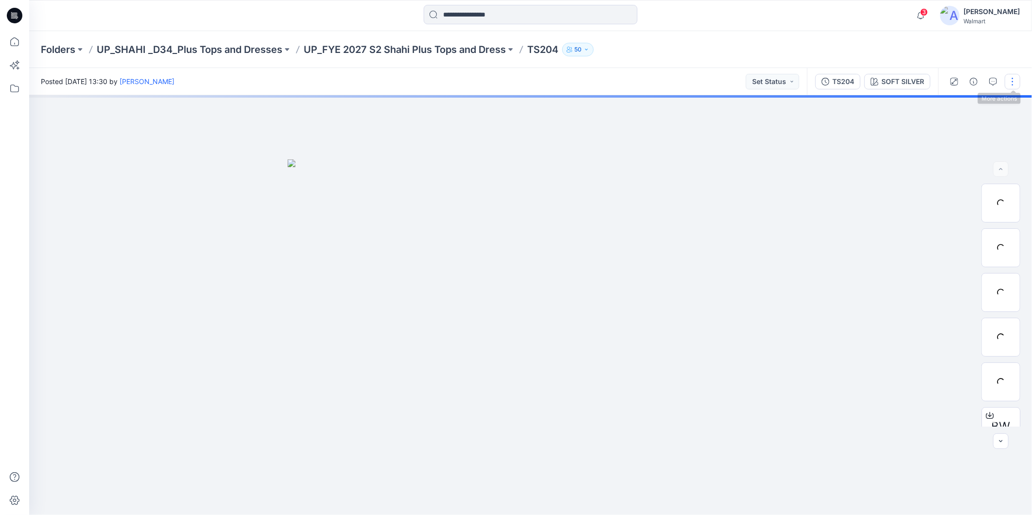
click at [1010, 78] on button "button" at bounding box center [1013, 82] width 16 height 16
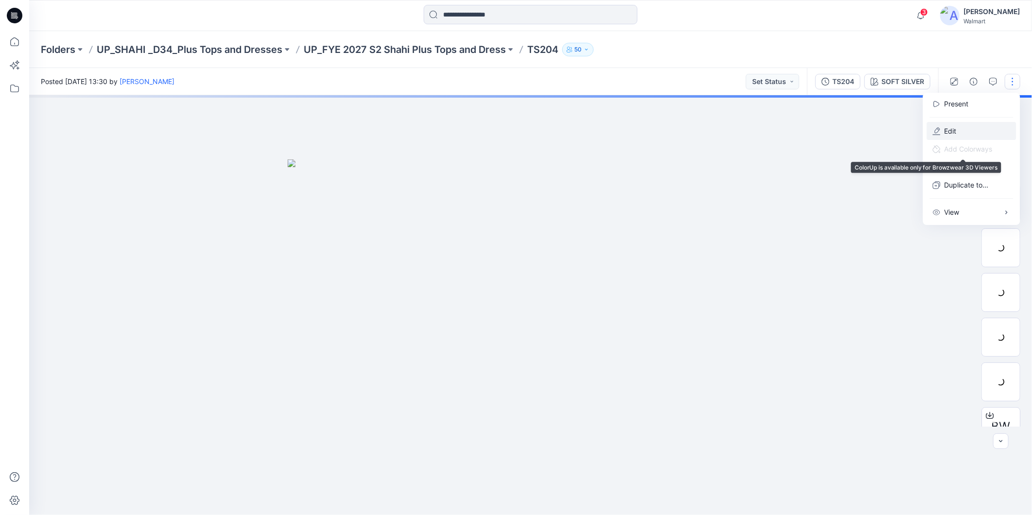
click at [951, 131] on p "Edit" at bounding box center [951, 131] width 12 height 10
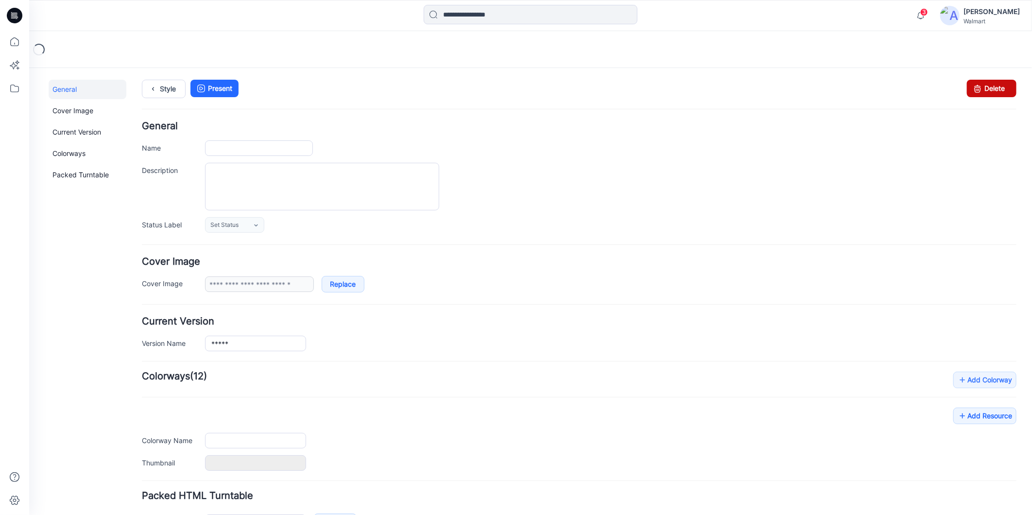
type input "*****"
type input "**********"
click at [990, 89] on link "Delete" at bounding box center [992, 87] width 50 height 17
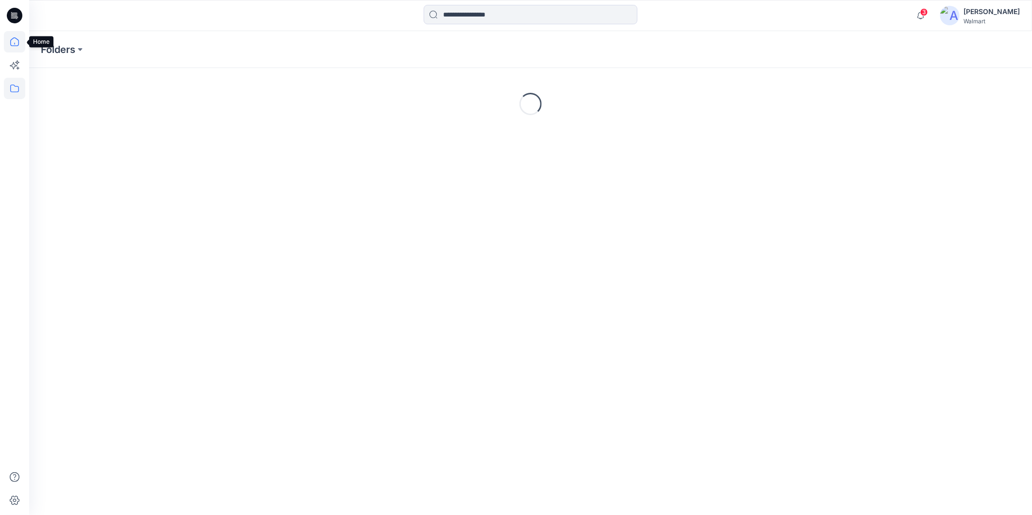
click at [12, 46] on icon at bounding box center [14, 41] width 9 height 9
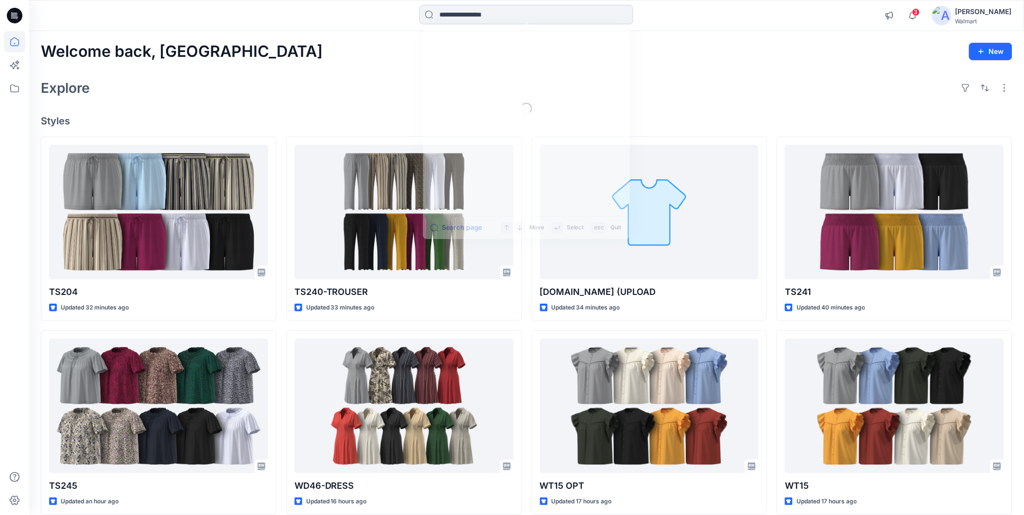
click at [468, 16] on input at bounding box center [526, 14] width 214 height 19
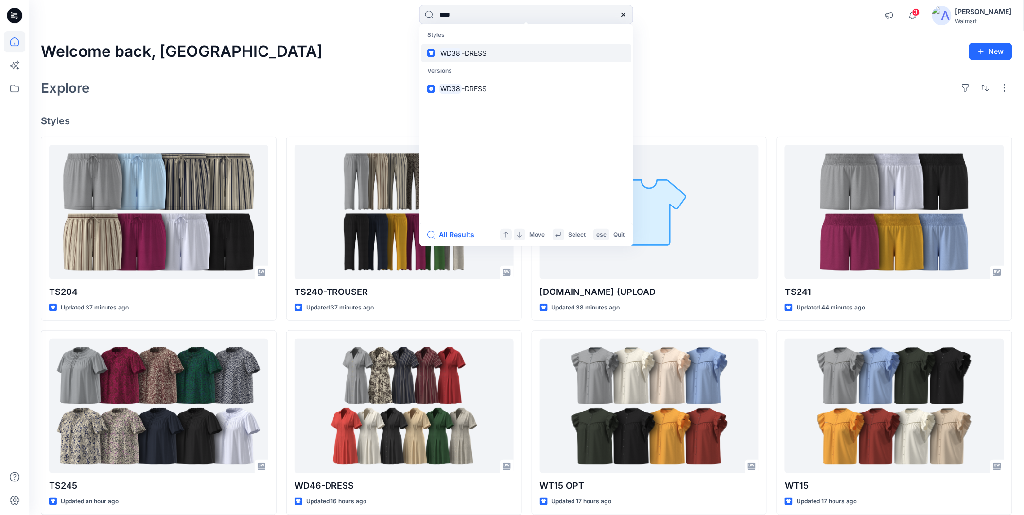
type input "****"
click at [455, 49] on mark "WD38" at bounding box center [450, 53] width 23 height 11
